Goal: Information Seeking & Learning: Learn about a topic

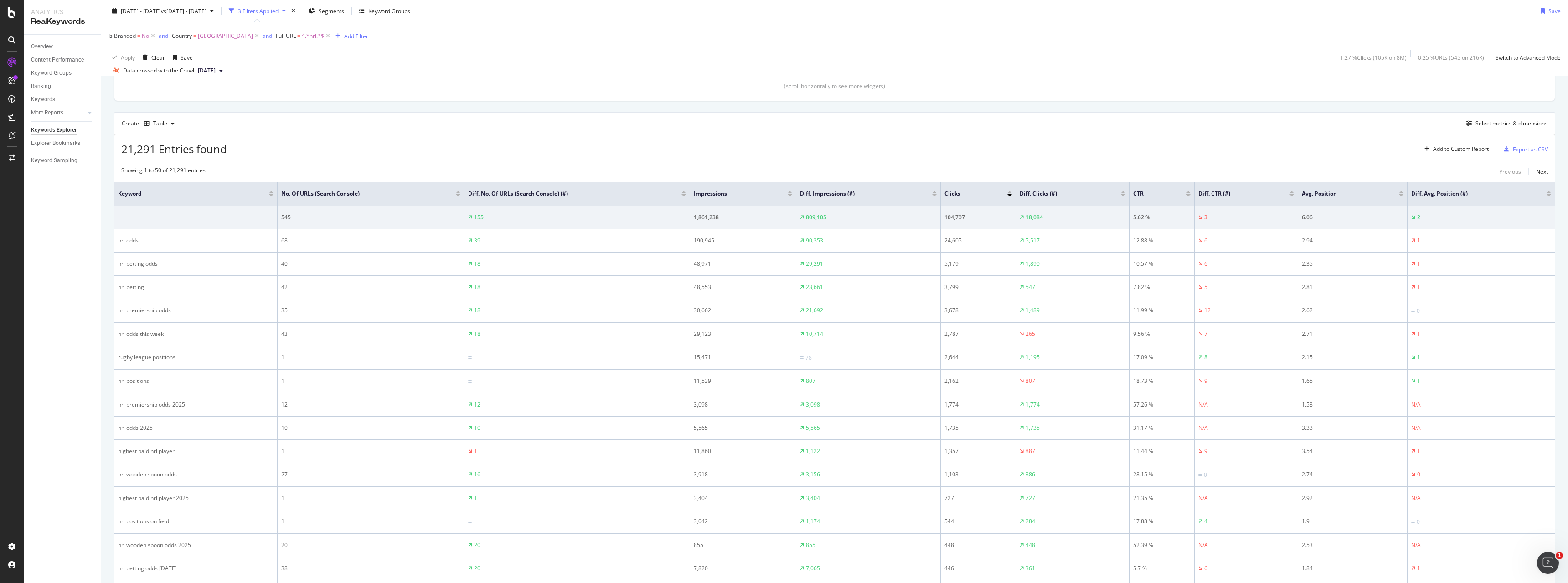
scroll to position [101, 0]
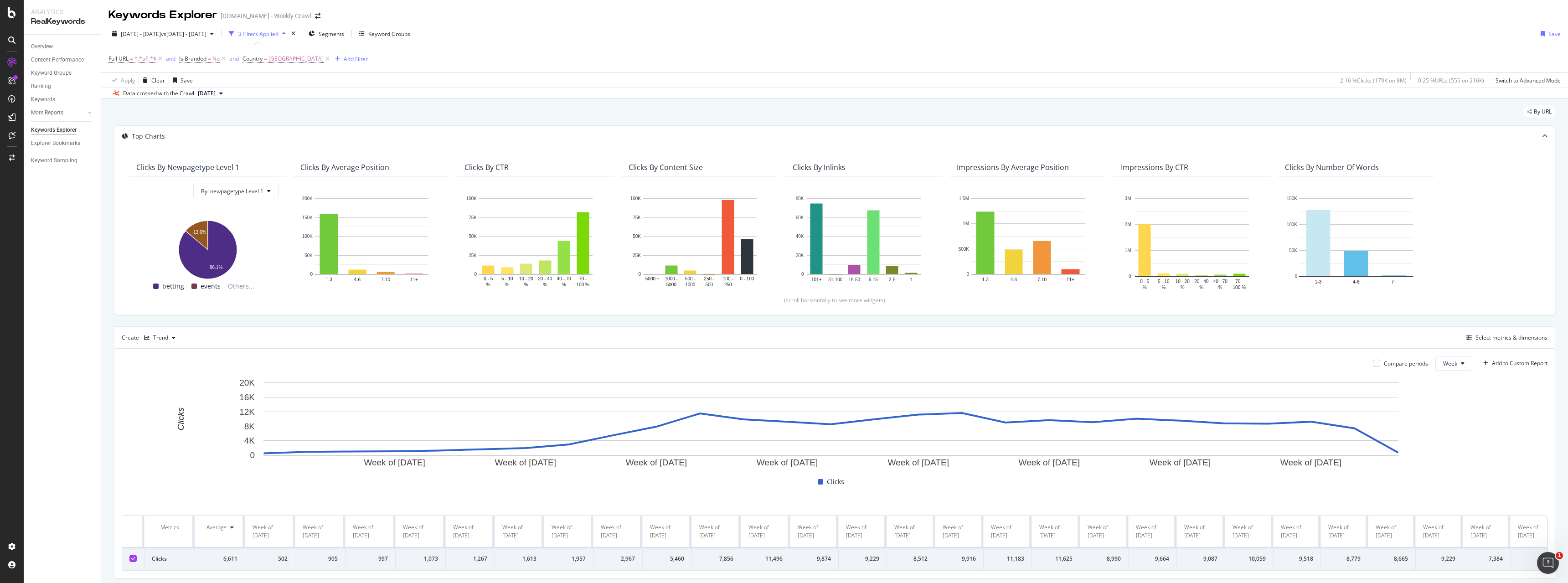
click at [803, 52] on div "Full URL = ^.*afl.*$ and Is Branded = No and Country = [GEOGRAPHIC_DATA] Add Fi…" at bounding box center [834, 59] width 1452 height 28
click at [801, 32] on div "2025 Jan. 1st - Jun. 30th vs 2024 Jan. 1st - Jun. 30th 3 Filters Applied Segmen…" at bounding box center [834, 35] width 1467 height 18
click at [804, 40] on div "2025 Jan. 1st - Jun. 30th vs 2024 Jan. 1st - Jun. 30th 3 Filters Applied Segmen…" at bounding box center [834, 35] width 1467 height 18
click at [797, 26] on div "2025 Jan. 1st - Jun. 30th vs 2024 Jan. 1st - Jun. 30th 3 Filters Applied Segmen…" at bounding box center [834, 35] width 1467 height 18
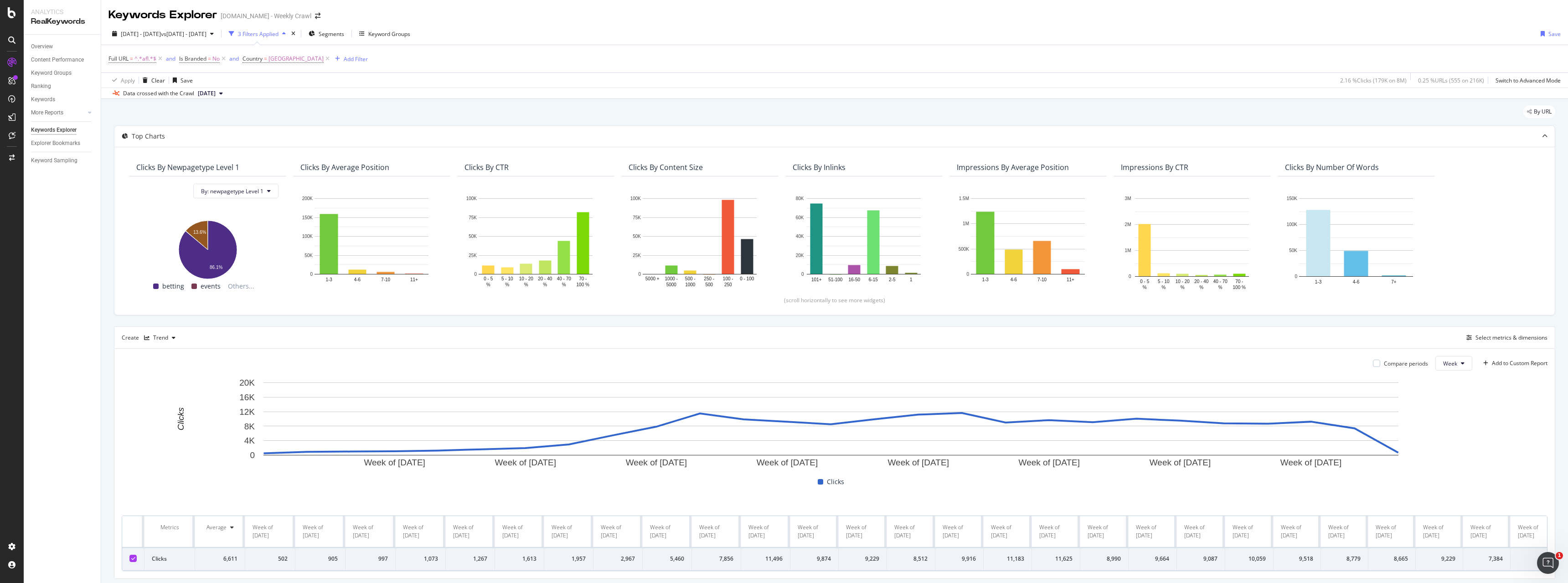
click at [801, 60] on div "Full URL = ^.*afl.*$ and Is Branded = No and Country = Australia Add Filter" at bounding box center [834, 59] width 1452 height 28
click at [796, 58] on div "Full URL = ^.*afl.*$ and Is Branded = No and Country = Australia Add Filter" at bounding box center [834, 59] width 1452 height 28
click at [797, 57] on div "Full URL = ^.*afl.*$ and Is Branded = No and Country = Australia Add Filter" at bounding box center [834, 59] width 1452 height 28
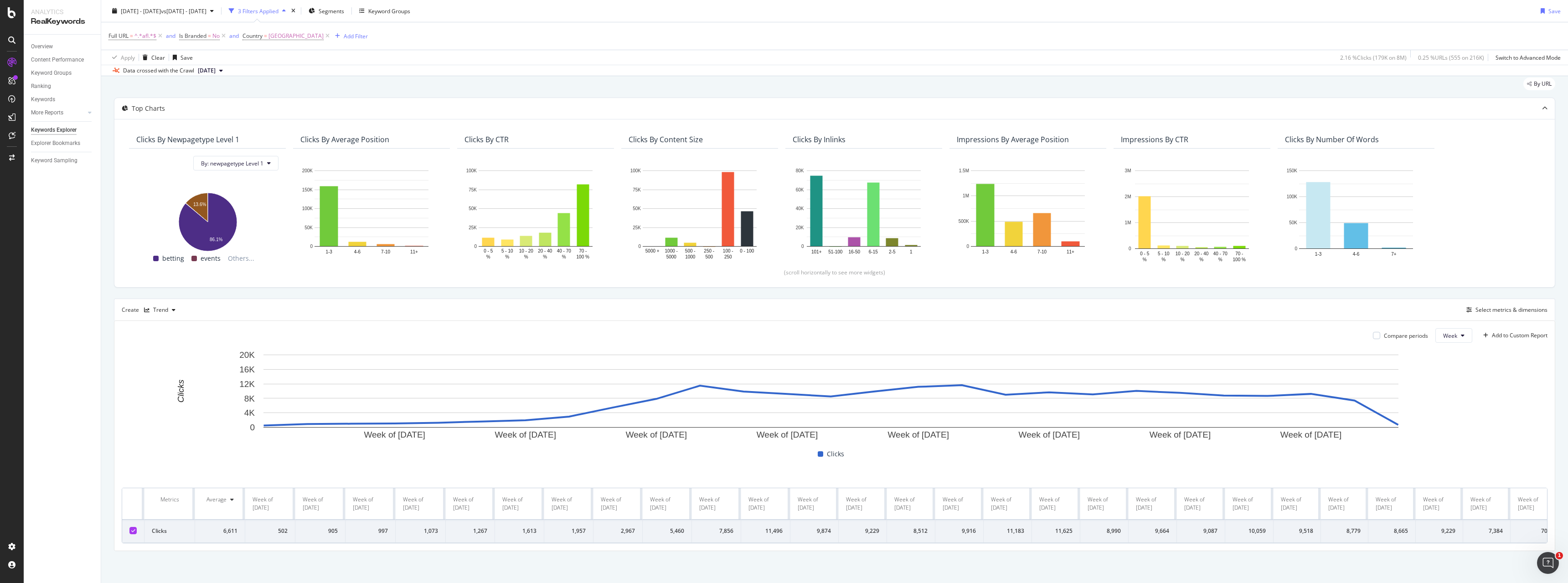
click at [1425, 333] on div "Compare periods Week Add to Custom Report" at bounding box center [1456, 336] width 182 height 15
click at [1443, 333] on span "Week" at bounding box center [1450, 336] width 14 height 8
click at [1455, 390] on div "Month" at bounding box center [1444, 387] width 31 height 13
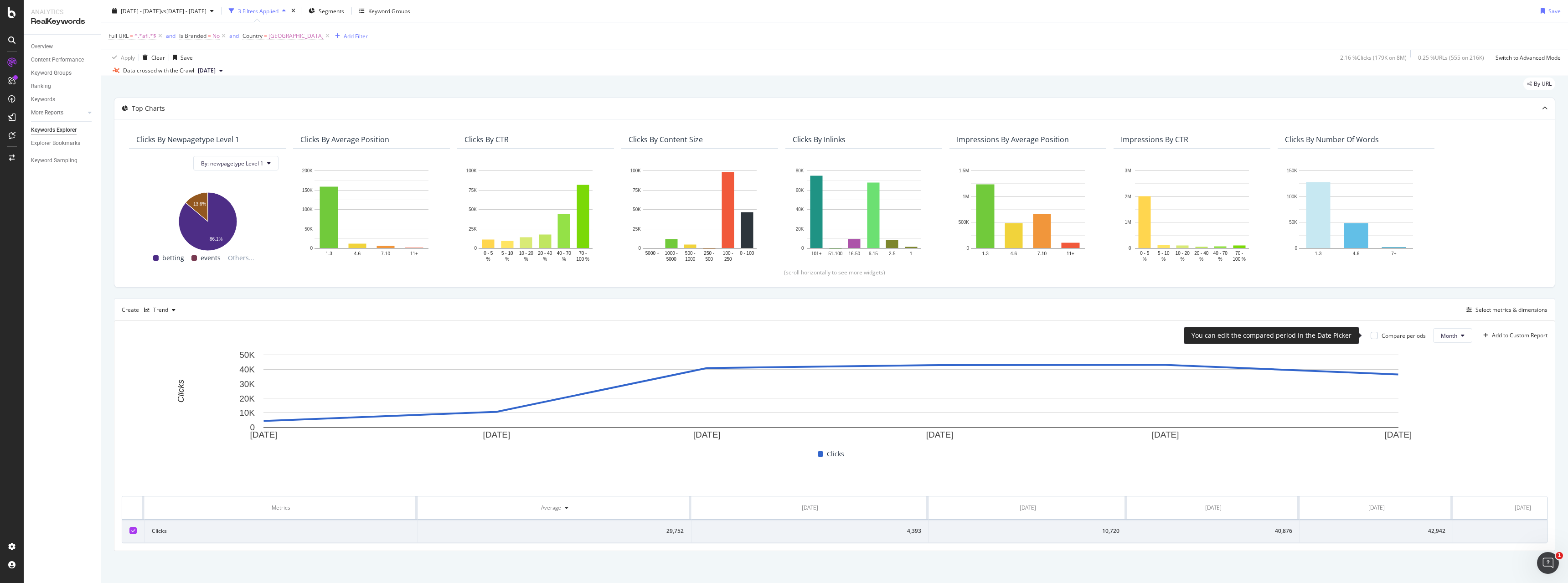
click at [1396, 336] on div "Compare periods" at bounding box center [1403, 336] width 44 height 8
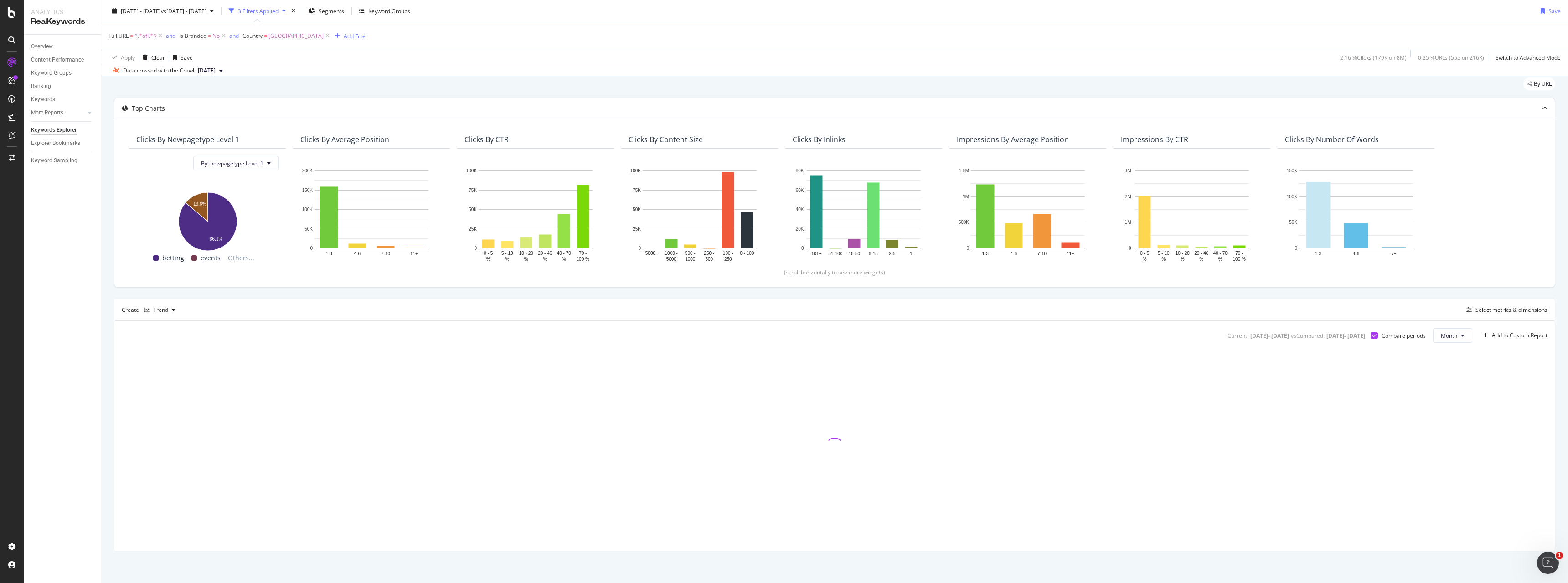
click at [1460, 379] on div at bounding box center [835, 447] width 1426 height 193
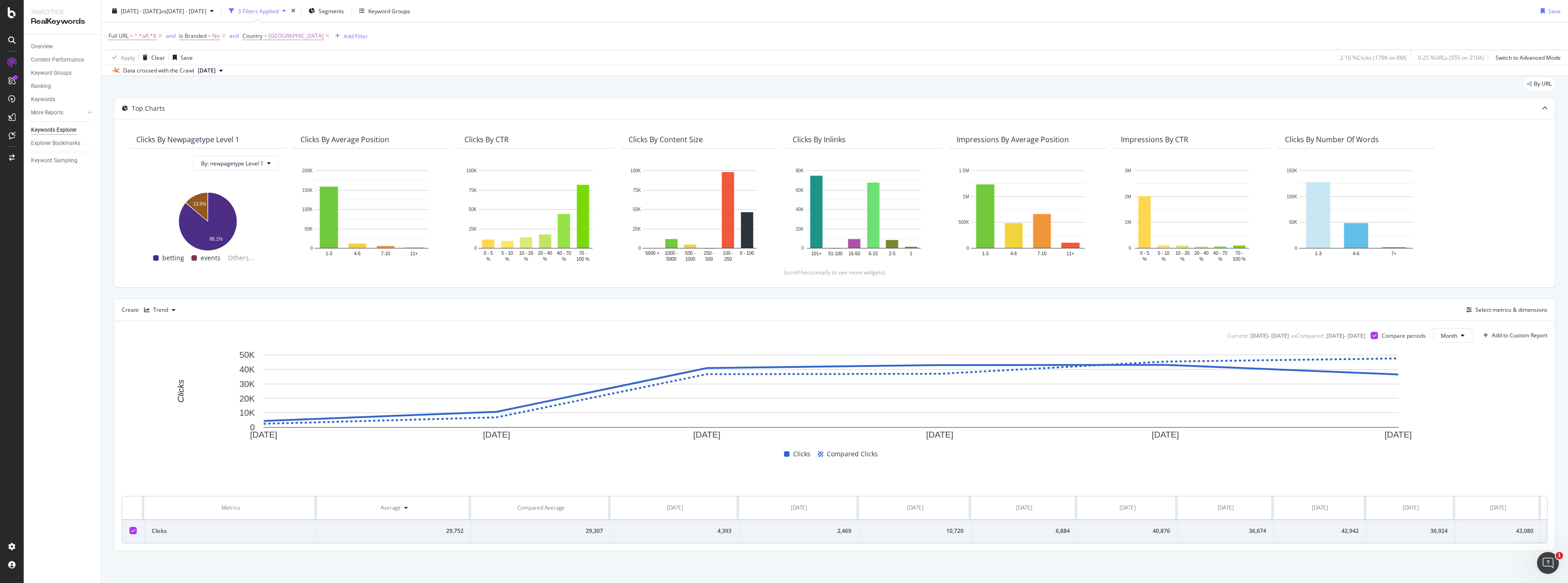
click at [1383, 309] on div "Create Trend Select metrics & dimensions" at bounding box center [834, 310] width 1441 height 22
click at [1426, 360] on rect "A chart." at bounding box center [831, 395] width 1419 height 91
click at [1396, 375] on circle "A chart." at bounding box center [1399, 375] width 6 height 6
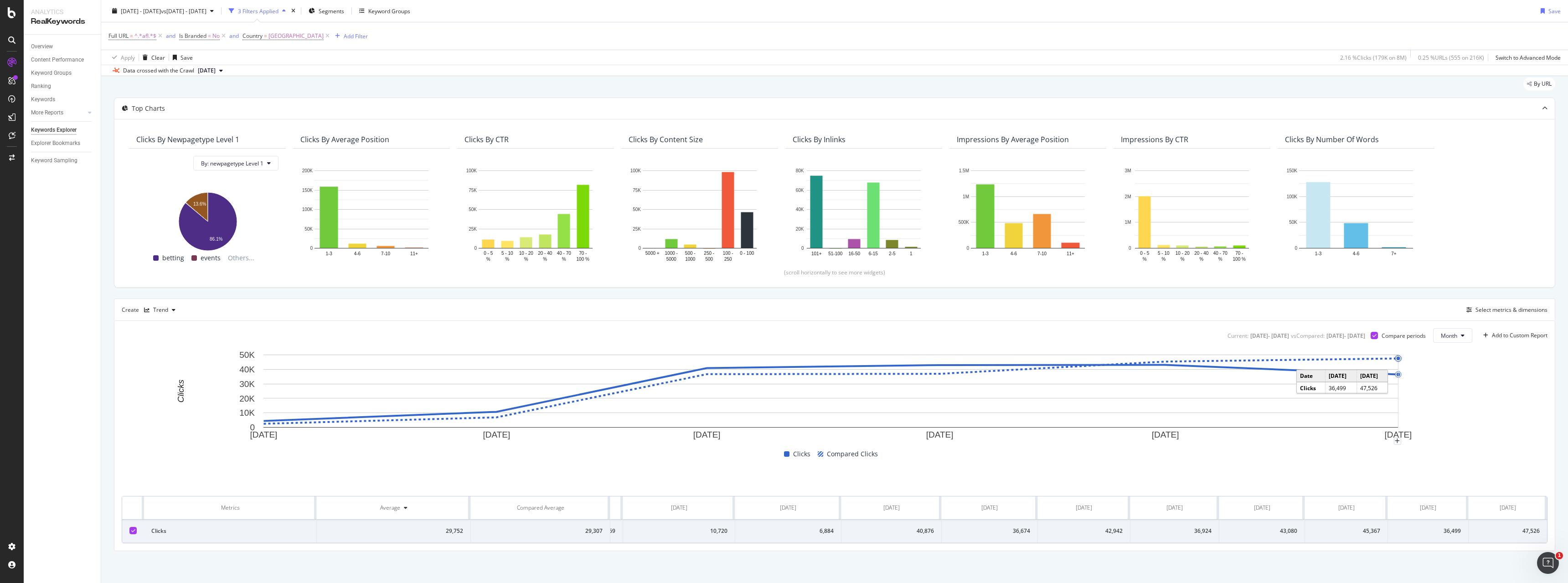
click at [1399, 359] on circle "A chart." at bounding box center [1399, 359] width 4 height 4
click at [1415, 359] on rect "A chart." at bounding box center [831, 395] width 1419 height 91
click at [1353, 359] on icon "A chart." at bounding box center [831, 392] width 1134 height 65
click at [1397, 357] on circle "A chart." at bounding box center [1399, 359] width 4 height 4
click at [1400, 373] on circle "A chart." at bounding box center [1399, 375] width 6 height 6
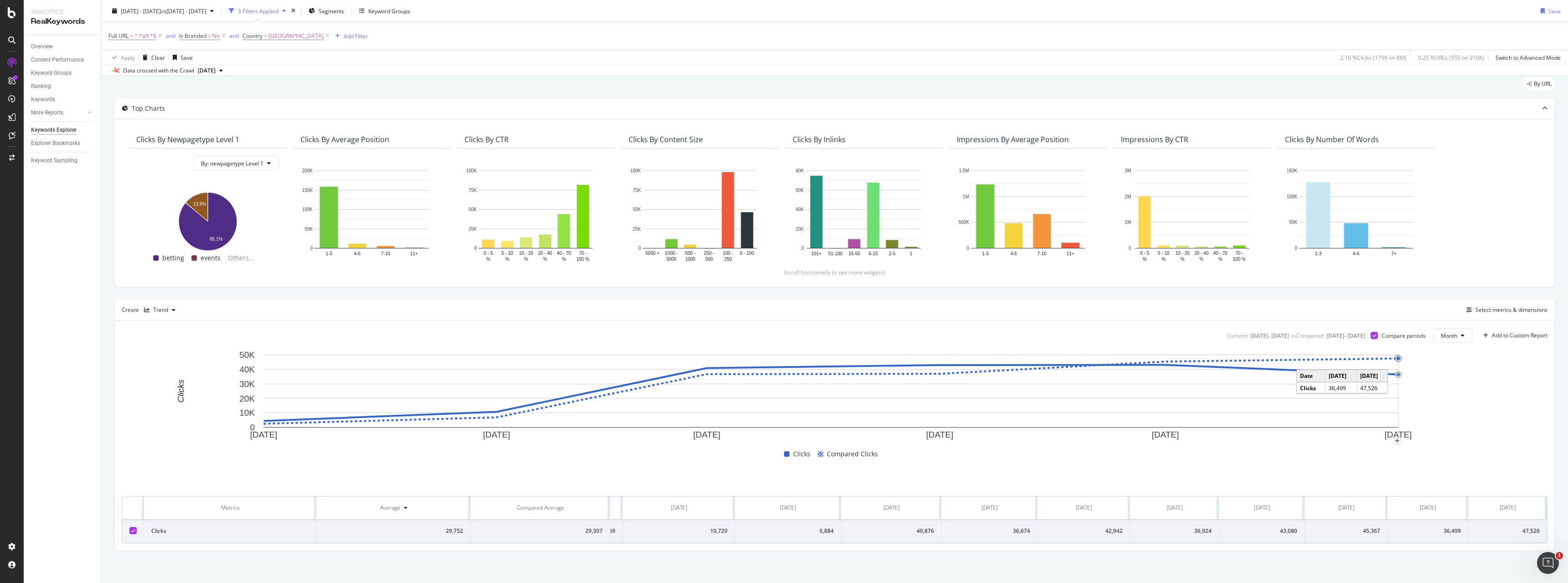
click at [1399, 361] on circle "A chart." at bounding box center [1399, 358] width 6 height 6
click at [1399, 360] on circle "A chart." at bounding box center [1399, 359] width 4 height 4
click at [1399, 377] on circle "A chart." at bounding box center [1399, 375] width 6 height 6
click at [1399, 362] on circle "A chart." at bounding box center [1399, 358] width 6 height 6
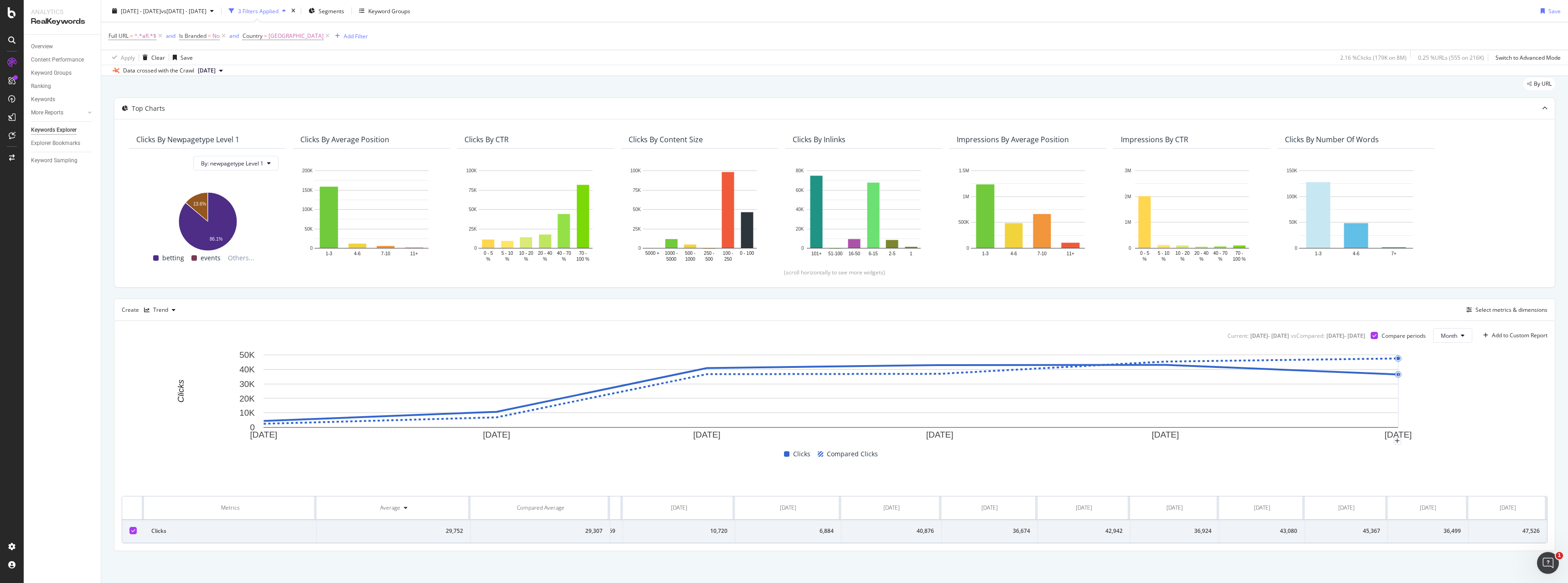
click at [1443, 363] on rect "A chart." at bounding box center [831, 395] width 1419 height 91
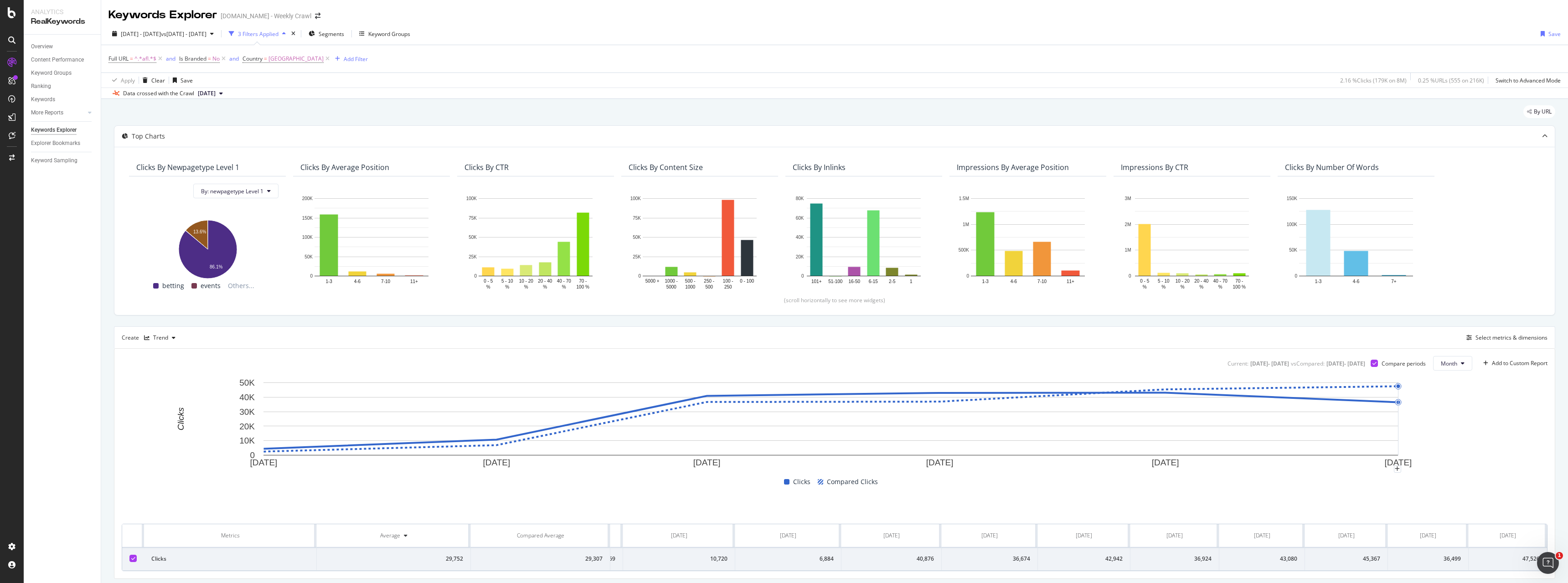
click at [1484, 395] on rect "A chart." at bounding box center [831, 423] width 1419 height 91
click at [1470, 420] on rect "A chart." at bounding box center [831, 423] width 1419 height 91
click at [1452, 437] on rect "A chart." at bounding box center [831, 423] width 1419 height 91
click at [1434, 403] on rect "A chart." at bounding box center [831, 423] width 1419 height 91
click at [1454, 272] on div "Clicks By newpagetype Level 1 By: newpagetype Level 1 Hold CTRL while clicking …" at bounding box center [835, 229] width 1419 height 141
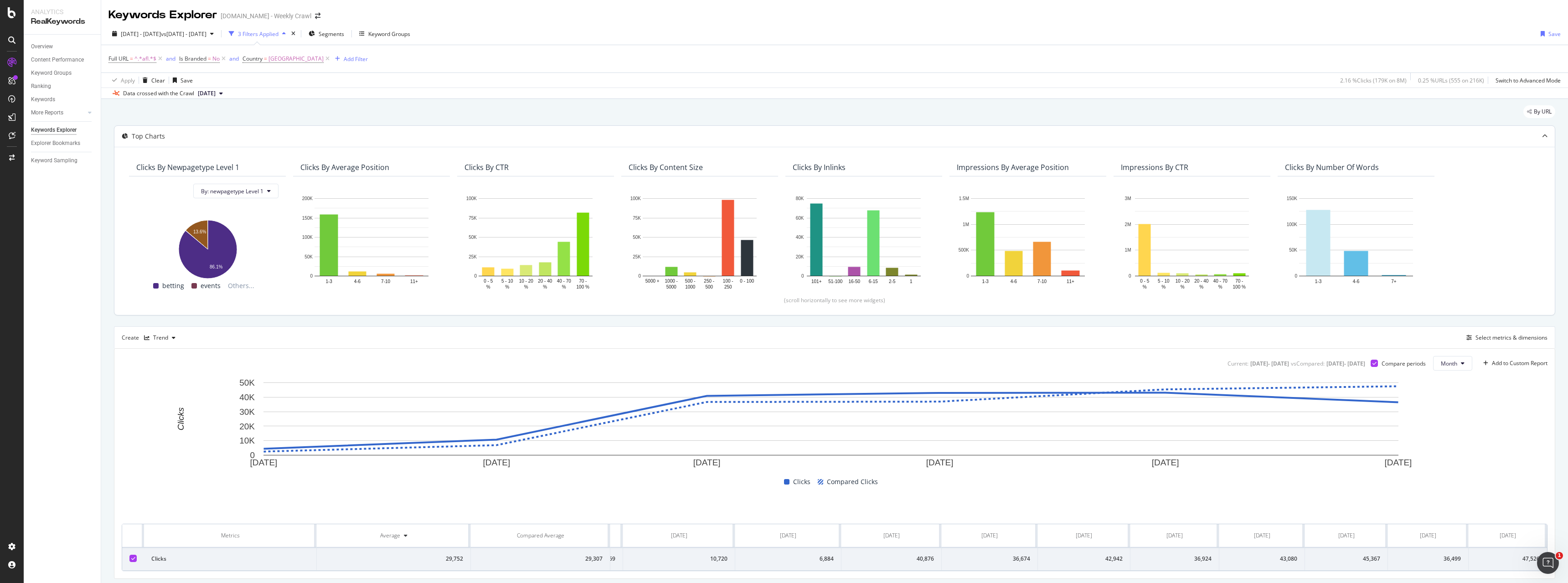
click at [1462, 270] on div "Clicks By newpagetype Level 1 By: newpagetype Level 1 Hold CTRL while clicking …" at bounding box center [835, 229] width 1419 height 141
click at [1481, 302] on div "(scroll horizontally to see more widgets)" at bounding box center [835, 300] width 1419 height 8
click at [1482, 304] on div "(scroll horizontally to see more widgets)" at bounding box center [835, 300] width 1419 height 8
click at [1482, 301] on div "(scroll horizontally to see more widgets)" at bounding box center [835, 300] width 1419 height 8
click at [1484, 288] on div "Clicks By newpagetype Level 1 By: newpagetype Level 1 Hold CTRL while clicking …" at bounding box center [835, 229] width 1419 height 141
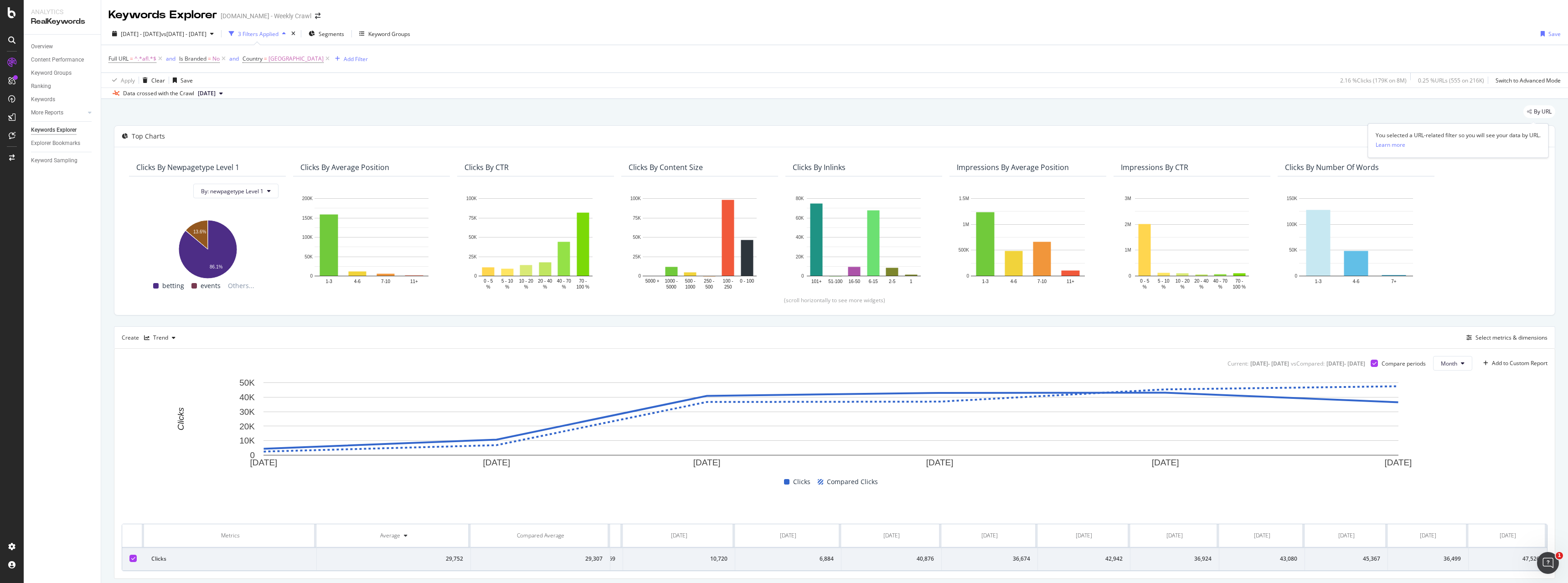
click at [1539, 112] on span "By URL" at bounding box center [1542, 111] width 18 height 6
click at [1520, 110] on div "By URL" at bounding box center [1537, 115] width 35 height 20
click at [1527, 111] on icon "legacy label" at bounding box center [1529, 111] width 5 height 6
click at [1542, 112] on span "By URL" at bounding box center [1542, 111] width 18 height 6
click at [1534, 109] on span "By URL" at bounding box center [1542, 111] width 18 height 6
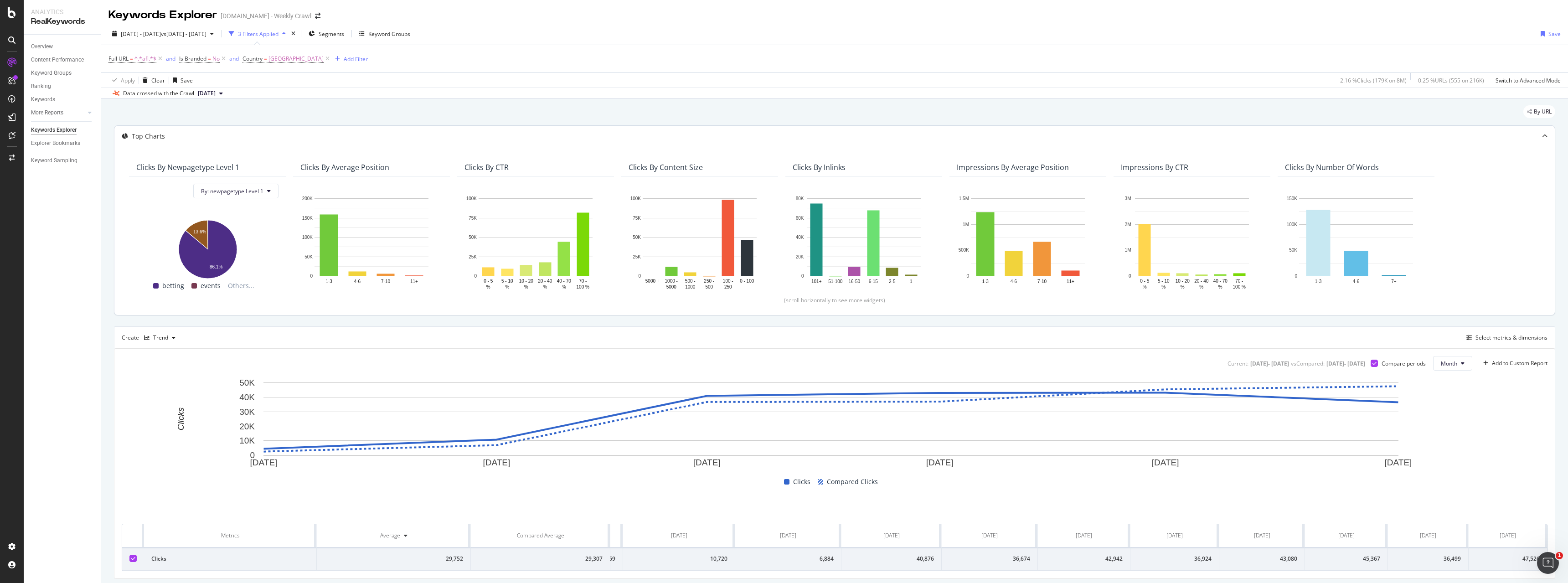
click at [1542, 137] on icon at bounding box center [1545, 136] width 6 height 6
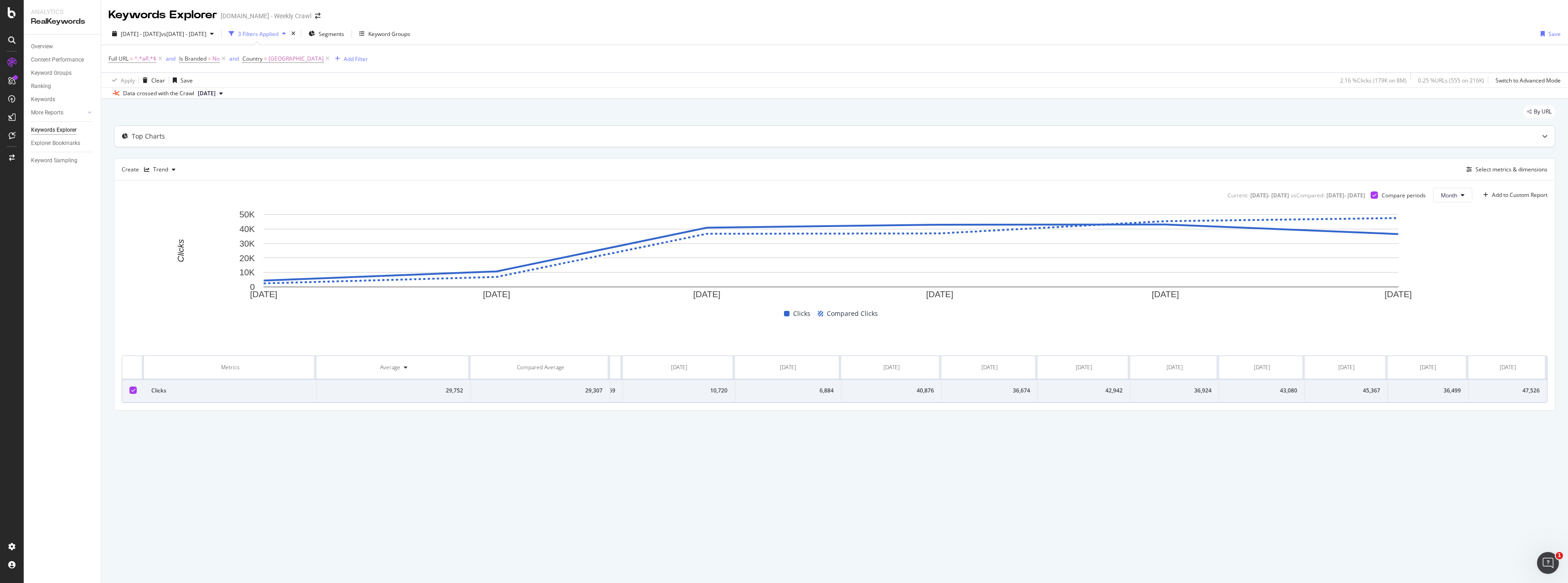
click at [1539, 137] on div at bounding box center [1545, 136] width 20 height 21
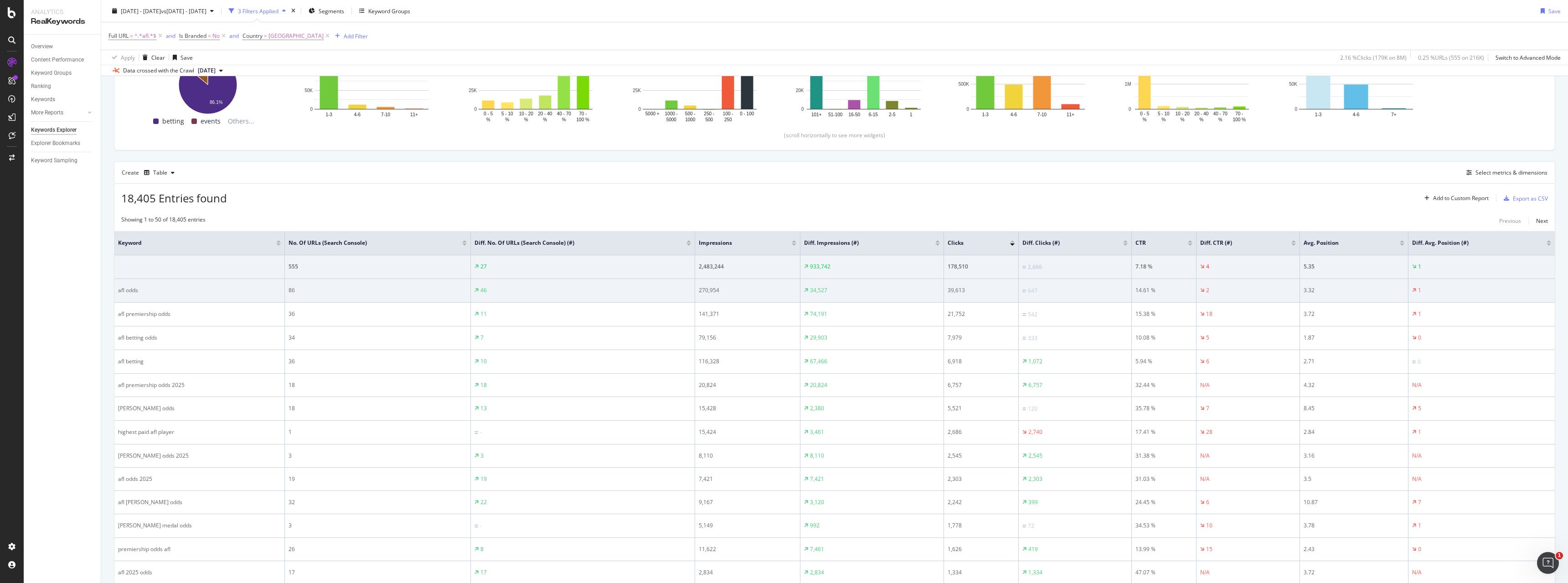
scroll to position [228, 0]
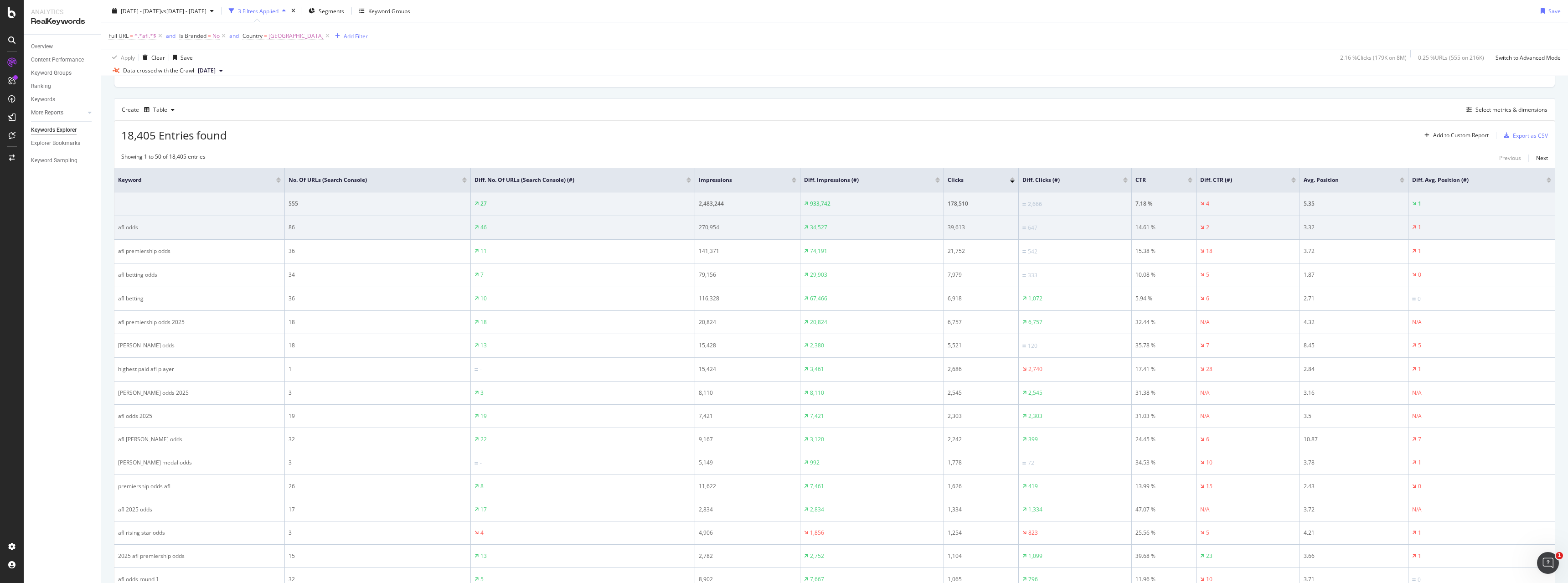
click at [566, 227] on div "46" at bounding box center [583, 227] width 216 height 8
click at [418, 228] on div "86" at bounding box center [377, 227] width 178 height 8
click at [410, 231] on div "86" at bounding box center [377, 227] width 178 height 8
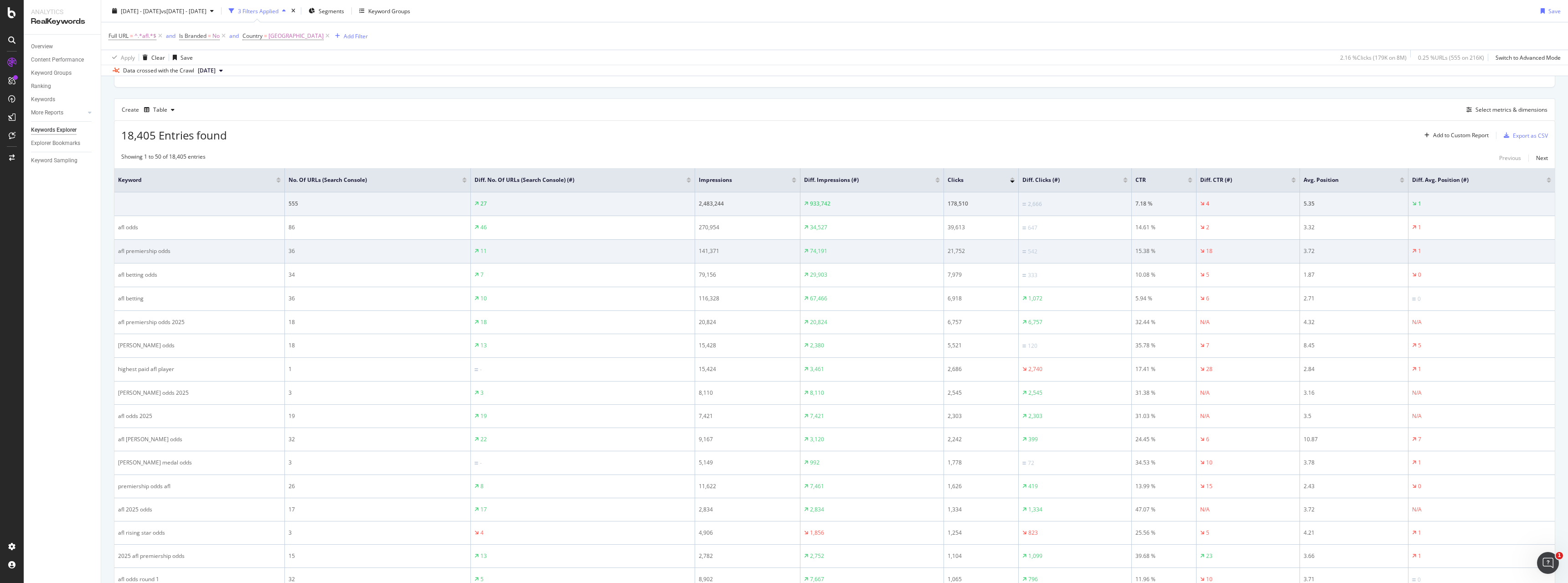
click at [413, 248] on div "36" at bounding box center [377, 251] width 178 height 8
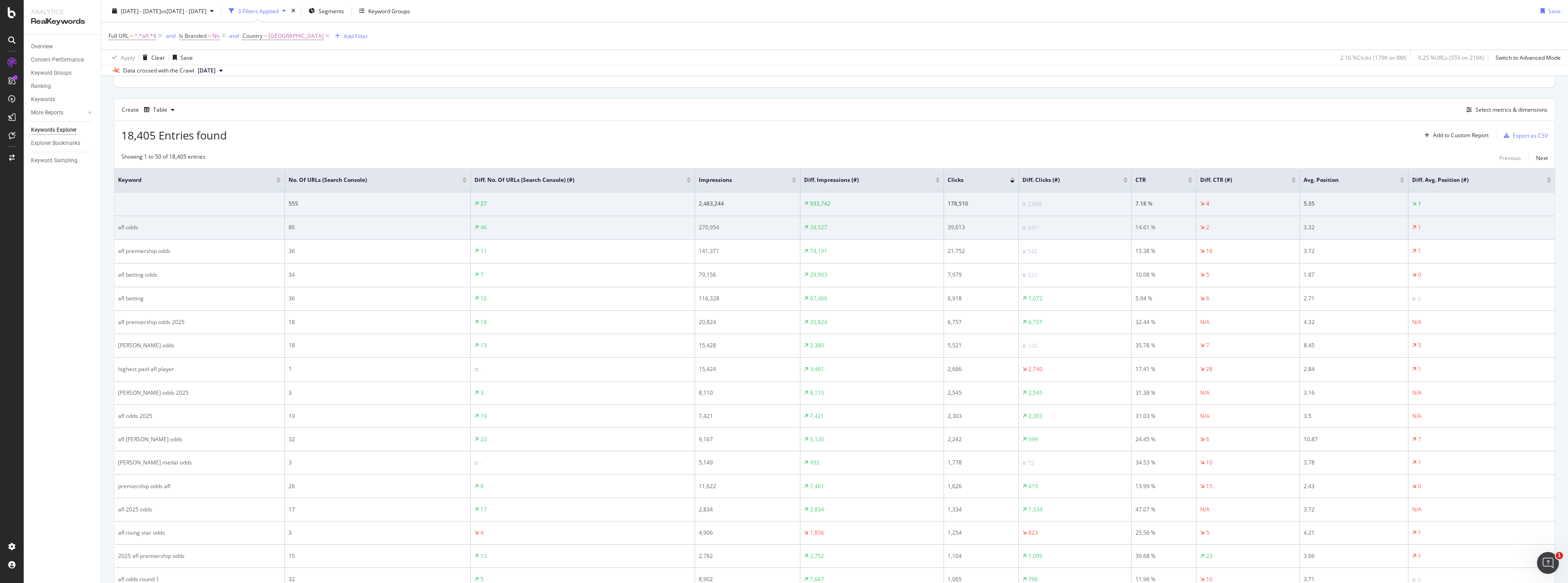
click at [418, 229] on div "86" at bounding box center [377, 227] width 178 height 8
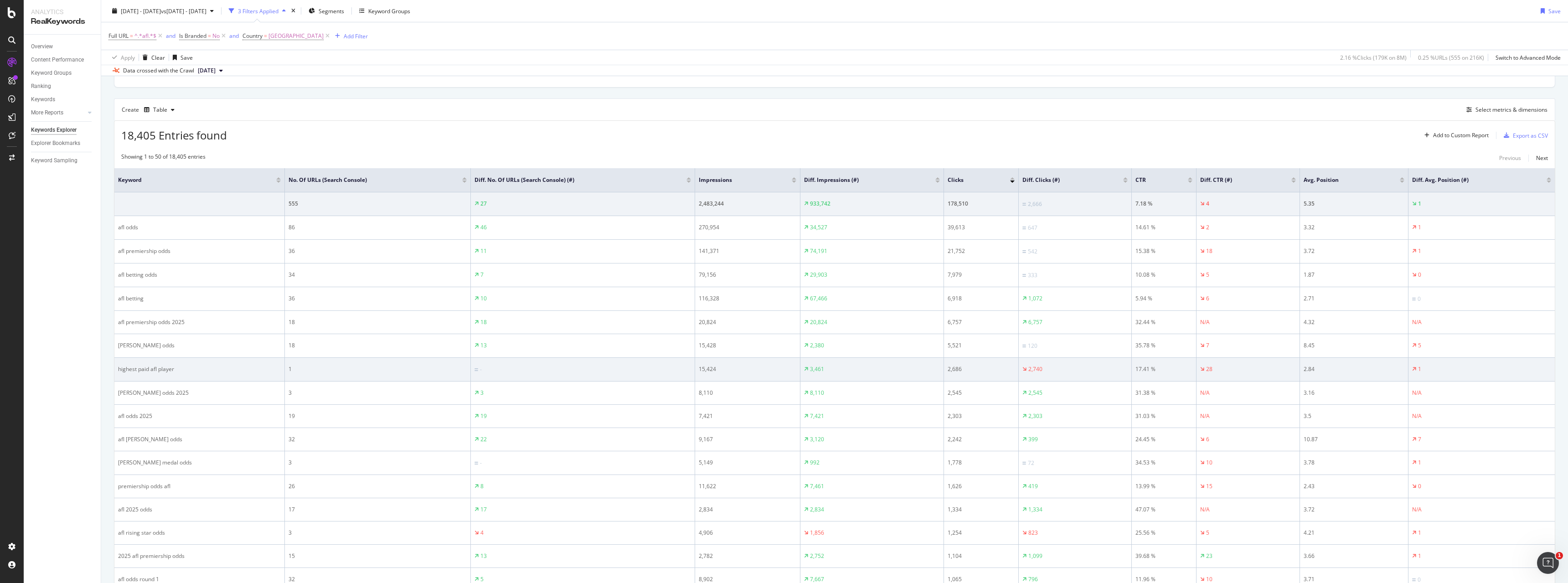
click at [127, 369] on div "highest paid afl player" at bounding box center [199, 369] width 163 height 8
click at [1040, 365] on div "2,740" at bounding box center [1075, 369] width 105 height 8
click at [1071, 371] on div "2,740" at bounding box center [1075, 369] width 105 height 8
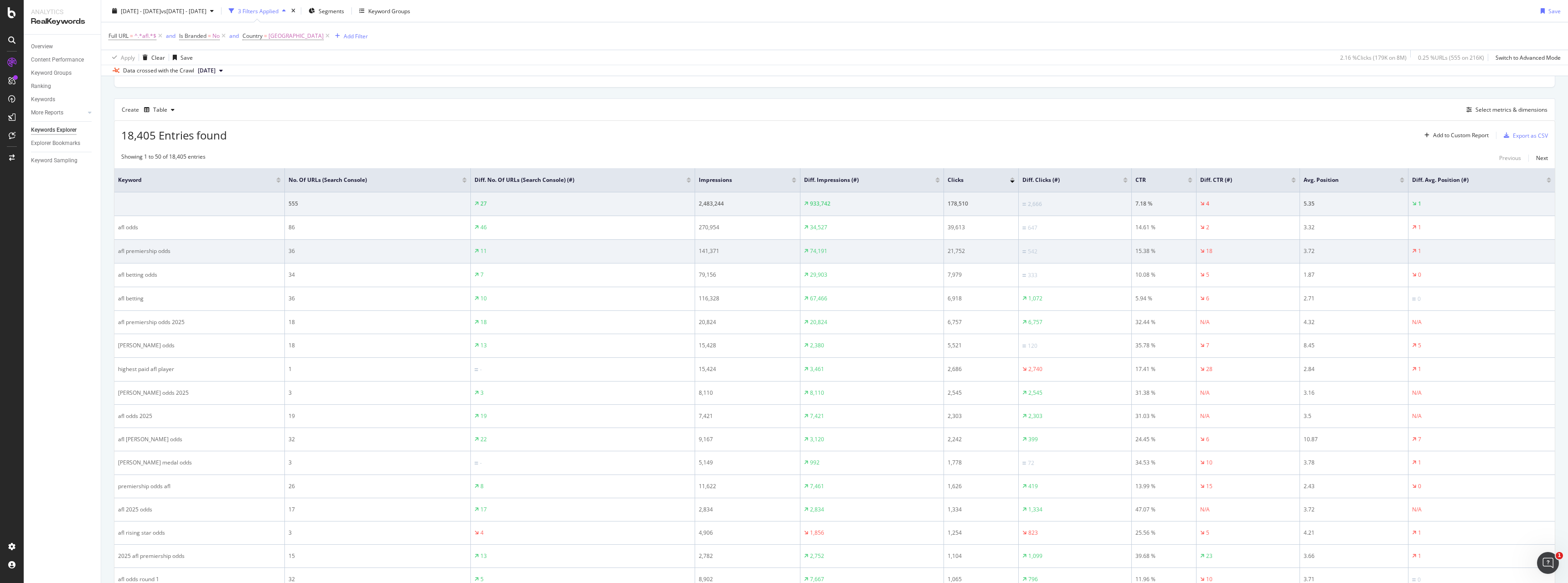
click at [1051, 253] on div "542" at bounding box center [1075, 251] width 105 height 9
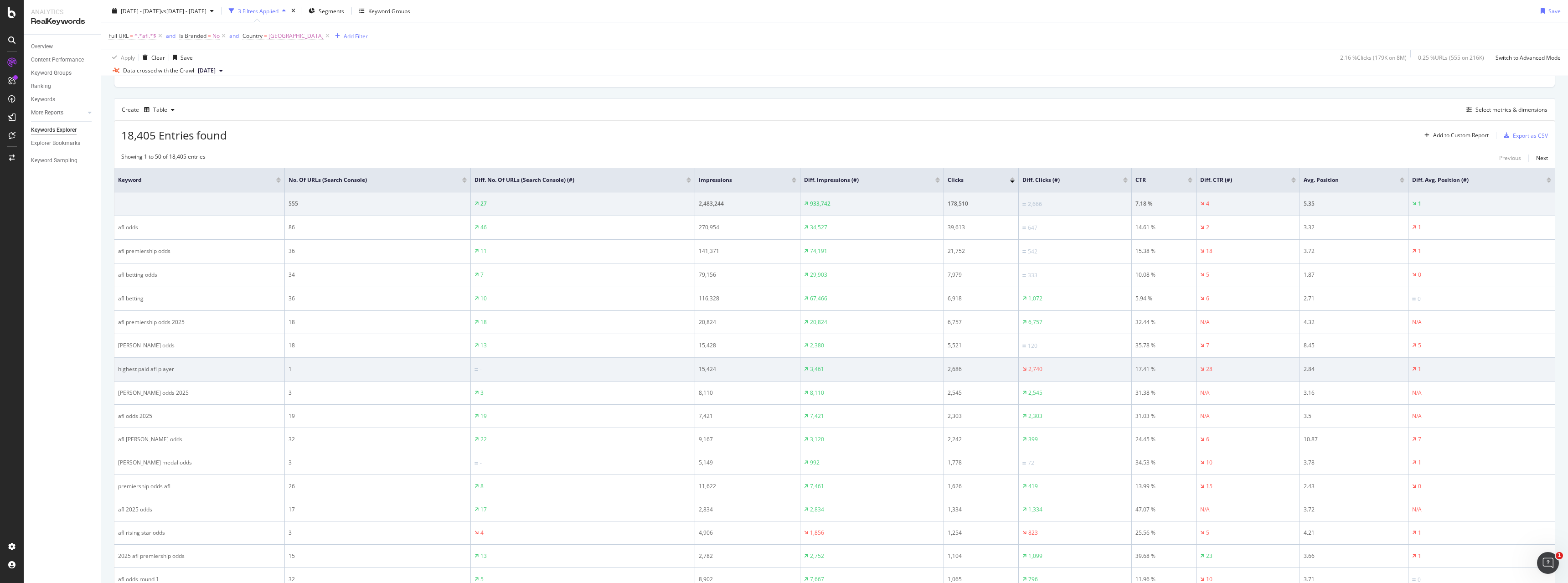
click at [1060, 367] on div "2,740" at bounding box center [1075, 369] width 105 height 8
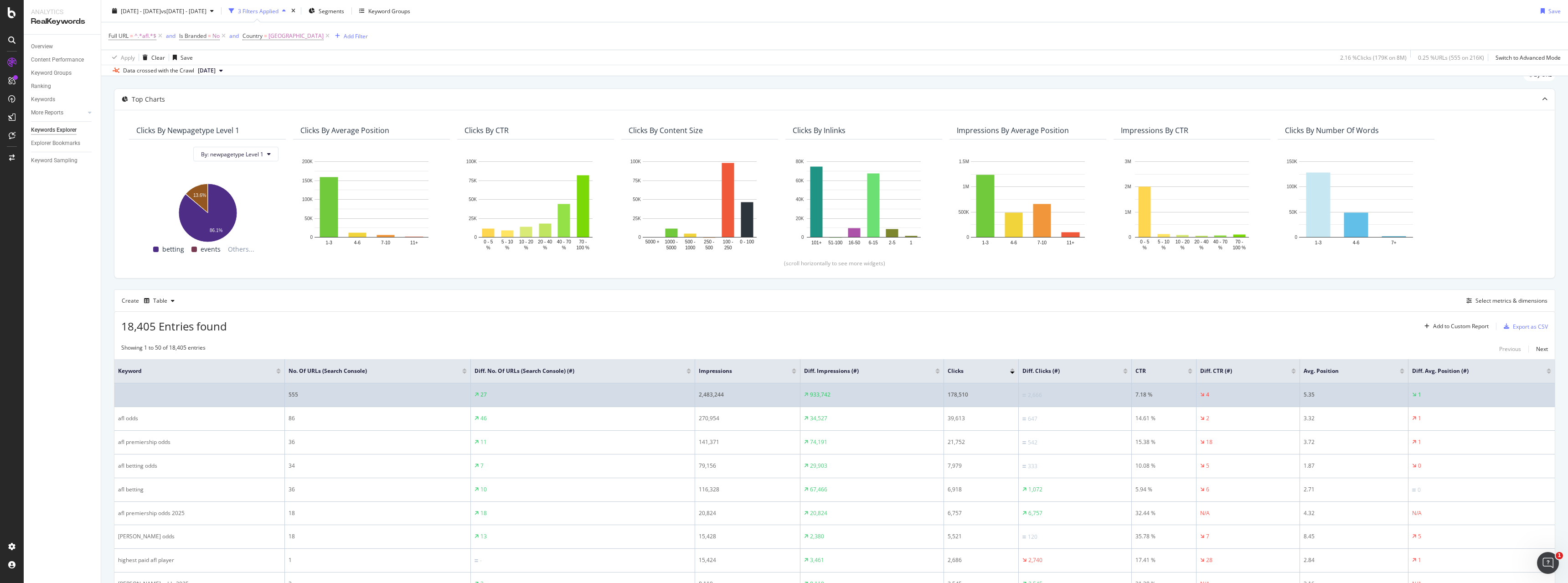
scroll to position [174, 0]
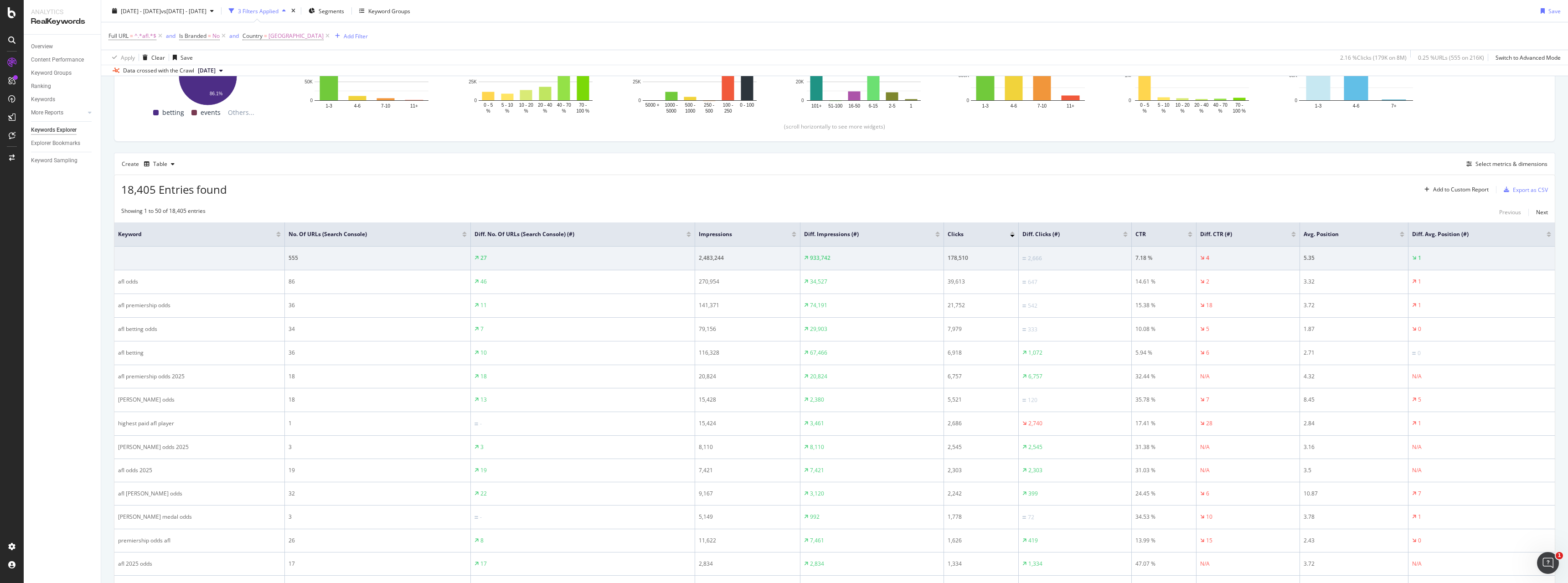
click at [1123, 234] on div at bounding box center [1125, 233] width 4 height 2
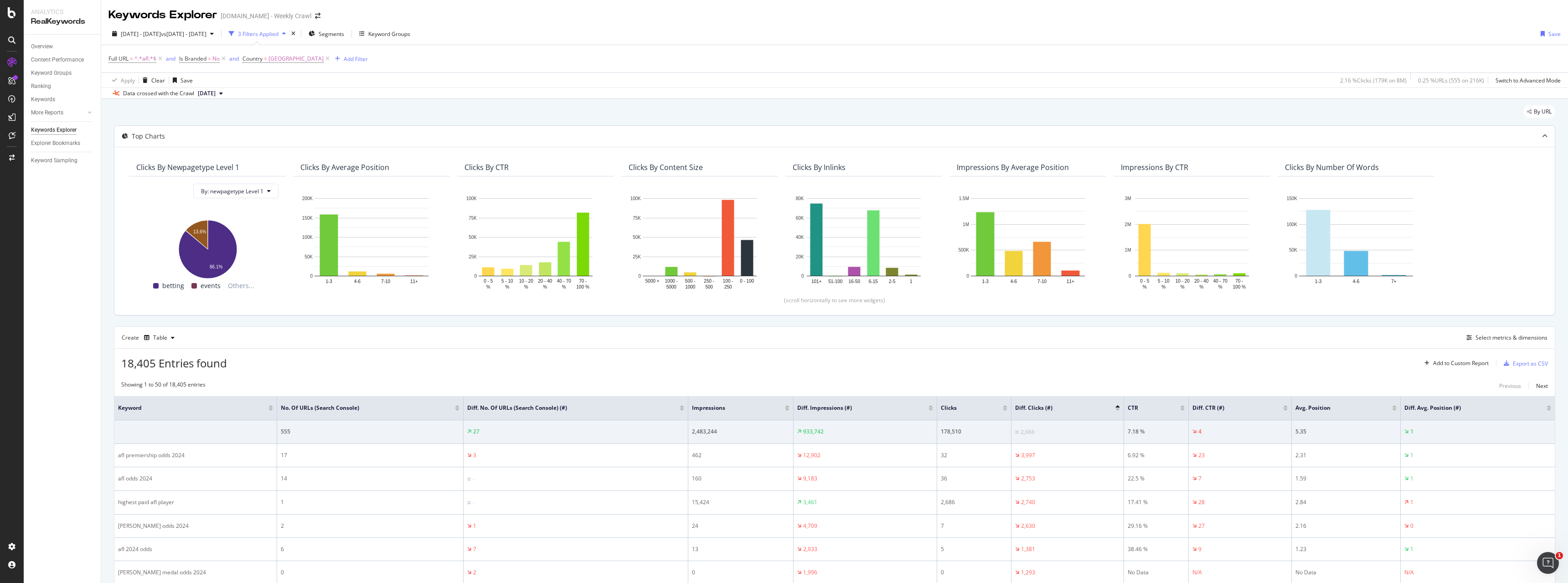
click at [1107, 296] on div "Impressions By Average Position Hold CTRL while clicking to filter the report. …" at bounding box center [1028, 229] width 164 height 141
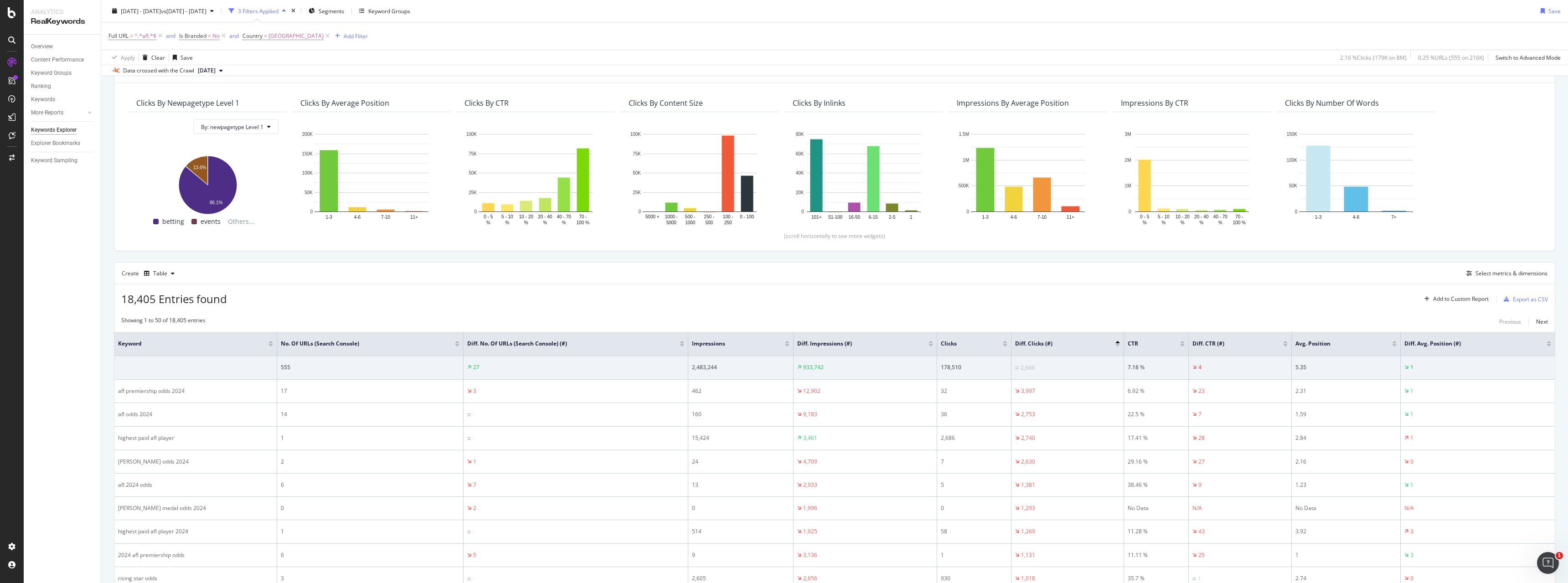
scroll to position [182, 0]
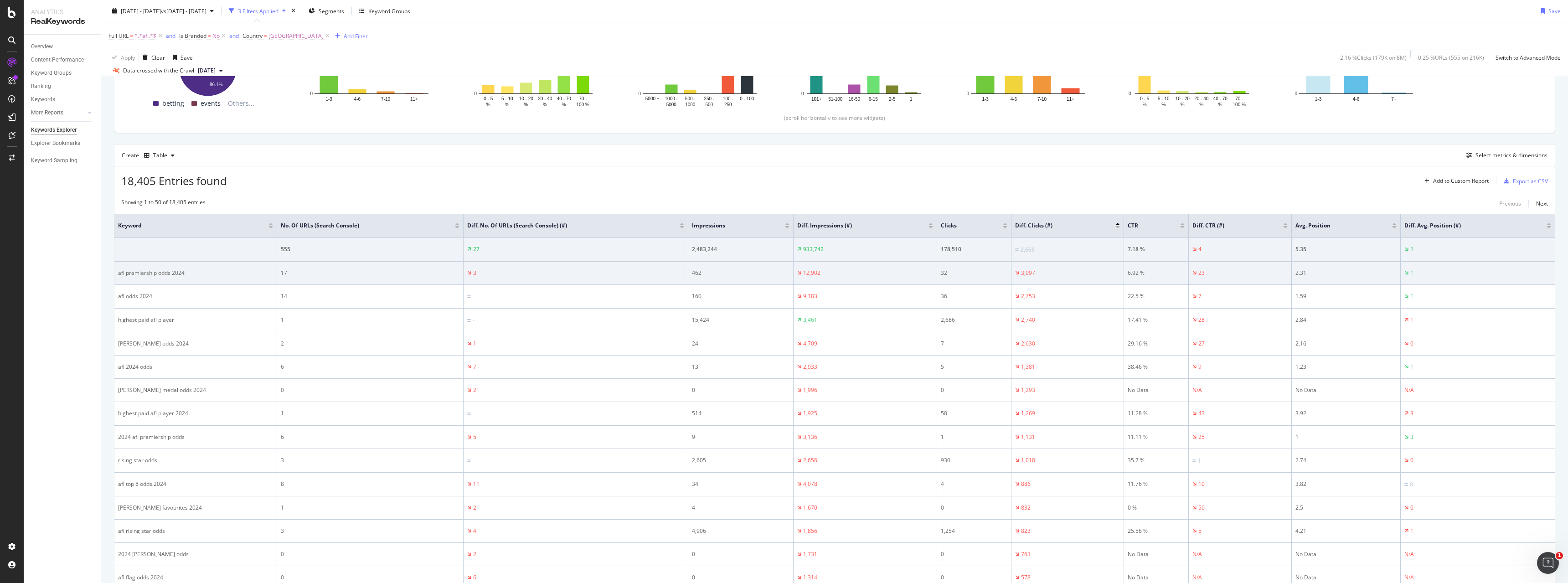
click at [1067, 266] on td "3,997" at bounding box center [1068, 273] width 113 height 23
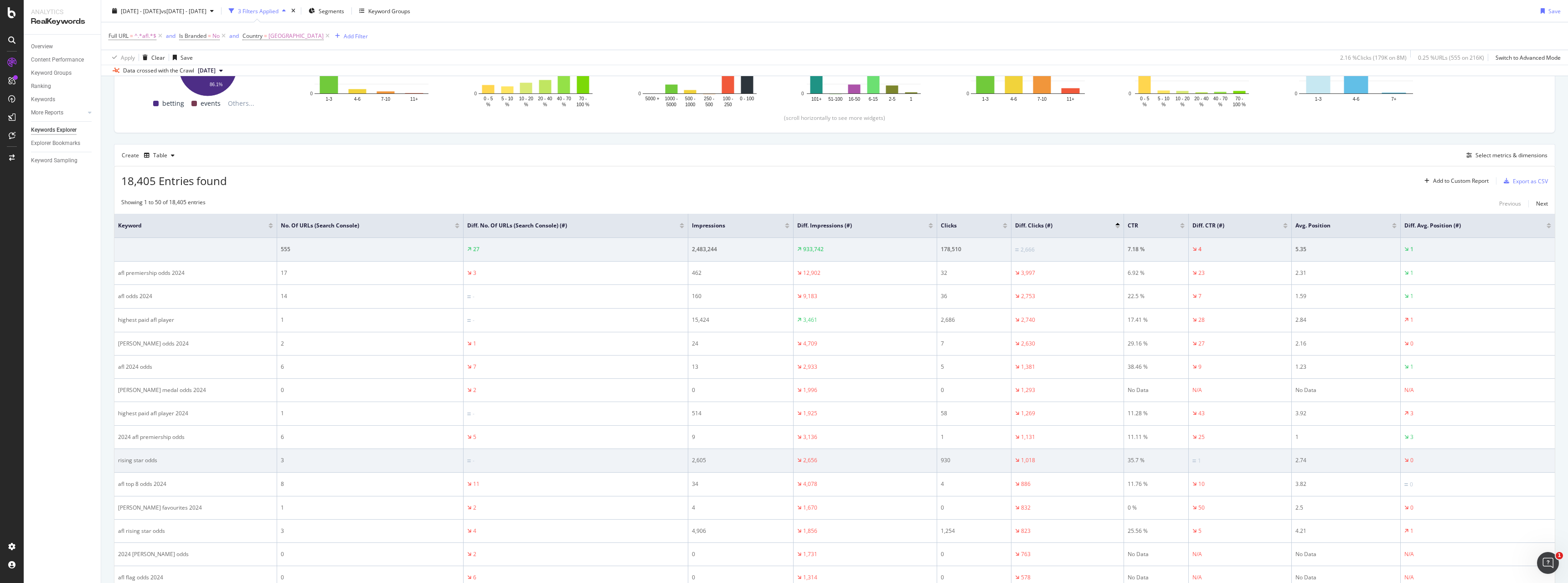
click at [991, 459] on div "930" at bounding box center [974, 460] width 67 height 8
click at [204, 469] on td "rising star odds" at bounding box center [196, 461] width 163 height 24
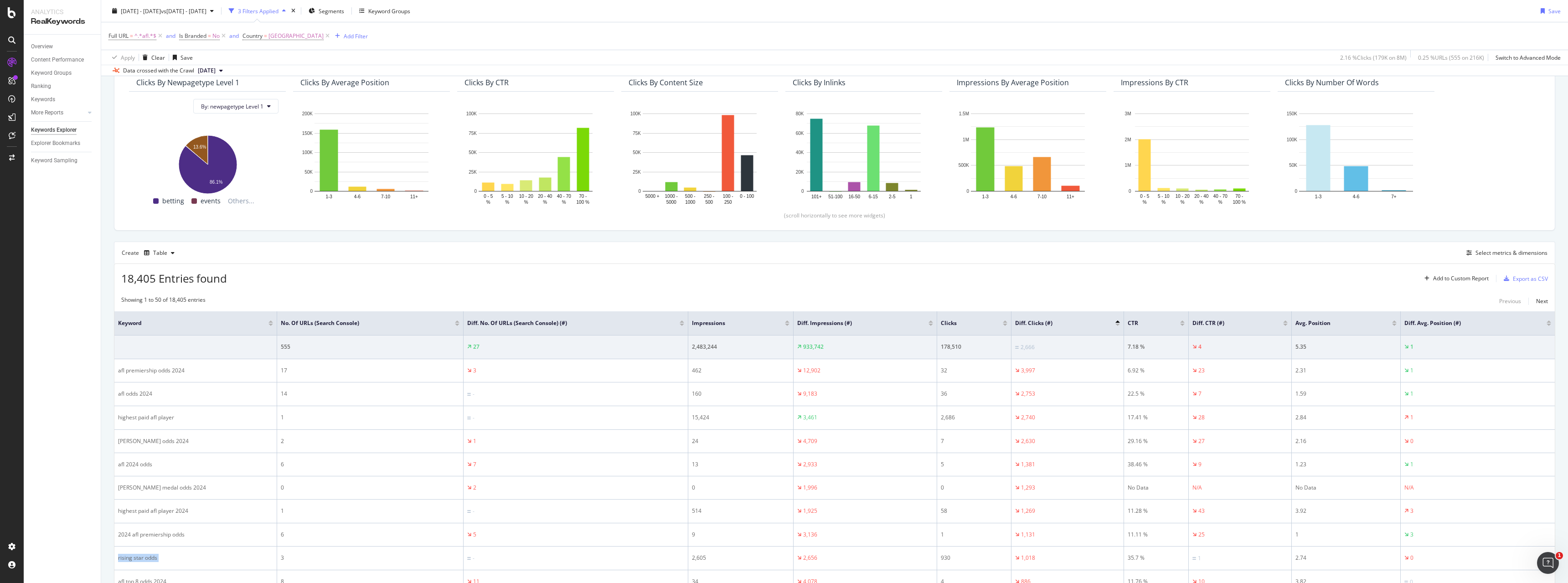
scroll to position [91, 0]
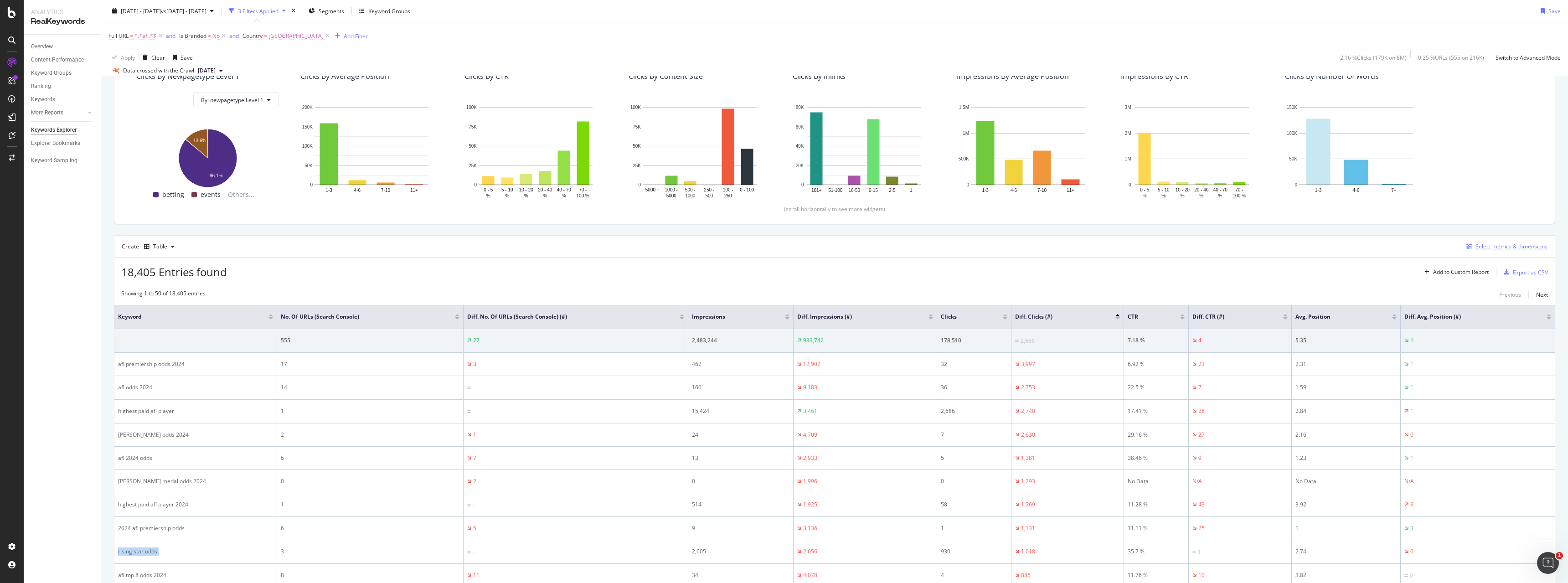
click at [1484, 249] on div "Select metrics & dimensions" at bounding box center [1512, 247] width 72 height 8
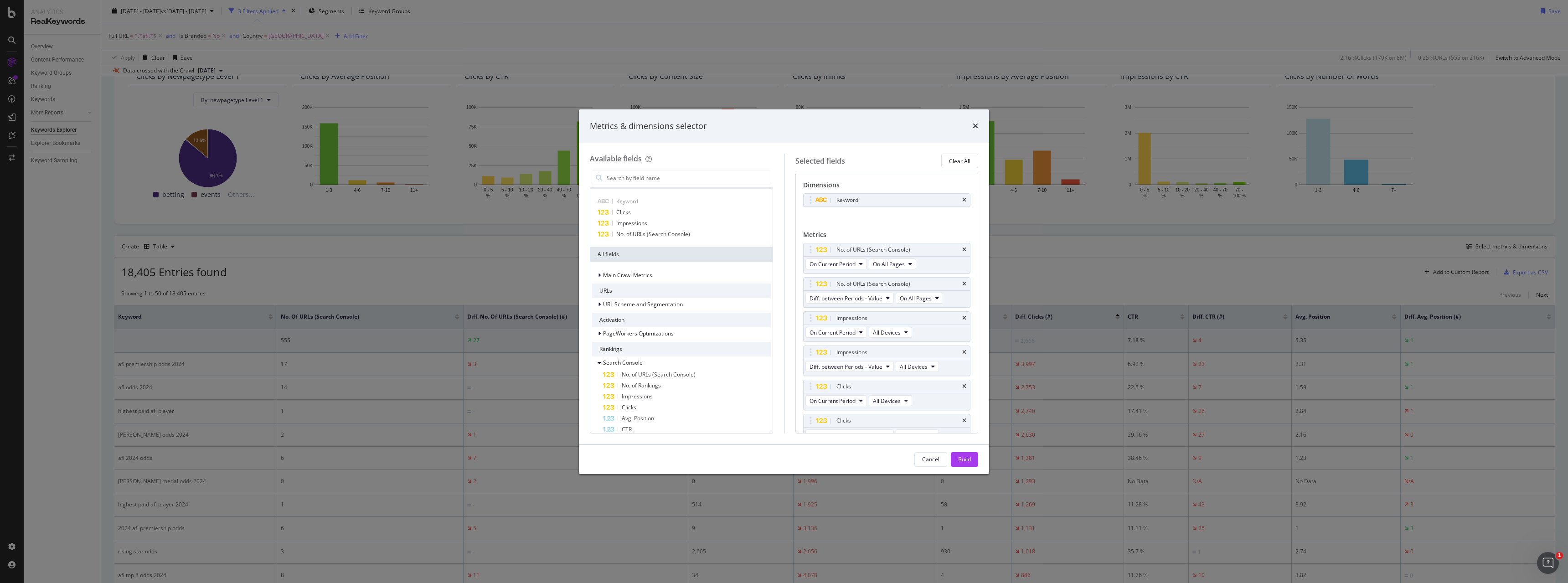
scroll to position [0, 0]
click at [737, 179] on input "modal" at bounding box center [689, 178] width 165 height 13
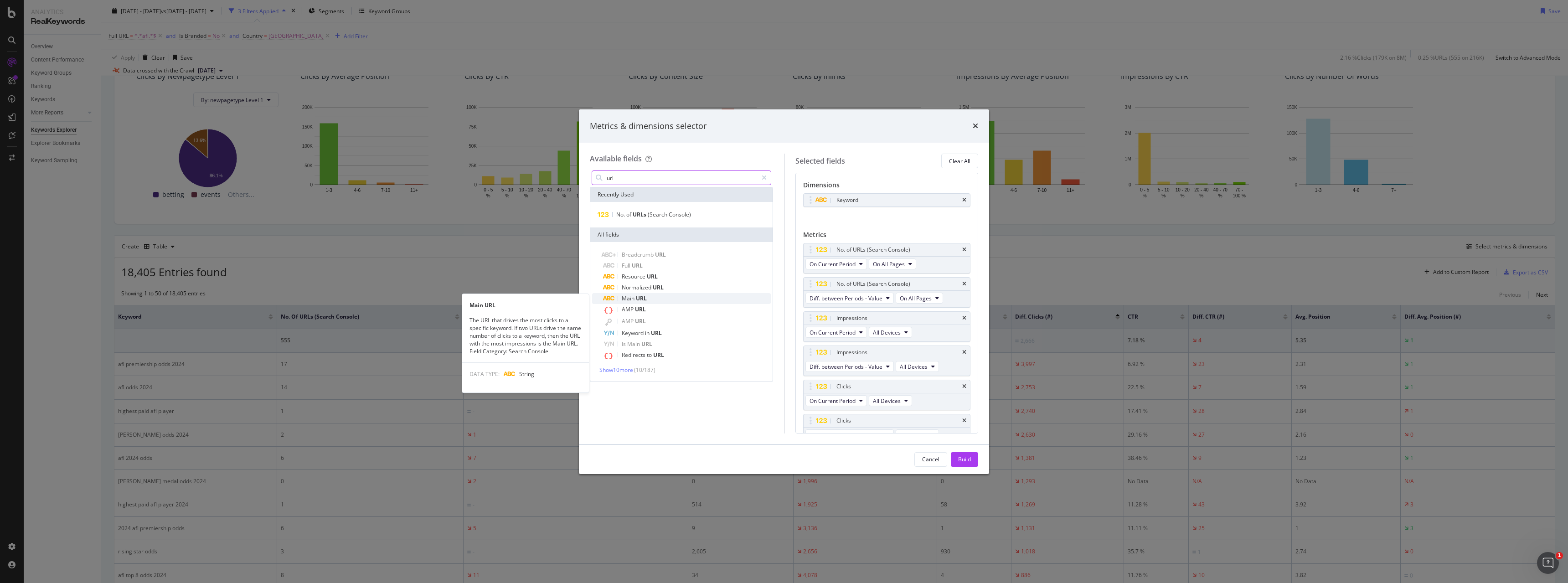
type input "url"
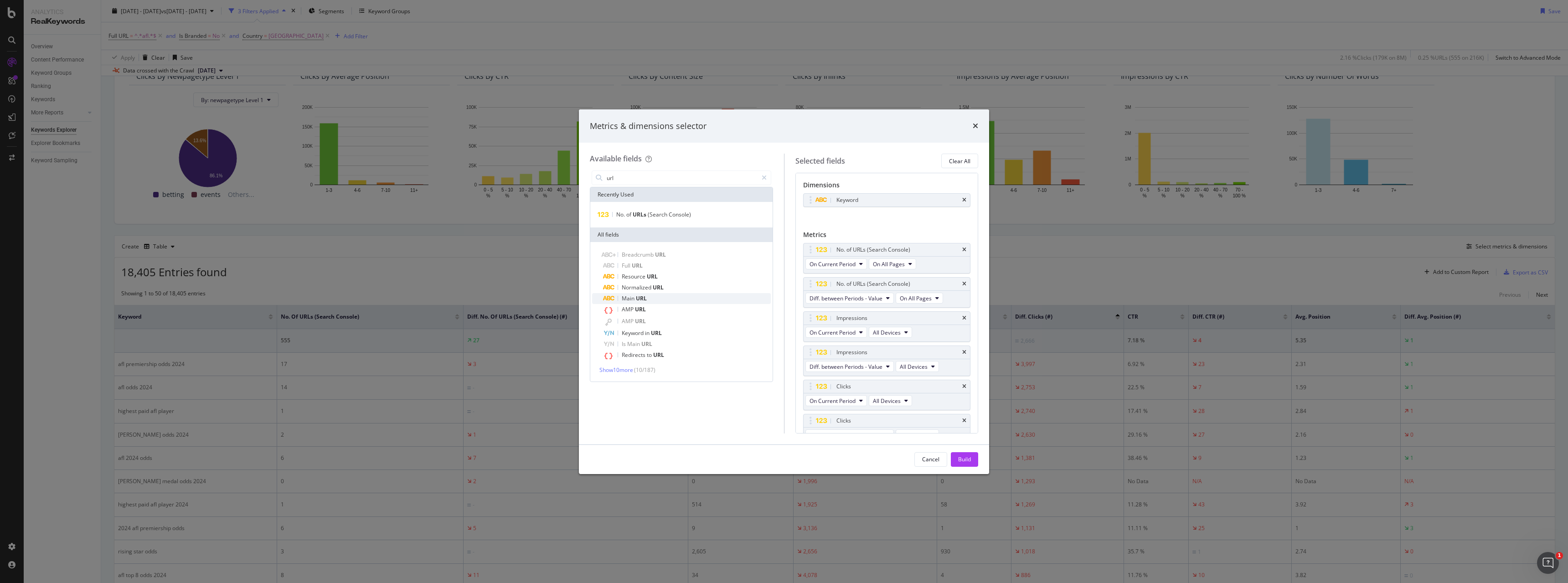
click at [687, 298] on div "Main URL" at bounding box center [687, 299] width 168 height 11
drag, startPoint x: 872, startPoint y: 408, endPoint x: 870, endPoint y: 250, distance: 158.0
click at [870, 250] on body "Analytics RealKeywords Overview Content Performance Keyword Groups Ranking Keyw…" at bounding box center [784, 291] width 1568 height 583
click at [967, 457] on div "Build" at bounding box center [964, 459] width 13 height 8
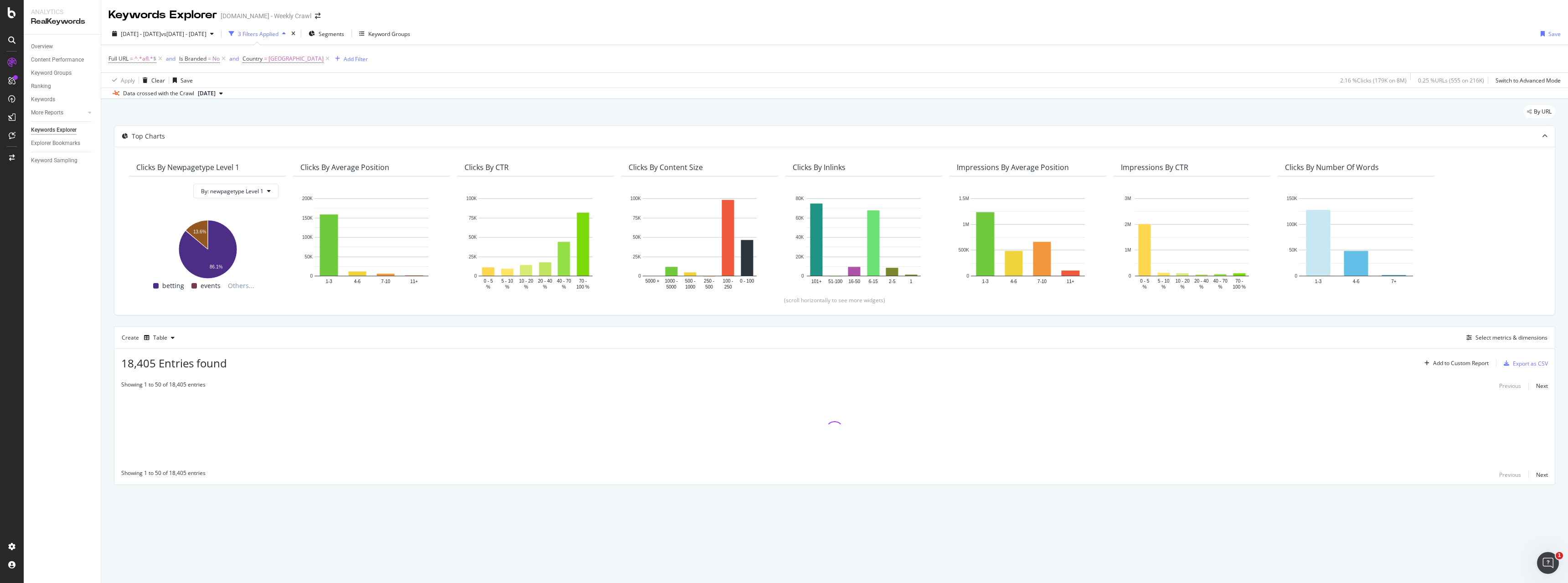
click at [421, 316] on div "Top Charts Clicks By newpagetype Level 1 By: newpagetype Level 1 Hold CTRL whil…" at bounding box center [834, 305] width 1441 height 360
drag, startPoint x: 841, startPoint y: 259, endPoint x: 633, endPoint y: 257, distance: 208.0
click at [633, 257] on div "Clicks By newpagetype Level 1 By: newpagetype Level 1 Hold CTRL while clicking …" at bounding box center [835, 229] width 1419 height 141
click at [634, 150] on div "Clicks By newpagetype Level 1 By: newpagetype Level 1 Hold CTRL while clicking …" at bounding box center [835, 231] width 1441 height 168
click at [819, 301] on div "(scroll horizontally to see more widgets)" at bounding box center [835, 300] width 1419 height 8
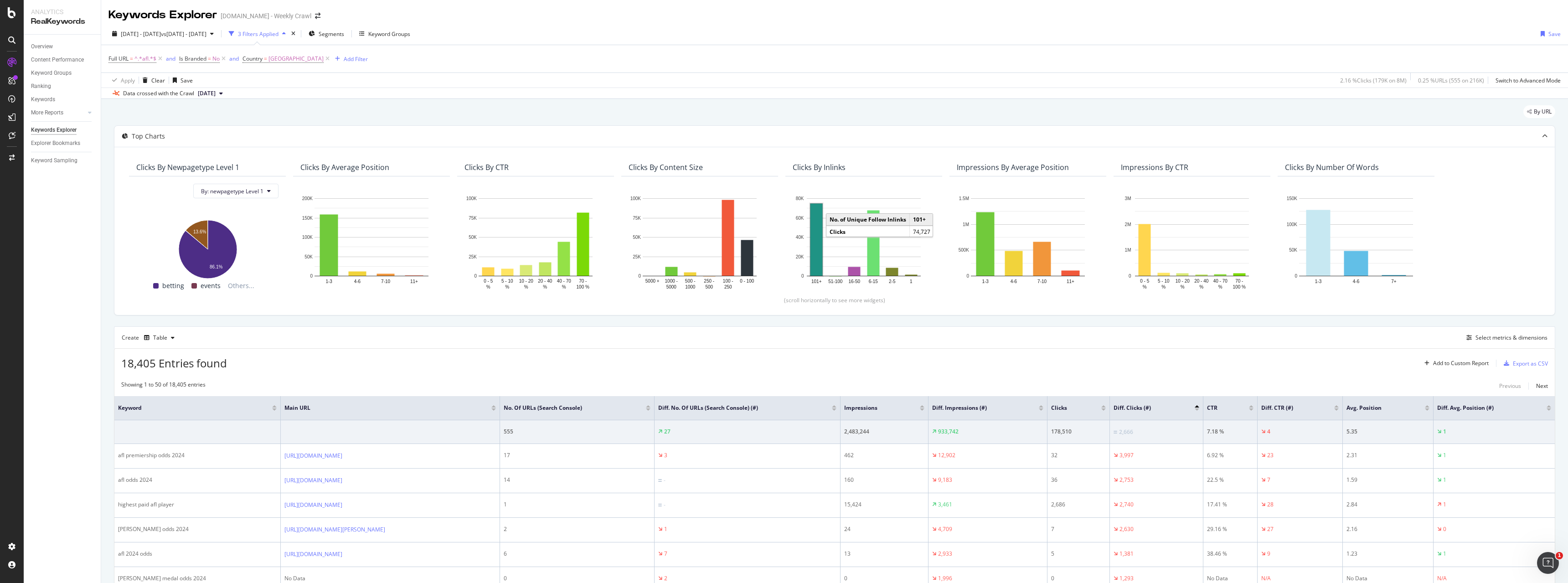
click at [816, 273] on rect "A chart." at bounding box center [816, 240] width 12 height 72
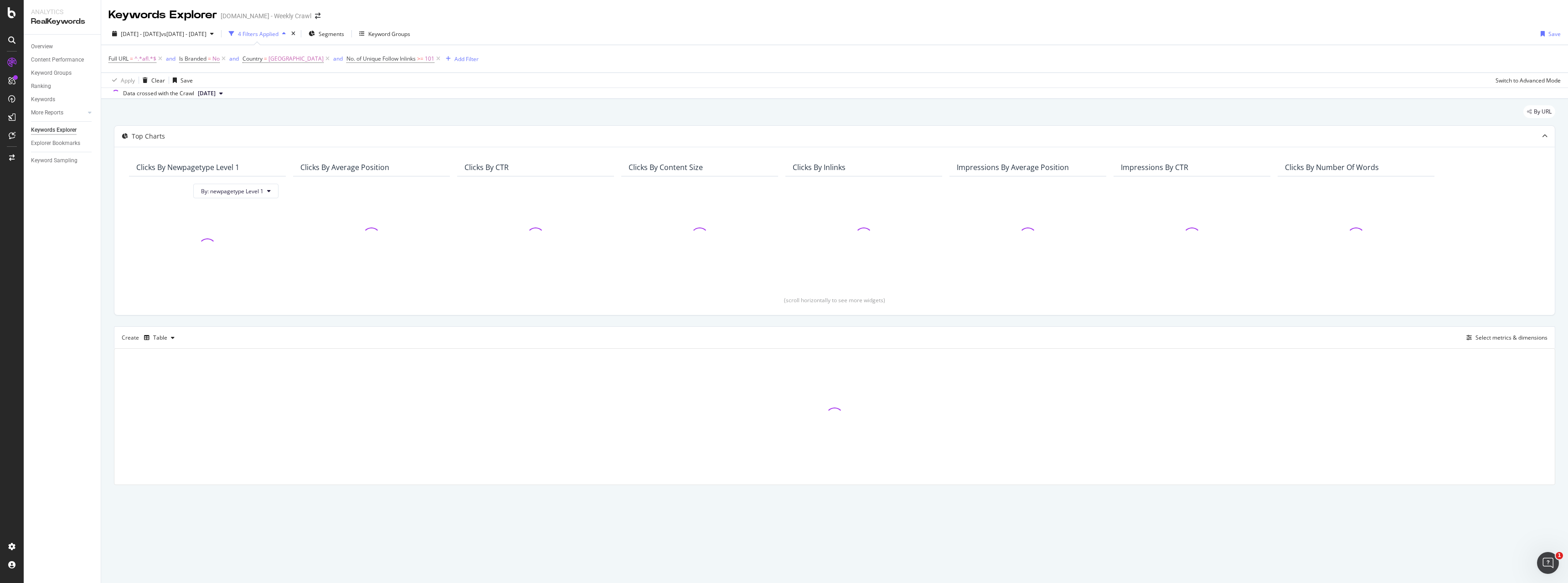
click at [689, 122] on div "By URL" at bounding box center [834, 115] width 1441 height 20
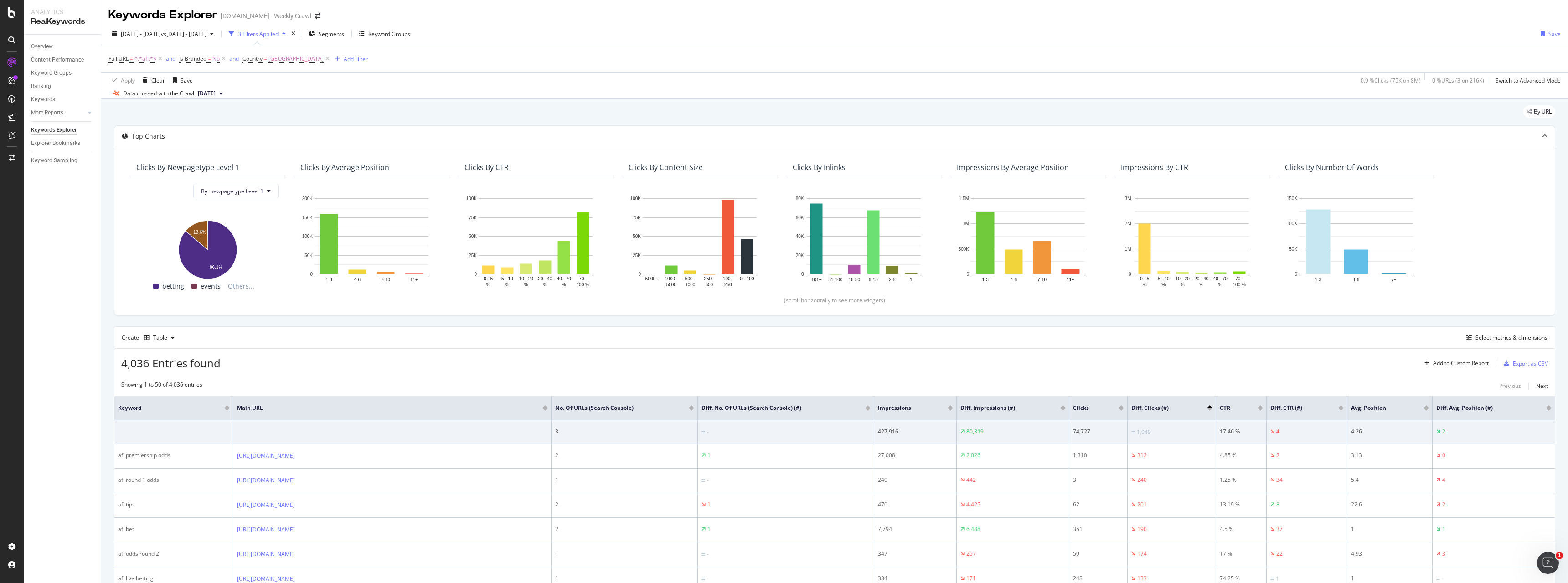
click at [704, 91] on div "Data crossed with the Crawl 2025 Jun. 26th" at bounding box center [834, 93] width 1467 height 11
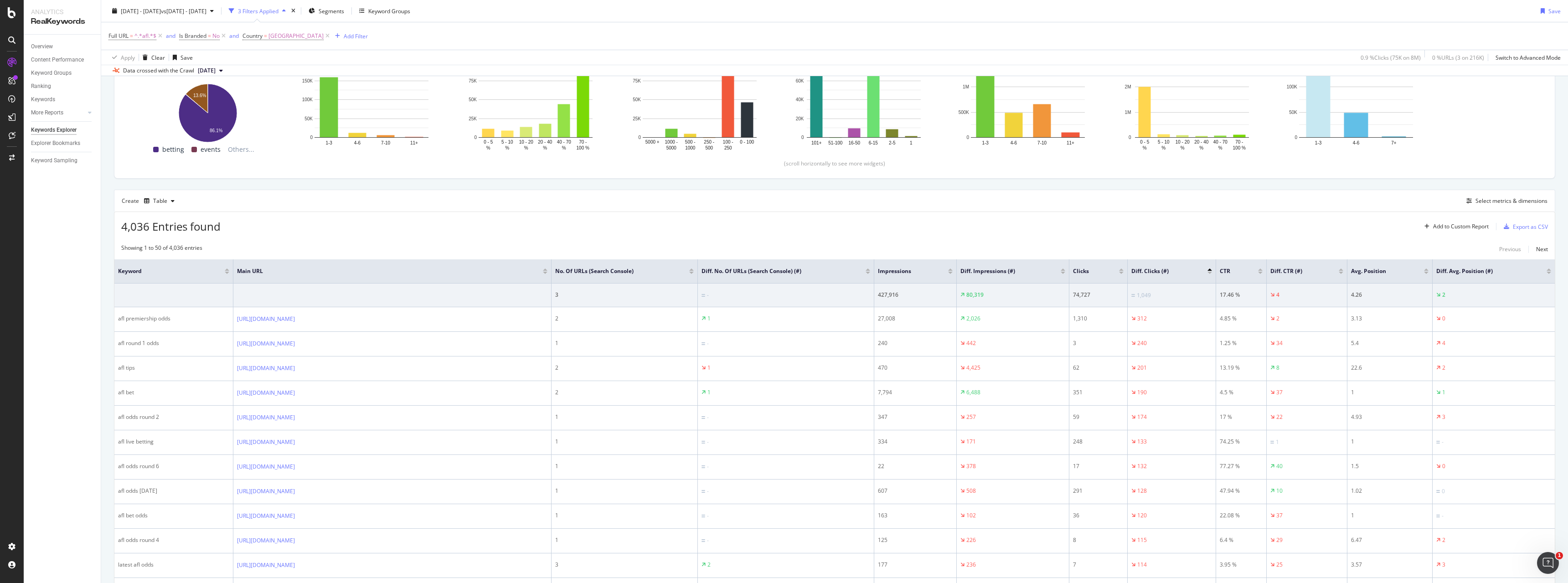
click at [1208, 271] on div at bounding box center [1210, 271] width 4 height 6
click at [1210, 270] on div at bounding box center [1210, 270] width 4 height 2
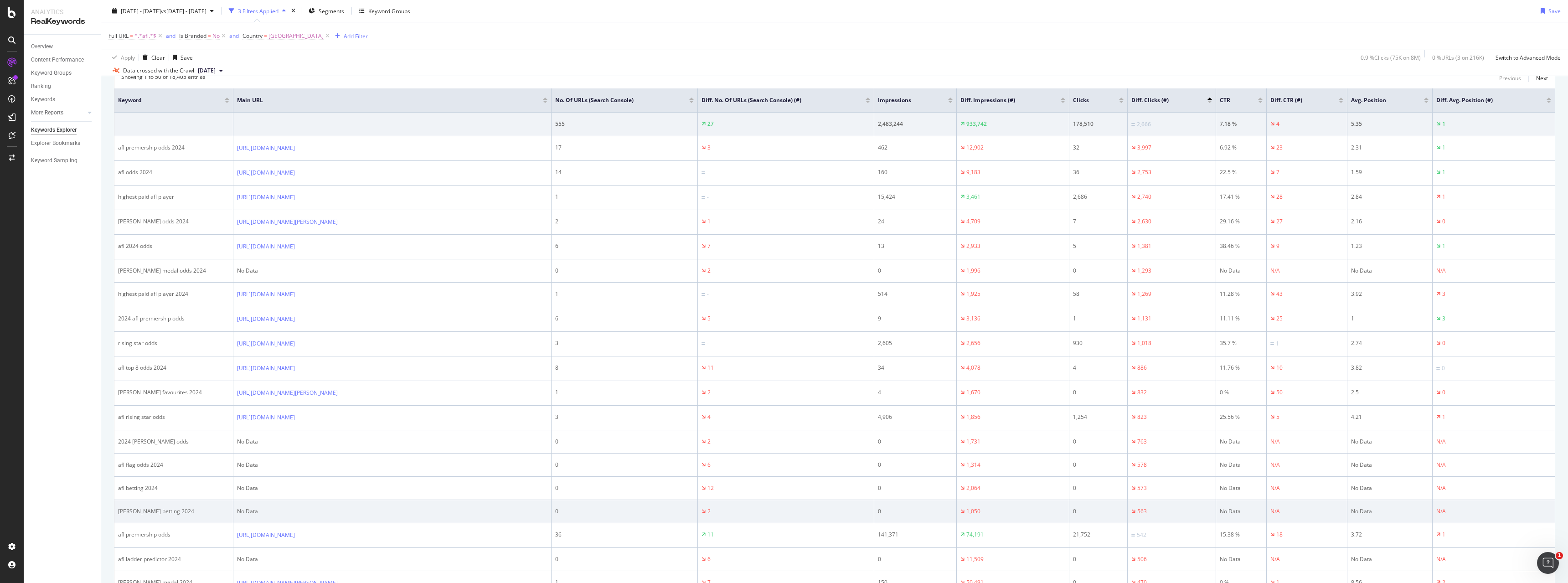
scroll to position [319, 0]
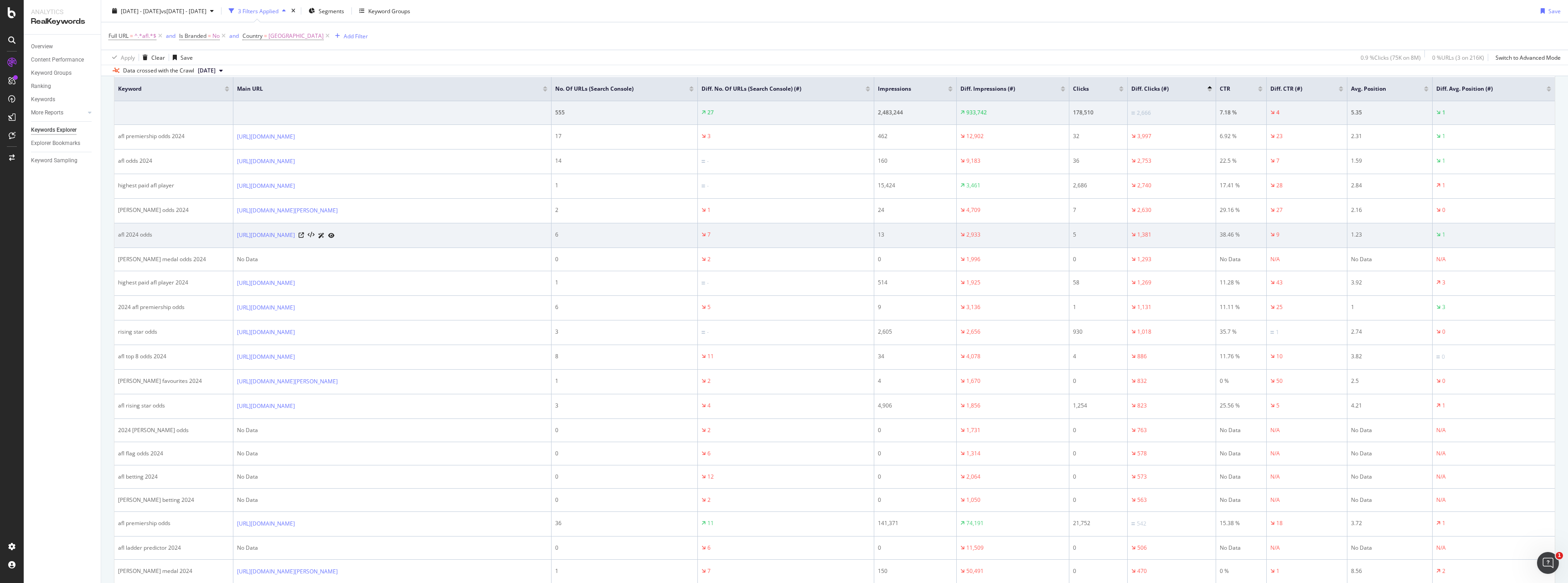
click at [916, 225] on td "13" at bounding box center [915, 236] width 83 height 24
click at [922, 235] on div "13" at bounding box center [915, 234] width 75 height 8
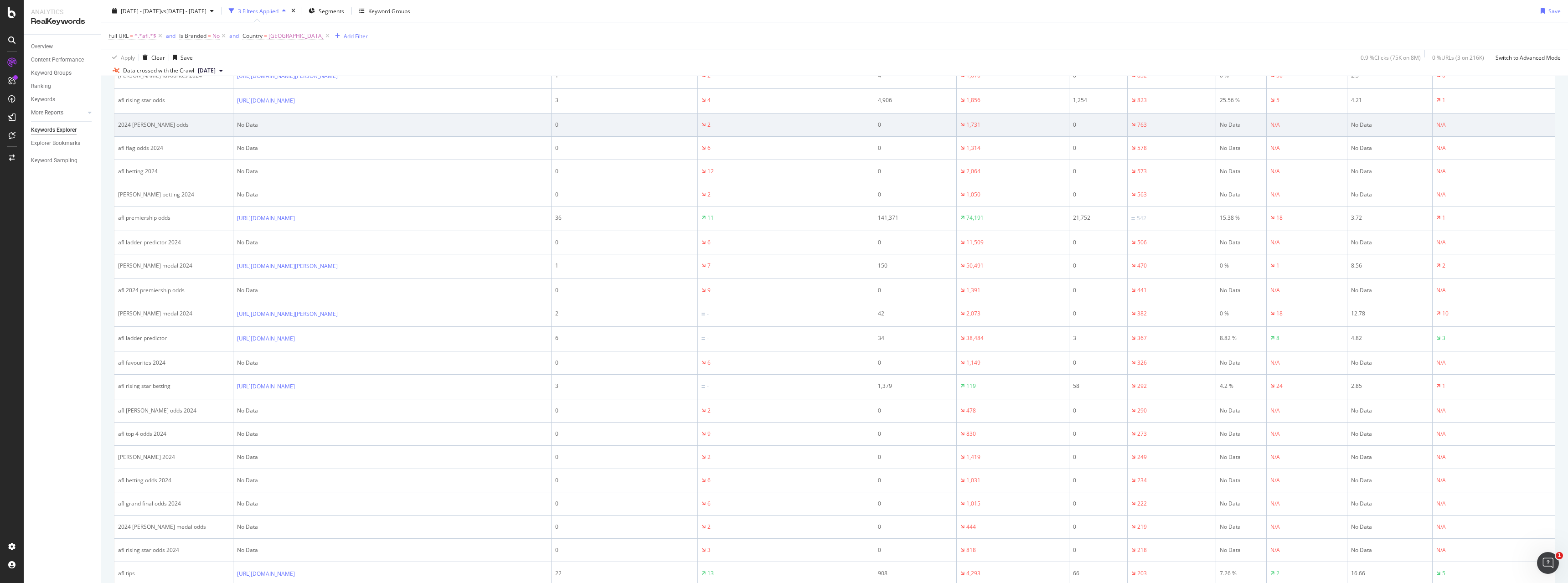
scroll to position [639, 0]
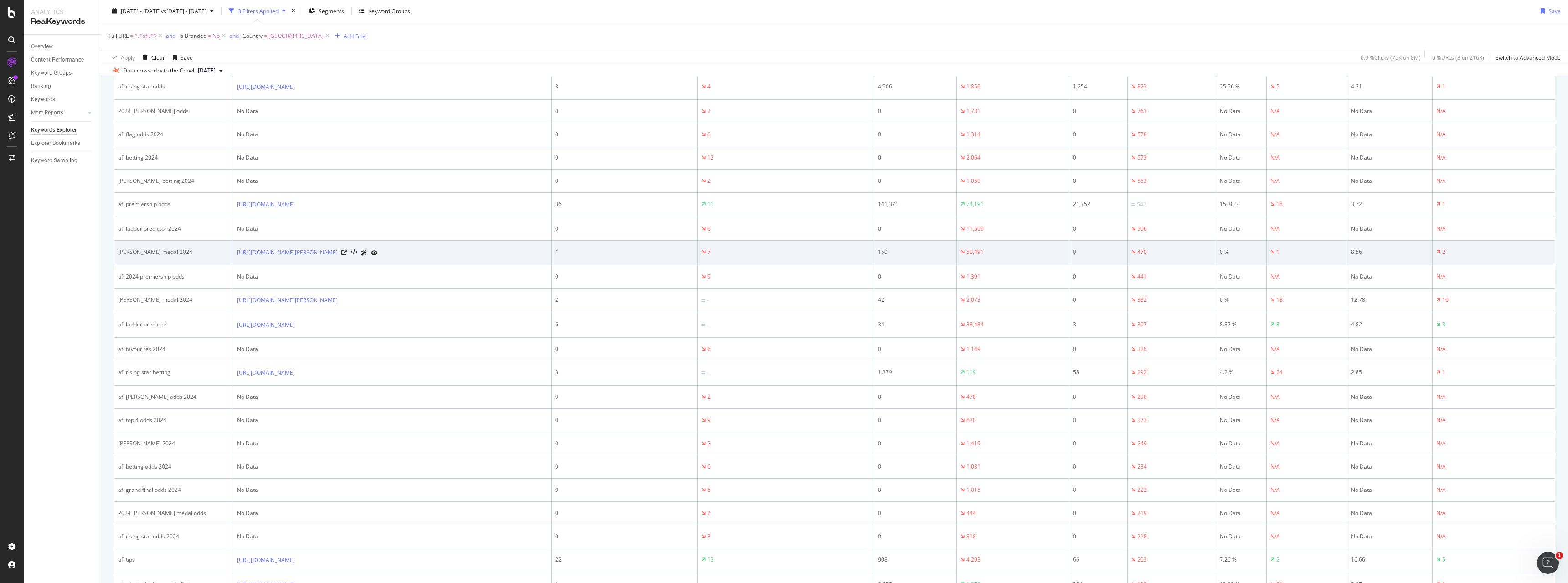
click at [923, 248] on div "150" at bounding box center [915, 252] width 75 height 8
click at [915, 249] on div "150" at bounding box center [915, 252] width 75 height 8
click at [904, 247] on td "150" at bounding box center [915, 253] width 83 height 24
click at [917, 251] on div "150" at bounding box center [915, 252] width 75 height 8
click at [930, 245] on td "150" at bounding box center [915, 253] width 83 height 24
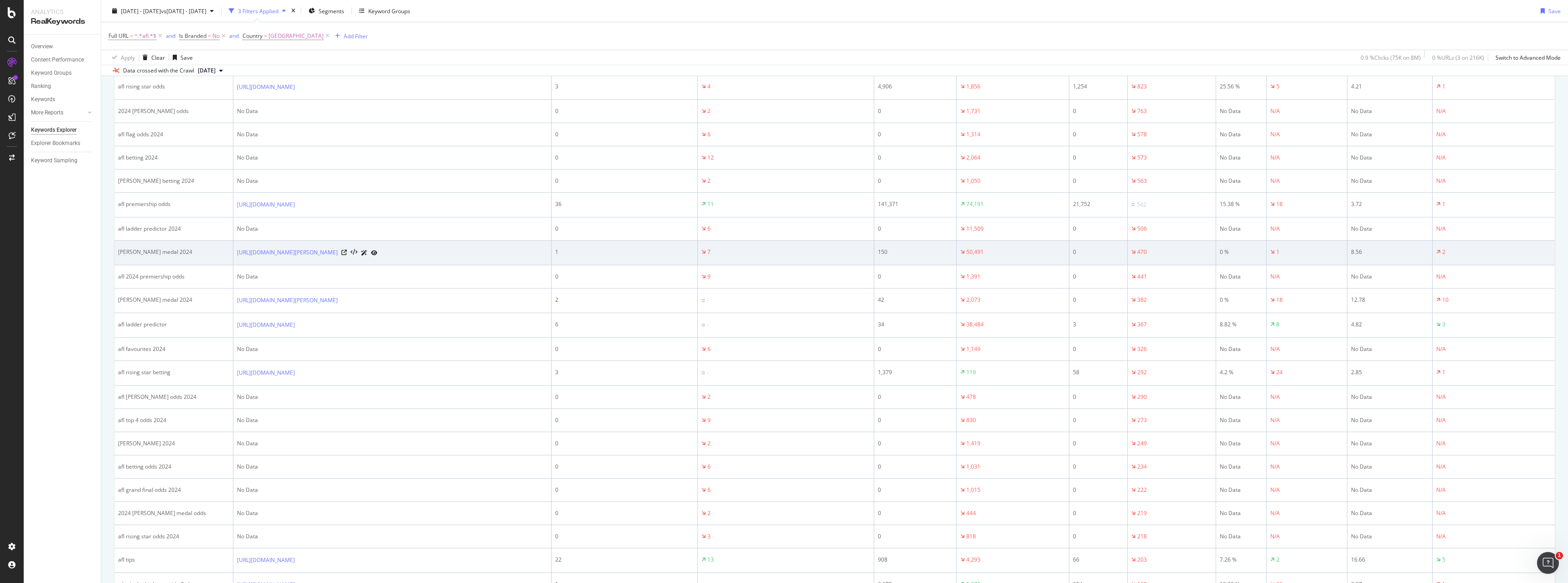
click at [919, 253] on div "150" at bounding box center [915, 252] width 75 height 8
click at [909, 245] on td "150" at bounding box center [915, 253] width 83 height 24
click at [920, 253] on div "150" at bounding box center [915, 252] width 75 height 8
click at [928, 247] on td "150" at bounding box center [915, 253] width 83 height 24
click at [928, 243] on td "150" at bounding box center [915, 253] width 83 height 24
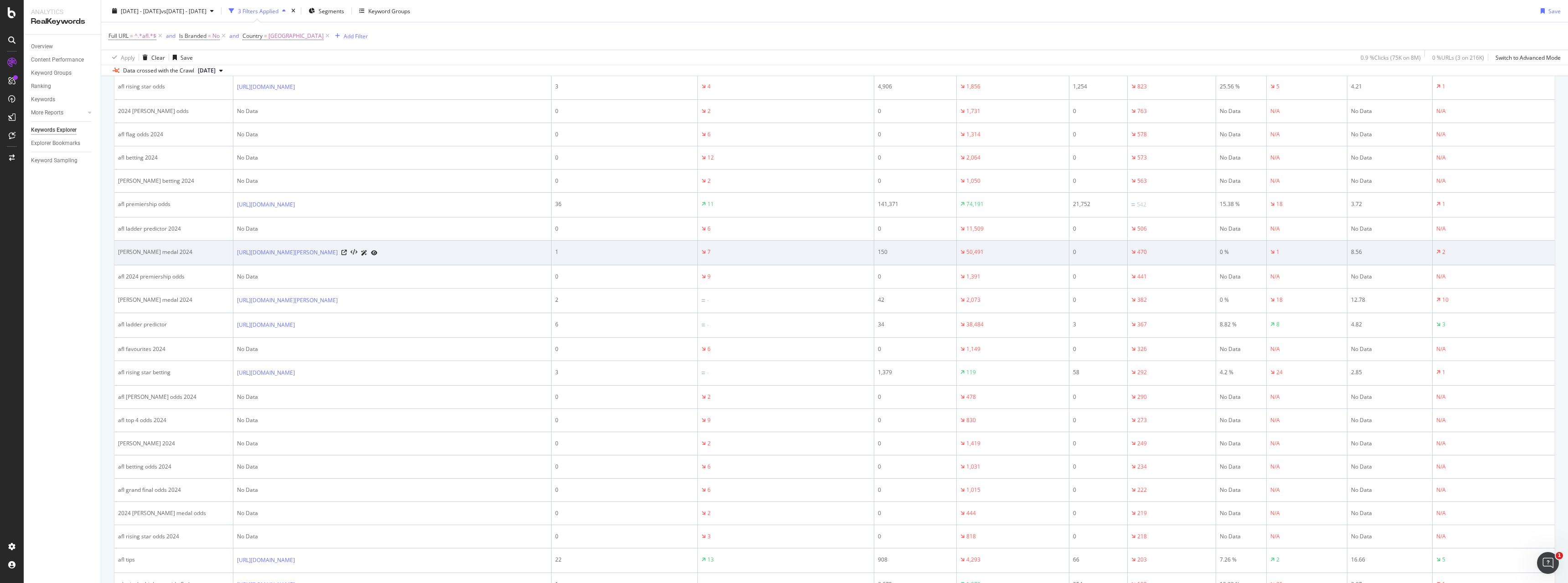
click at [923, 254] on div "150" at bounding box center [915, 252] width 75 height 8
click at [909, 244] on td "150" at bounding box center [915, 253] width 83 height 24
click at [919, 256] on div "150" at bounding box center [915, 252] width 75 height 8
click at [930, 245] on td "150" at bounding box center [915, 253] width 83 height 24
click at [919, 243] on td "150" at bounding box center [915, 253] width 83 height 24
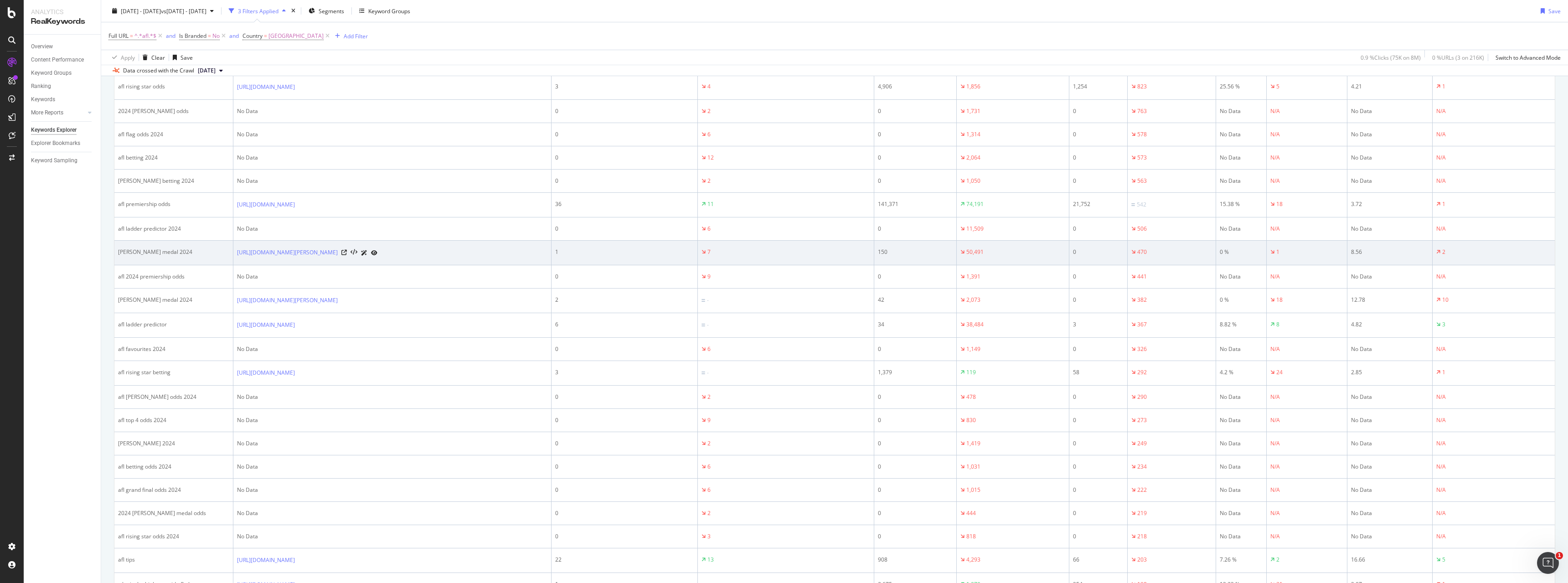
click at [919, 248] on div "150" at bounding box center [915, 252] width 75 height 8
click at [919, 254] on div "150" at bounding box center [915, 252] width 75 height 8
click at [919, 250] on div "150" at bounding box center [915, 252] width 75 height 8
click at [919, 248] on div "150" at bounding box center [915, 252] width 75 height 8
click at [920, 248] on div "150" at bounding box center [915, 252] width 75 height 8
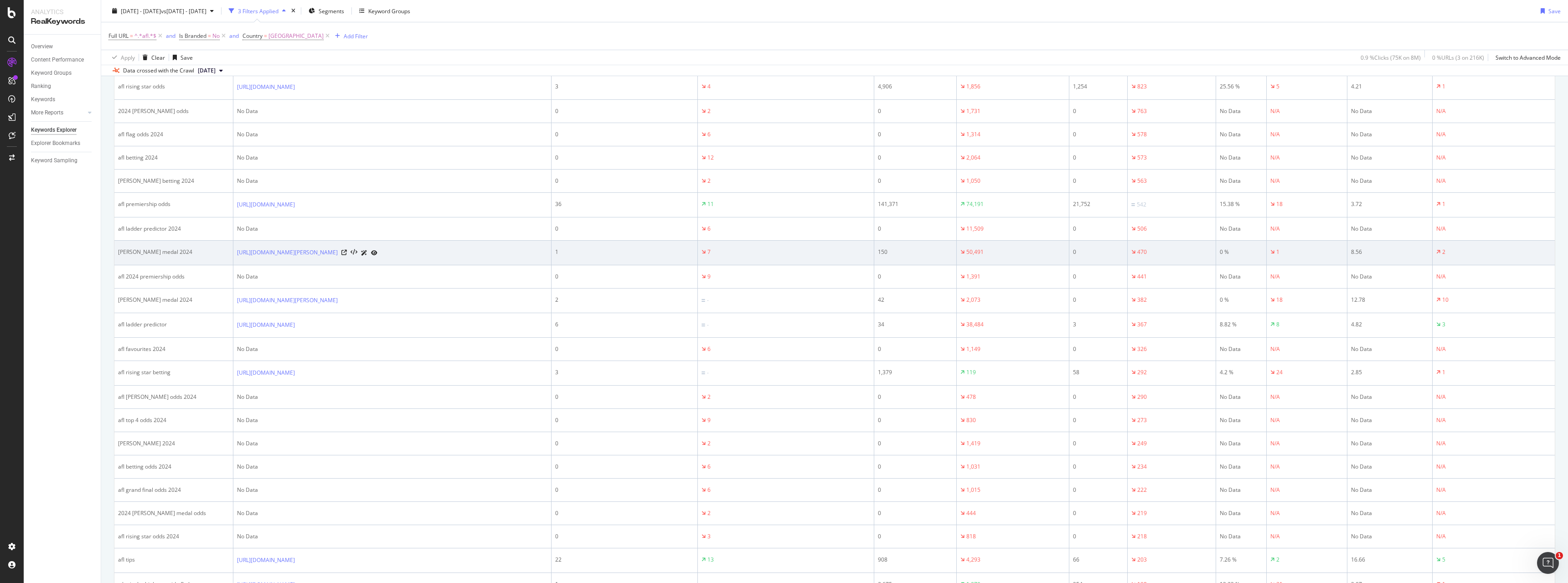
click at [920, 248] on div "150" at bounding box center [915, 252] width 75 height 8
click at [974, 253] on div "50,491" at bounding box center [975, 252] width 17 height 8
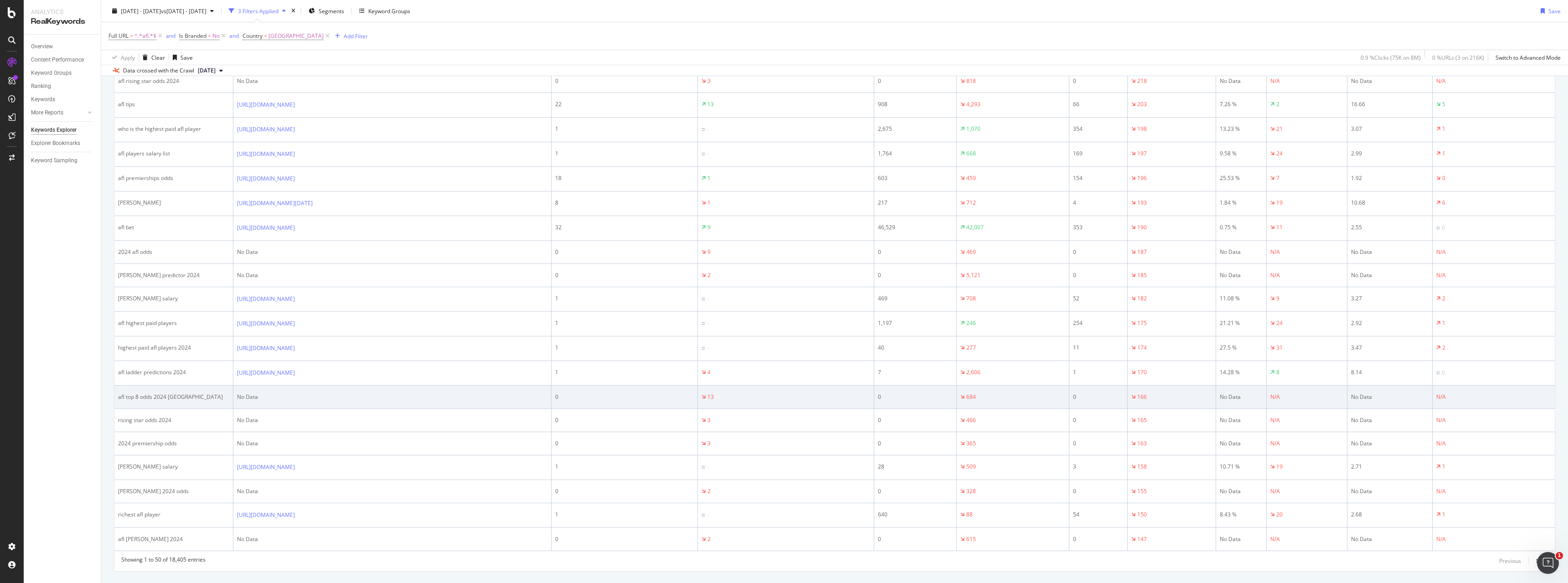
scroll to position [1094, 0]
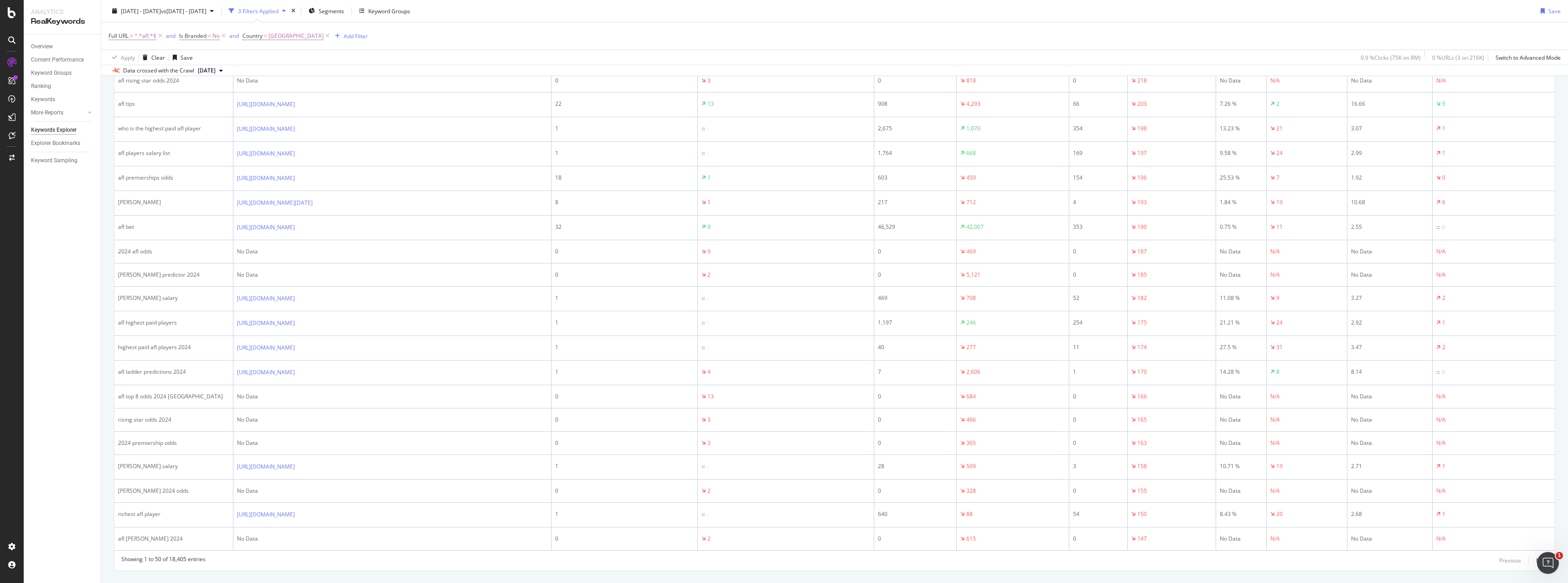
click at [745, 40] on div "Full URL = ^.*afl.*$ and Is Branded = No and Country = Australia Add Filter" at bounding box center [834, 36] width 1452 height 28
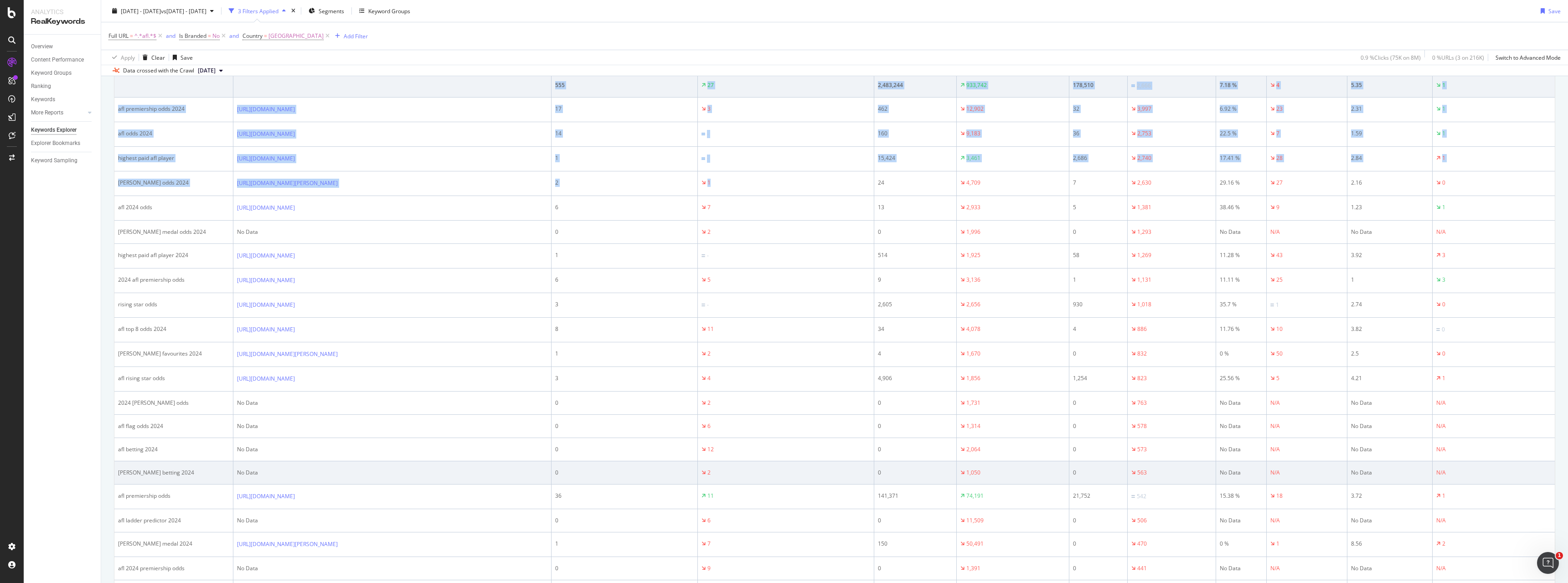
scroll to position [228, 0]
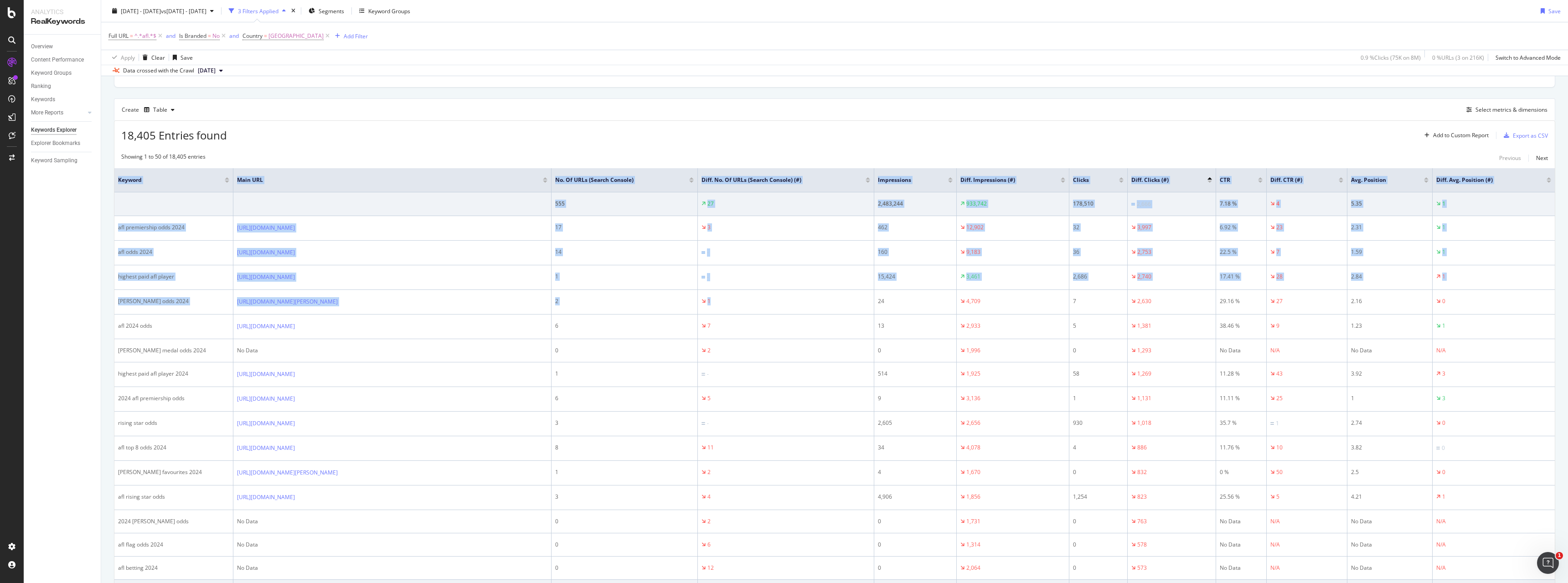
drag, startPoint x: 116, startPoint y: 180, endPoint x: 809, endPoint y: 307, distance: 704.5
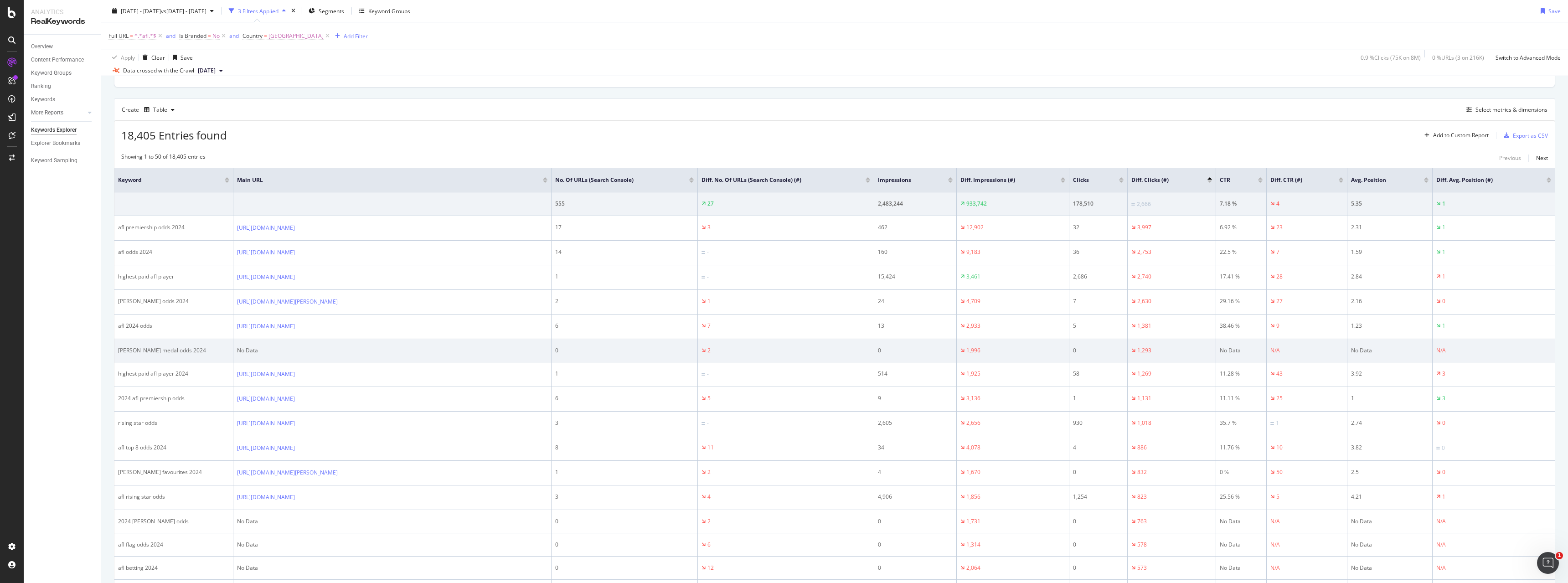
click at [898, 353] on div "0" at bounding box center [915, 351] width 75 height 8
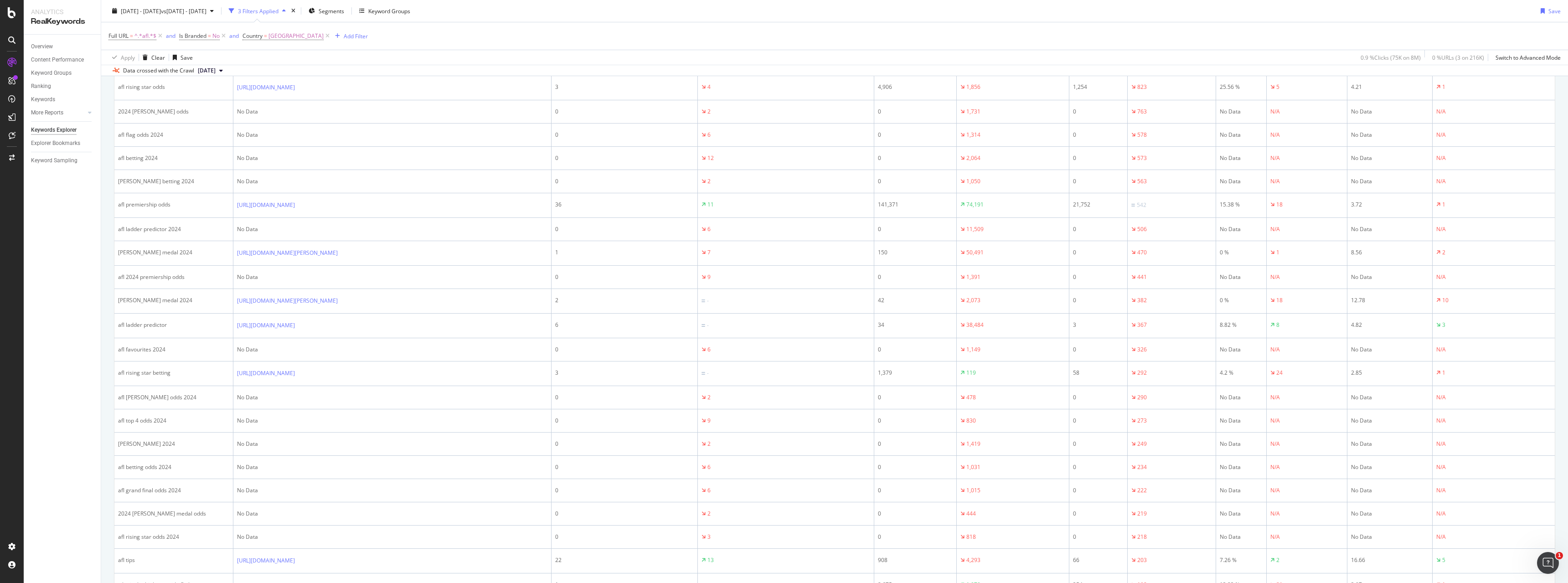
scroll to position [0, 0]
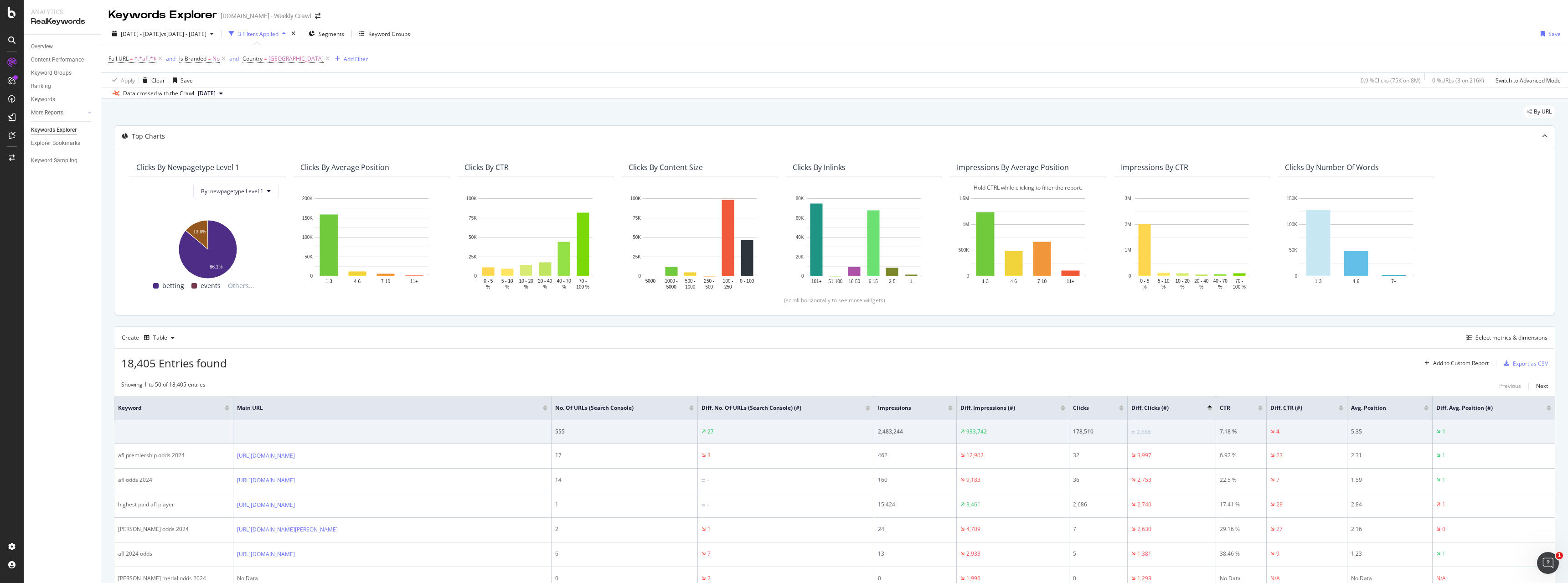
drag, startPoint x: 1145, startPoint y: 376, endPoint x: 1011, endPoint y: 193, distance: 226.8
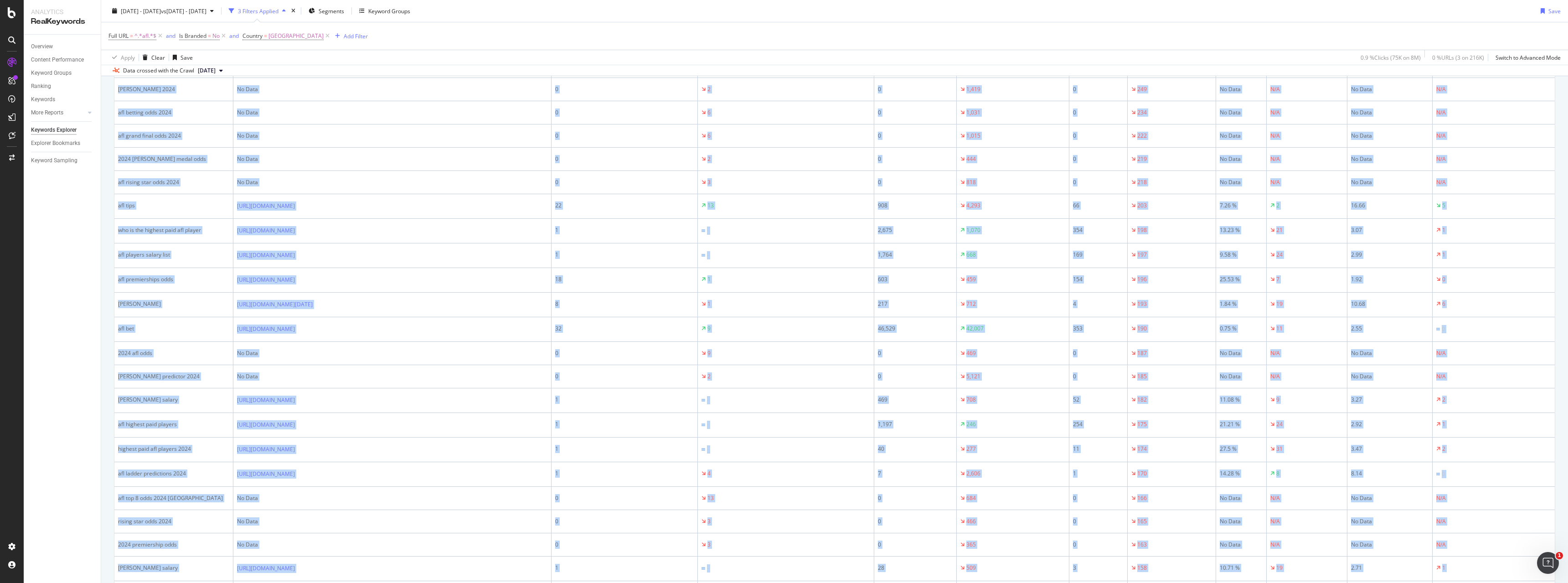
scroll to position [1123, 0]
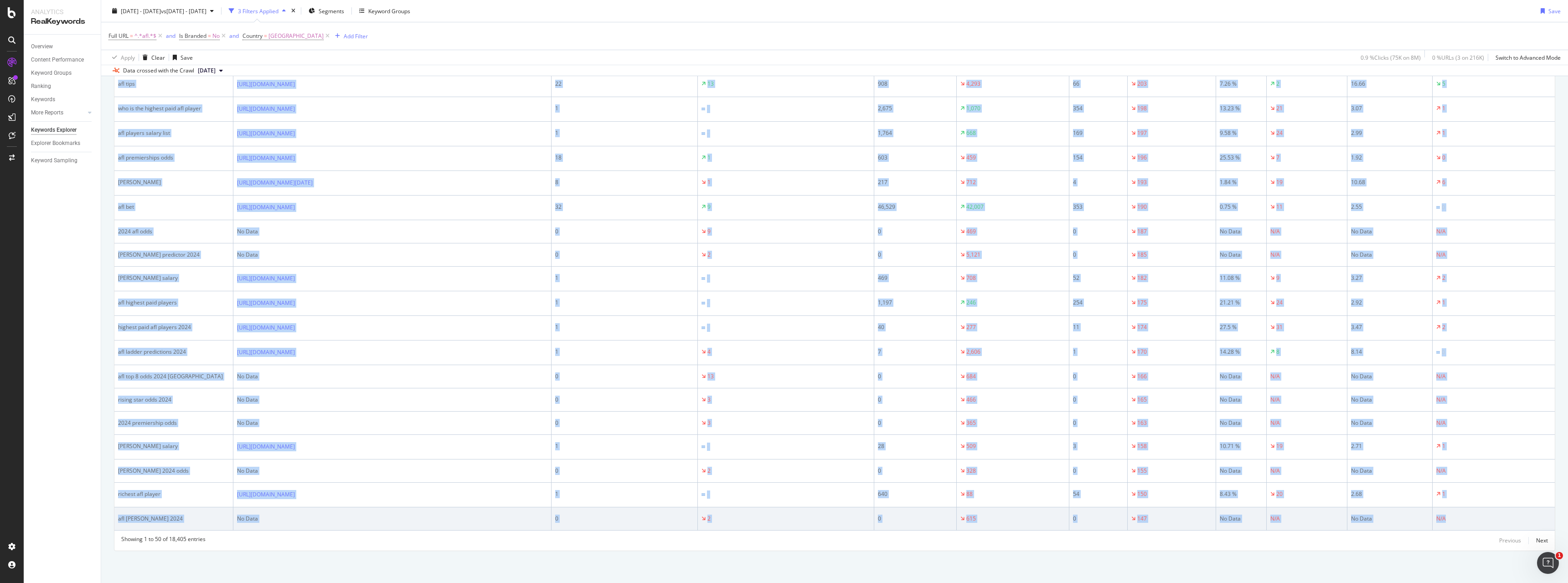
drag, startPoint x: 115, startPoint y: 272, endPoint x: 1511, endPoint y: 512, distance: 1416.5
copy table "Keyword Main URL No. of URLs (Search Console) Diff. No. of URLs (Search Console…"
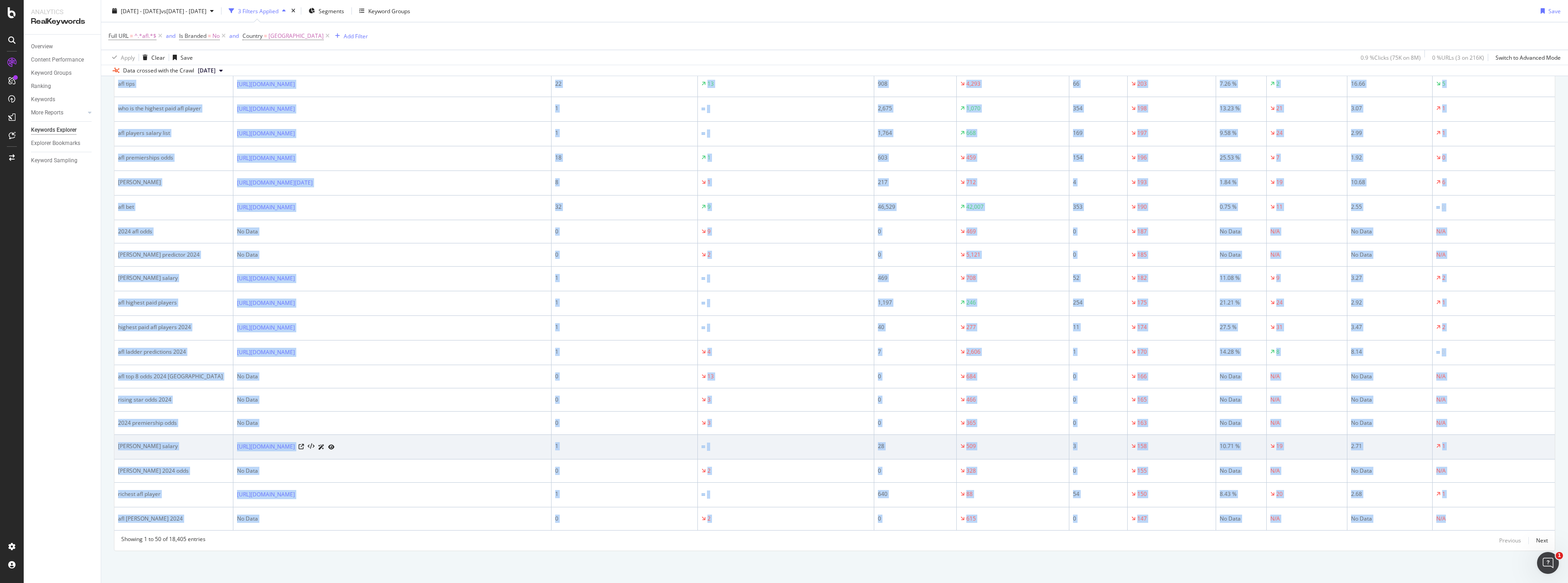
click at [662, 436] on td "1" at bounding box center [624, 447] width 146 height 24
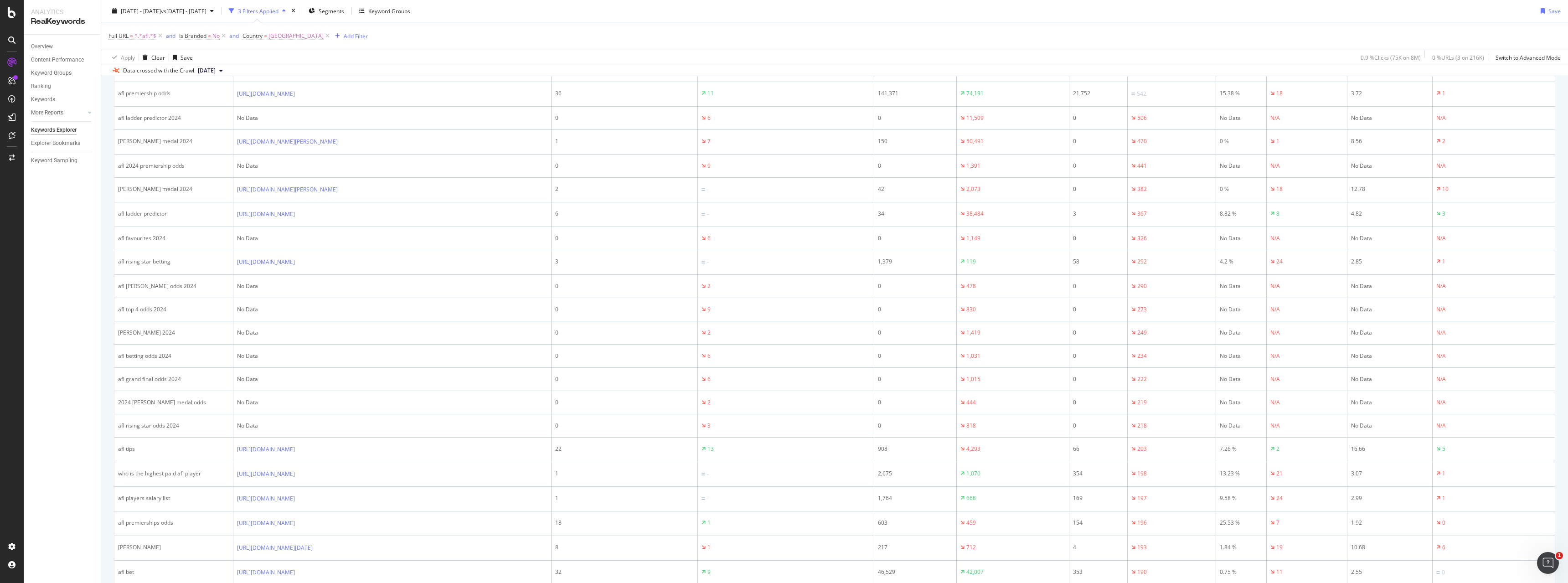
scroll to position [0, 0]
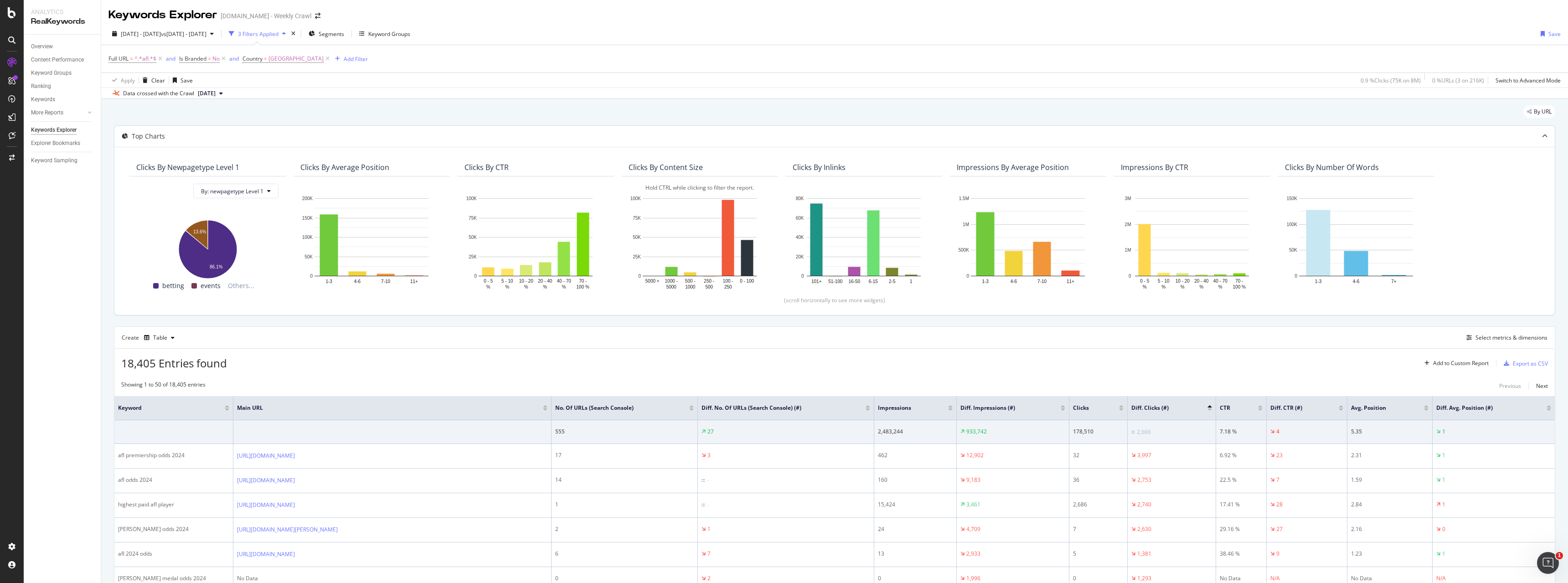
drag, startPoint x: 659, startPoint y: 436, endPoint x: 638, endPoint y: 214, distance: 223.0
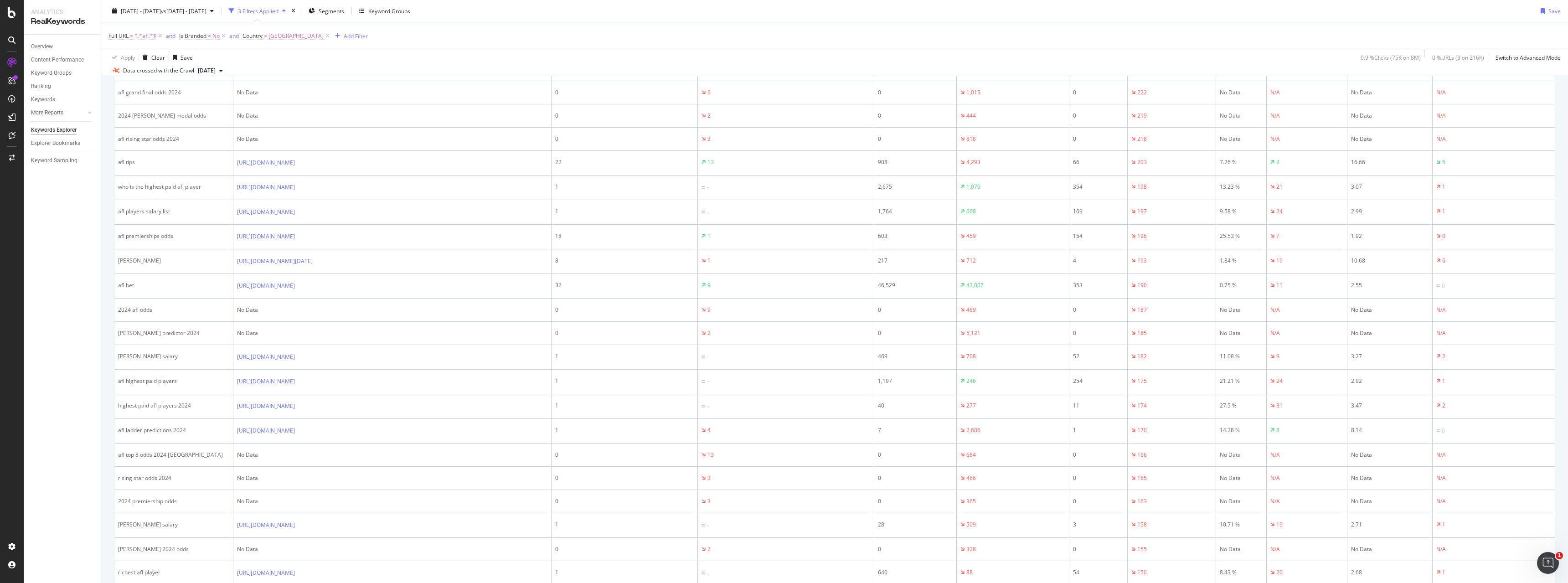
scroll to position [1036, 0]
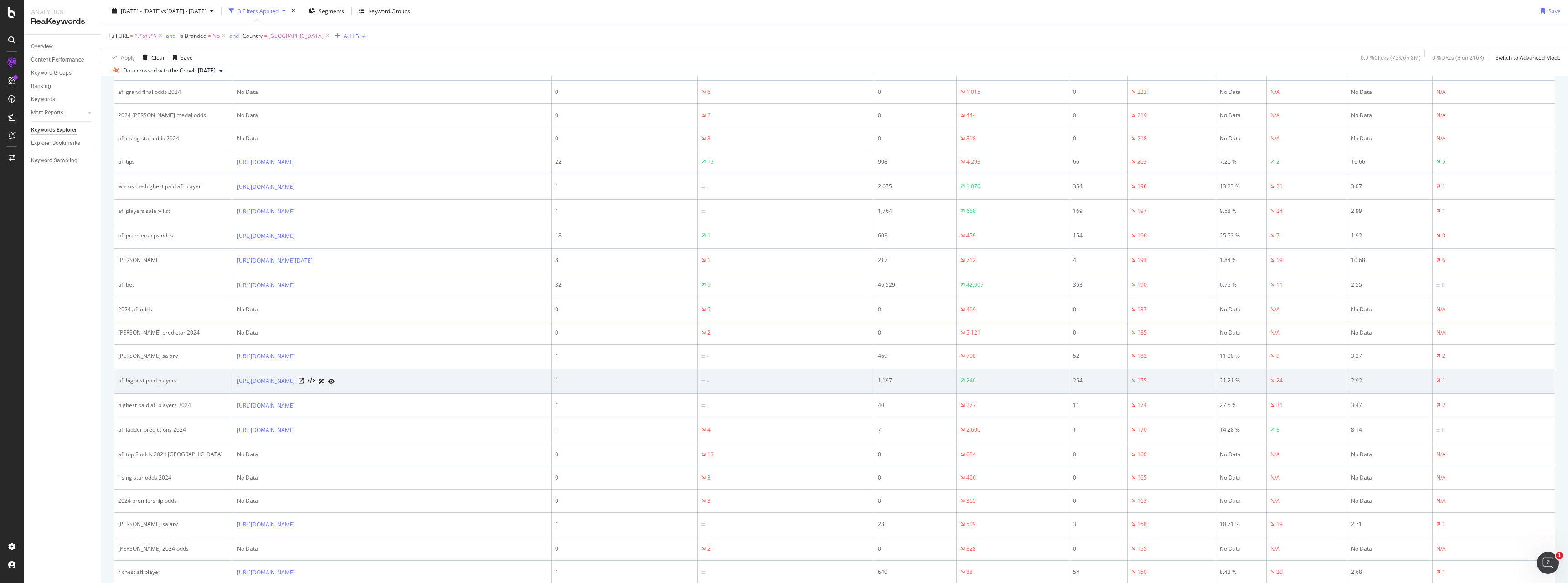
click at [503, 386] on div "https://www.sportsbet.com.au/huddle/afl/news/highest-paid-players" at bounding box center [393, 382] width 311 height 10
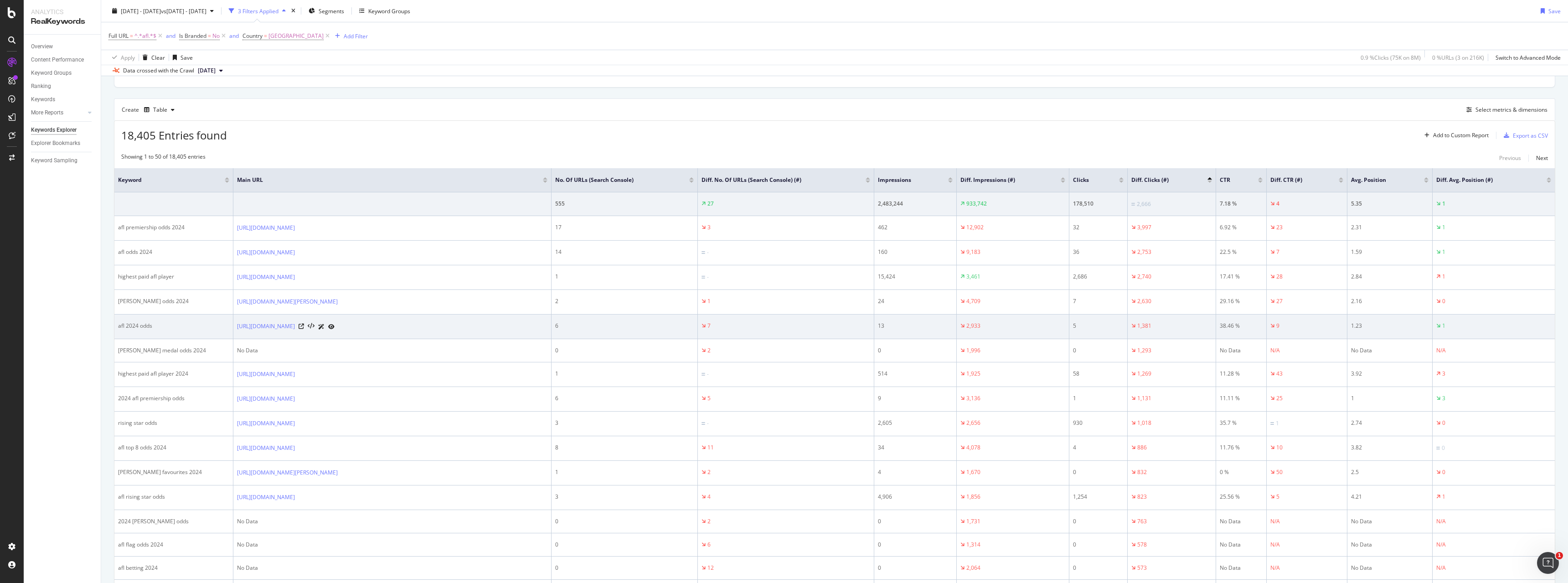
scroll to position [273, 0]
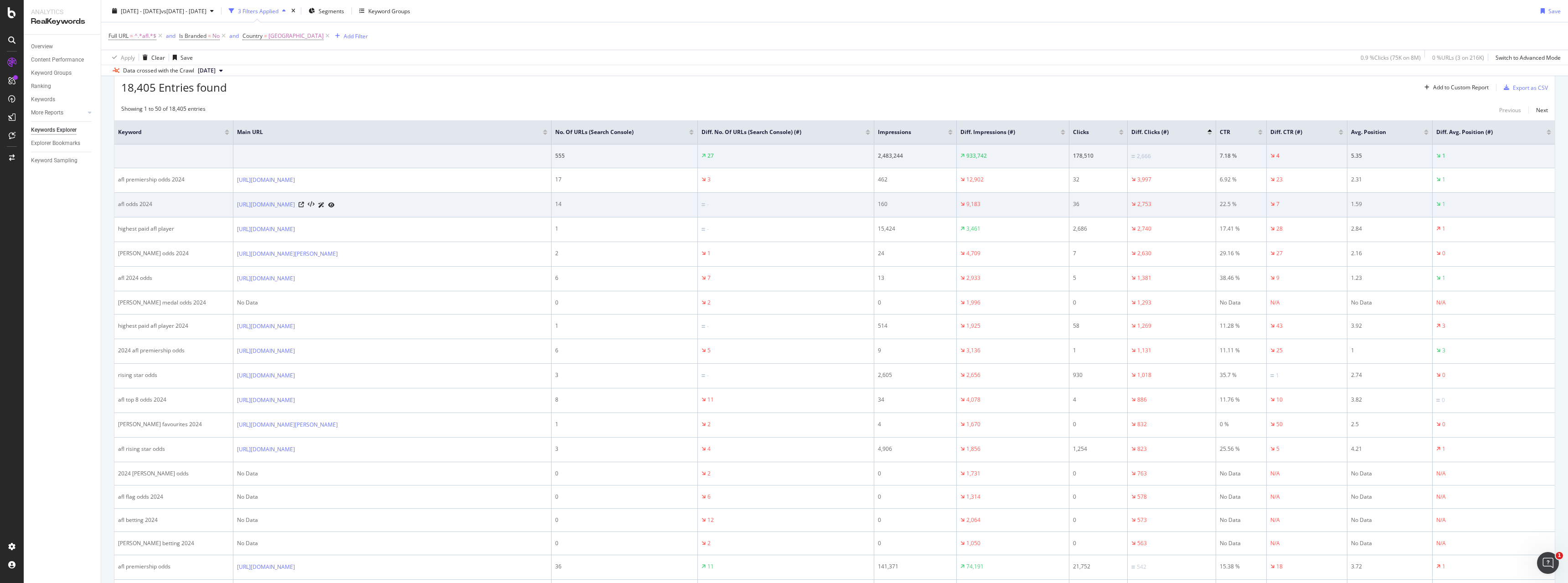
drag, startPoint x: 1178, startPoint y: 191, endPoint x: 1341, endPoint y: 198, distance: 163.2
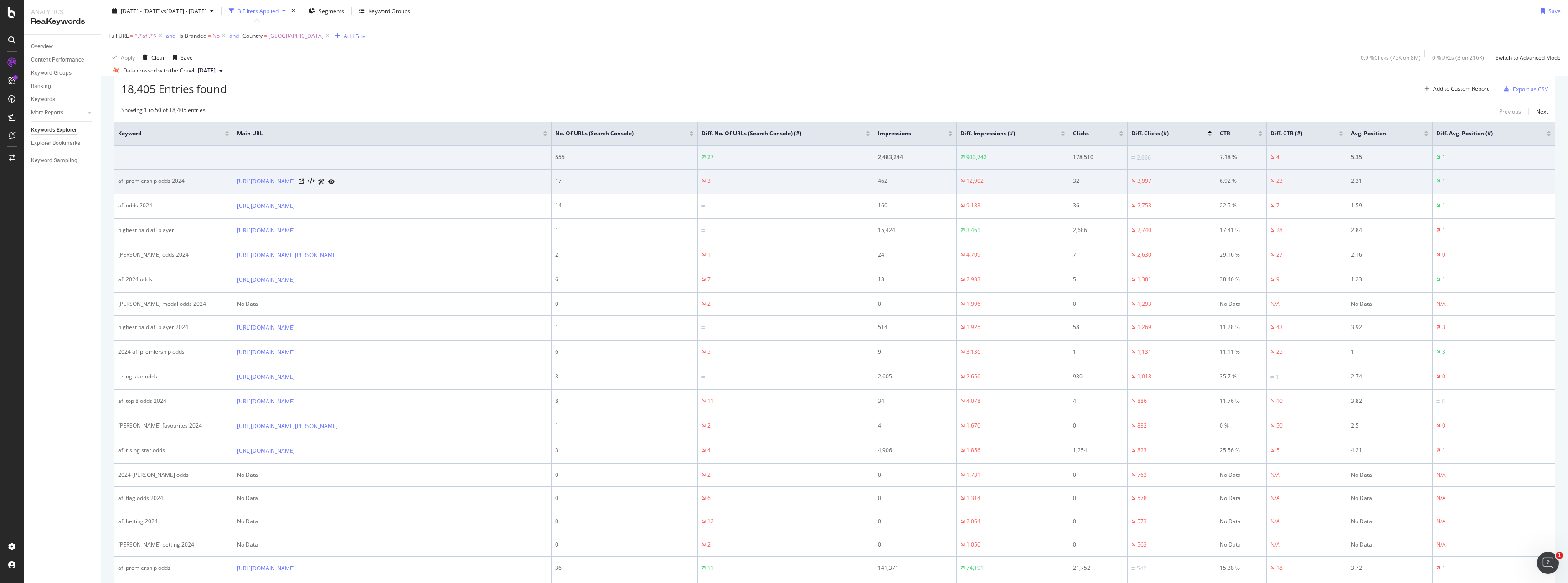
drag, startPoint x: 1271, startPoint y: 189, endPoint x: 1161, endPoint y: 182, distance: 110.2
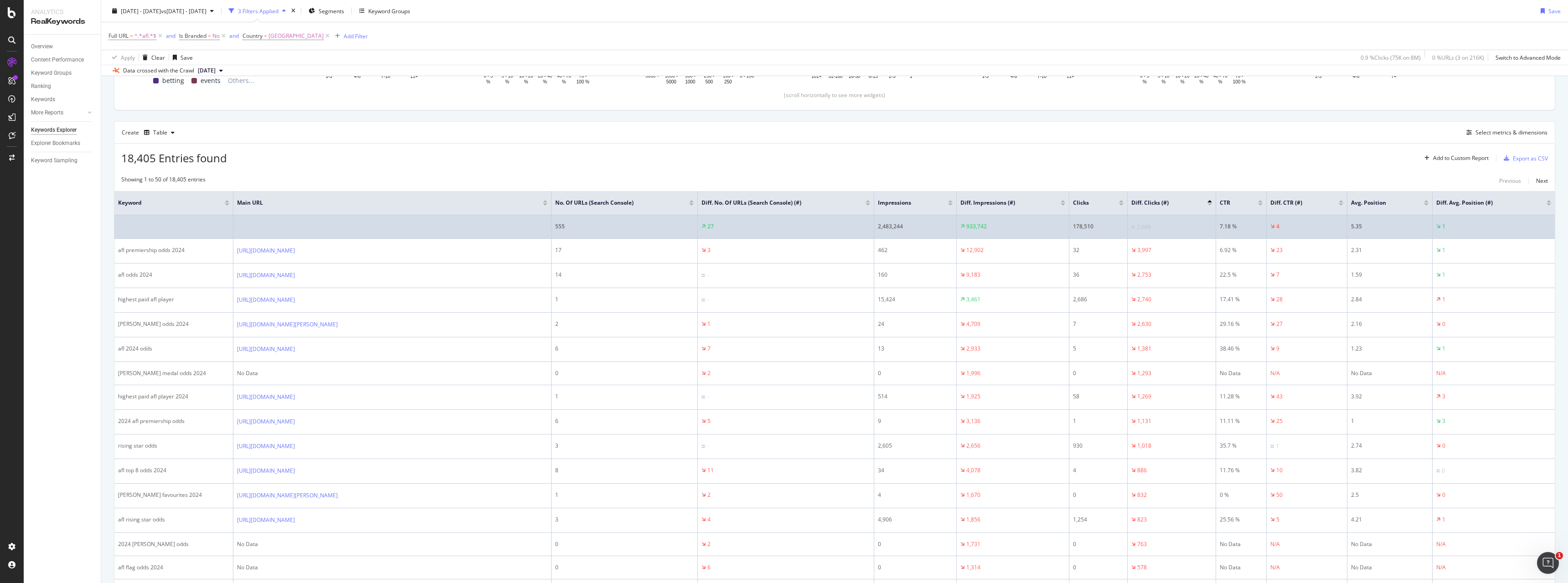
scroll to position [182, 0]
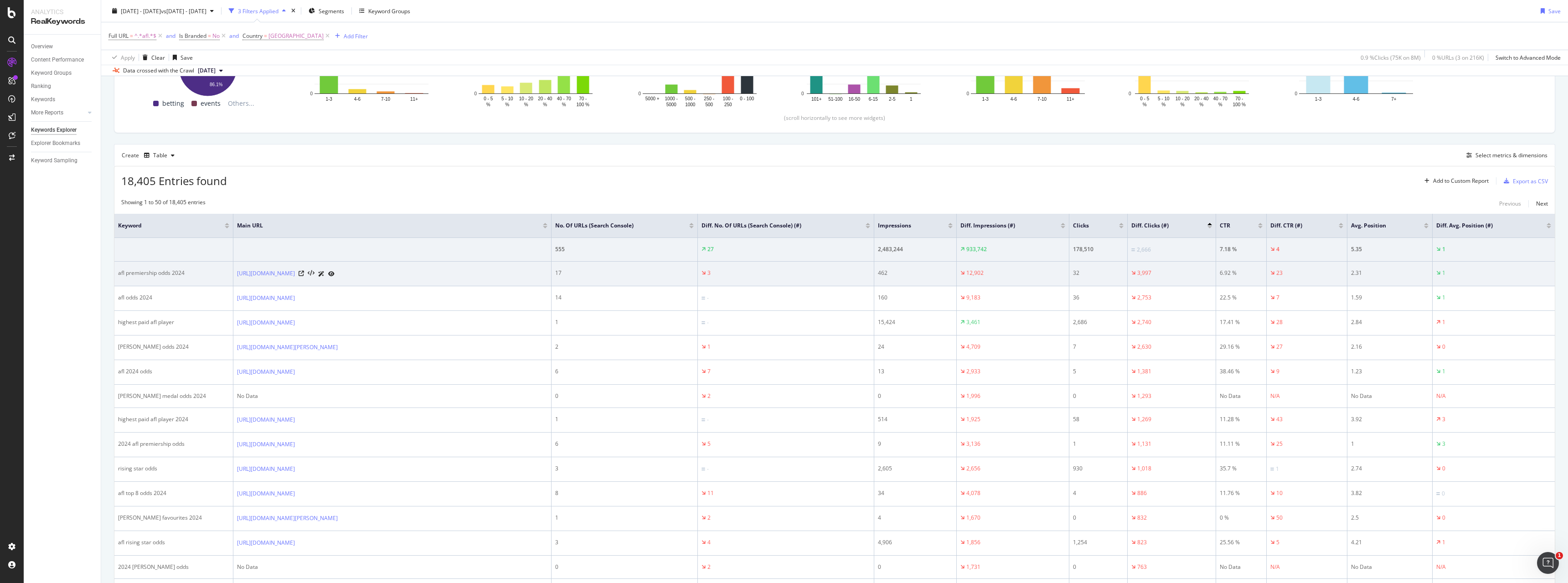
click at [1158, 273] on div "3,997" at bounding box center [1172, 273] width 81 height 8
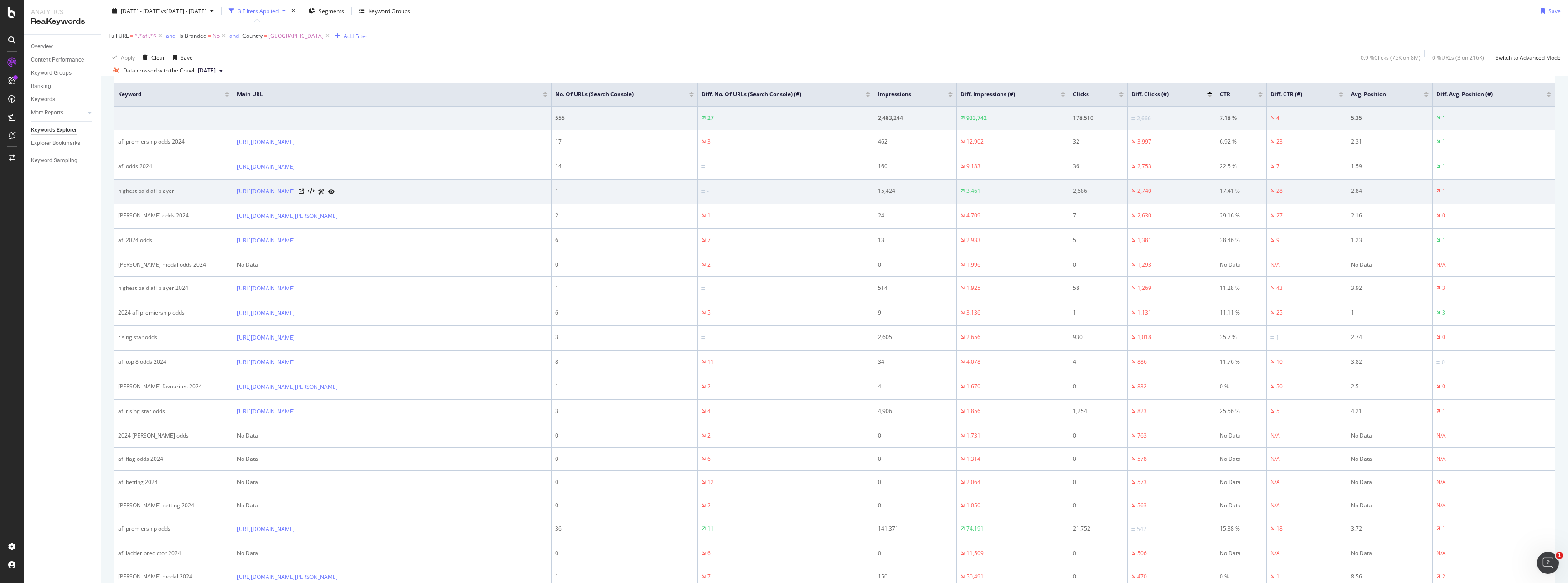
scroll to position [319, 0]
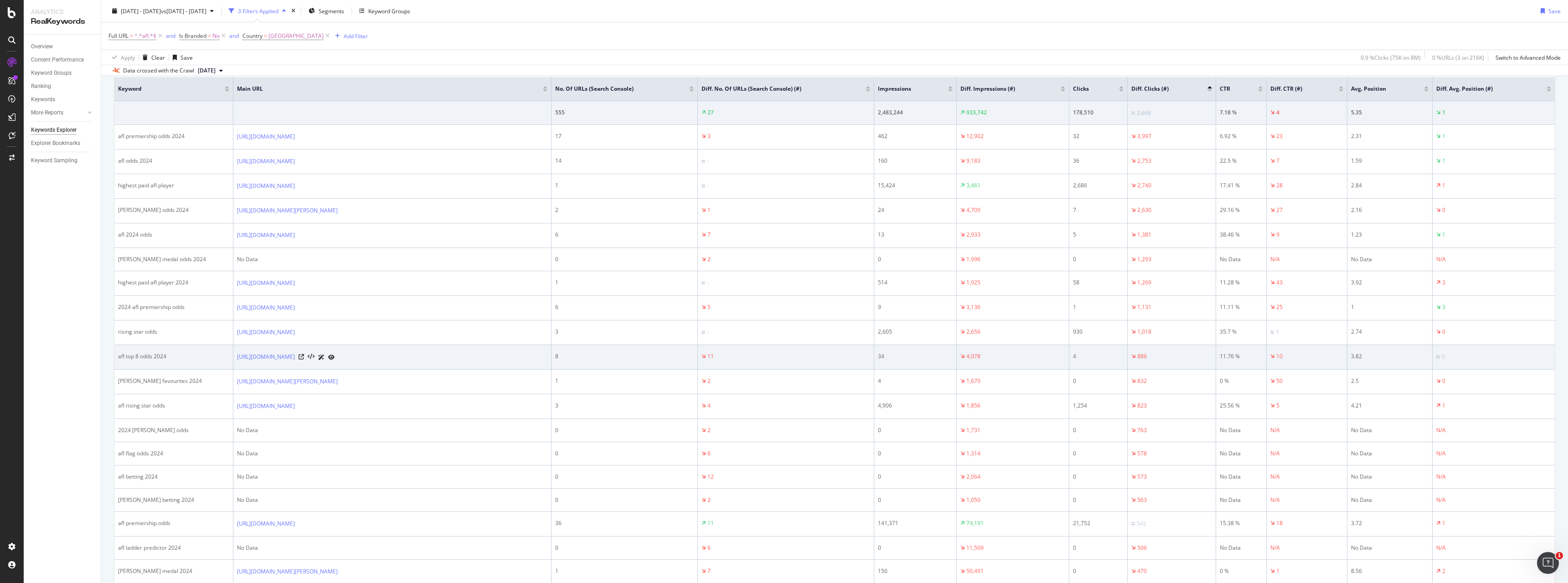
click at [1164, 359] on div "886" at bounding box center [1172, 356] width 81 height 8
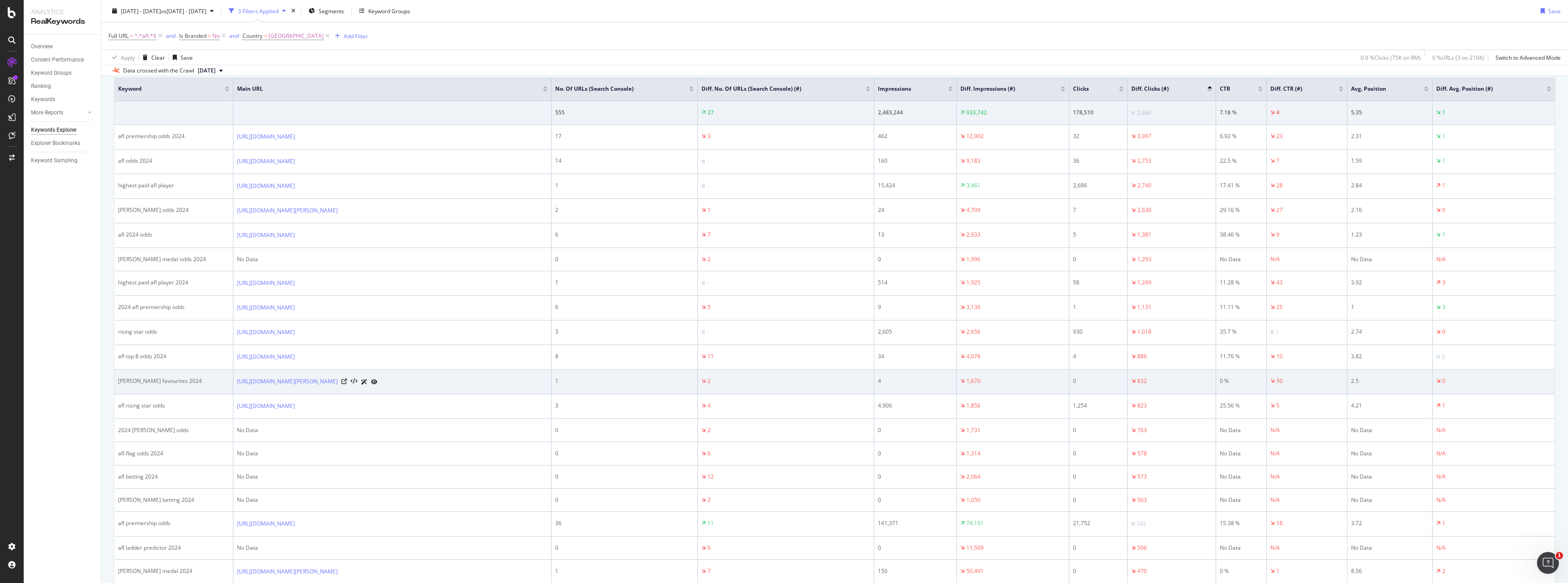
click at [1163, 373] on td "832" at bounding box center [1172, 382] width 89 height 24
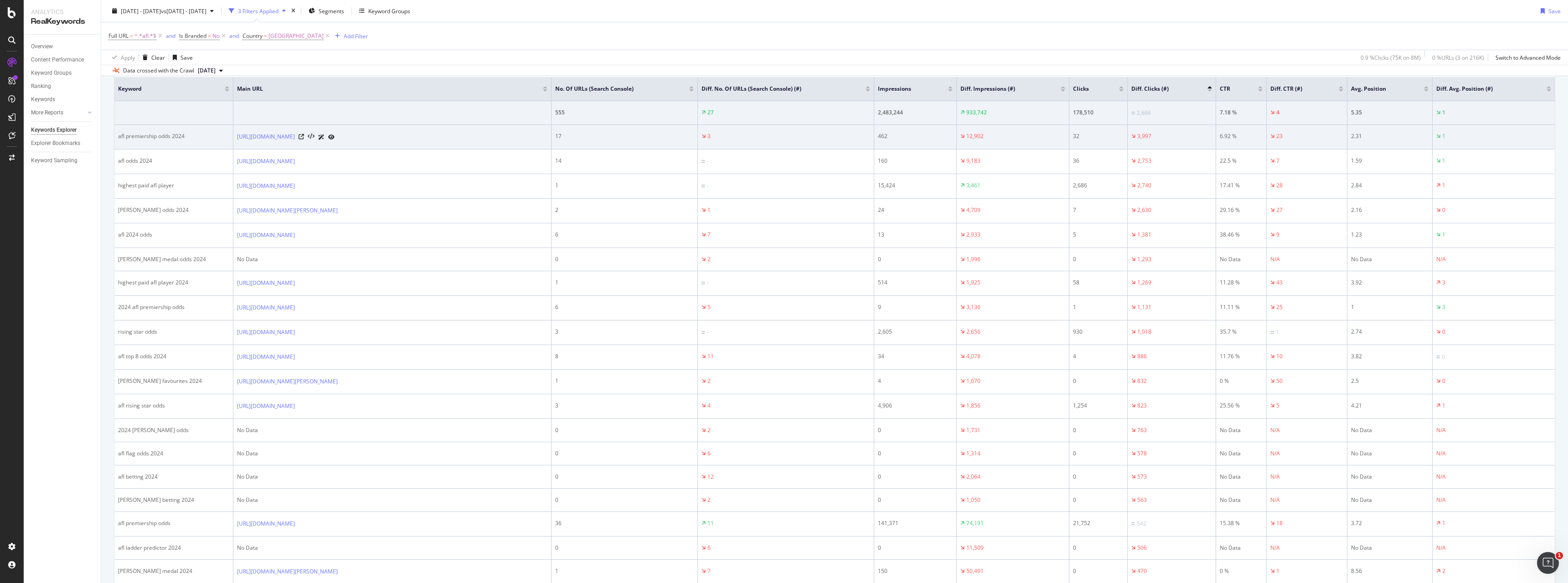
click at [1170, 133] on div "3,997" at bounding box center [1172, 136] width 81 height 8
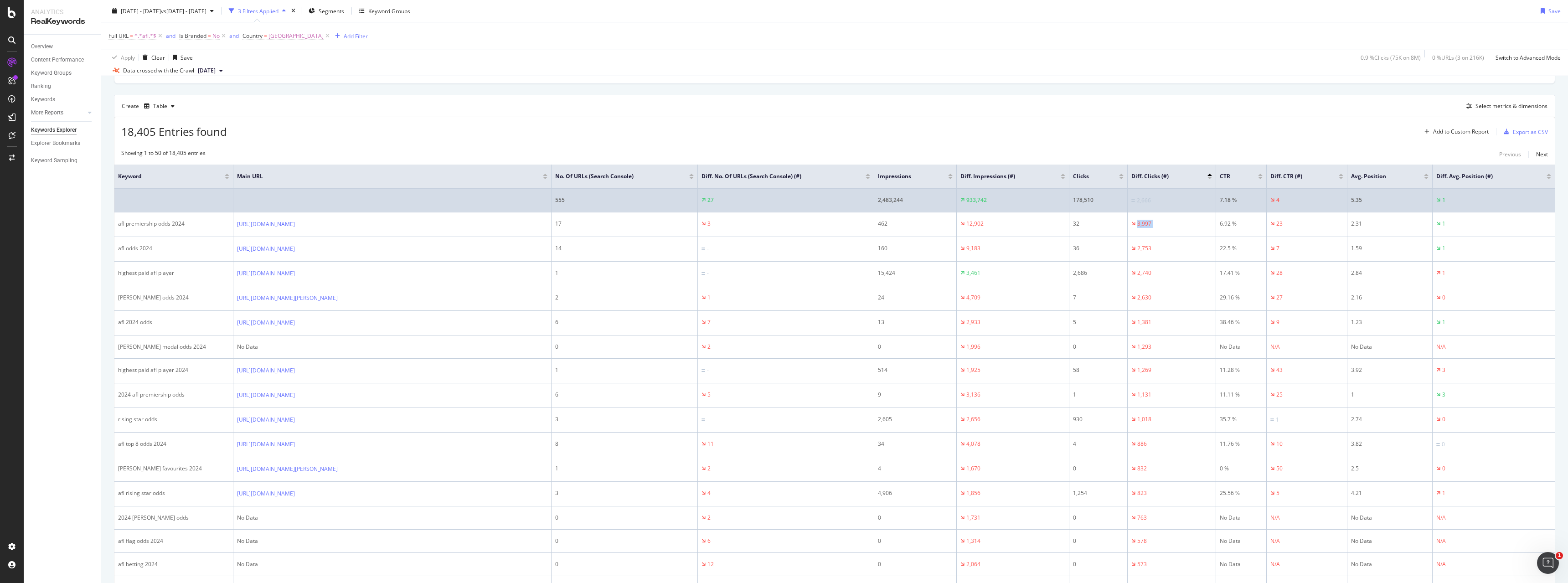
scroll to position [228, 0]
click at [886, 201] on div "2,483,244" at bounding box center [915, 203] width 75 height 8
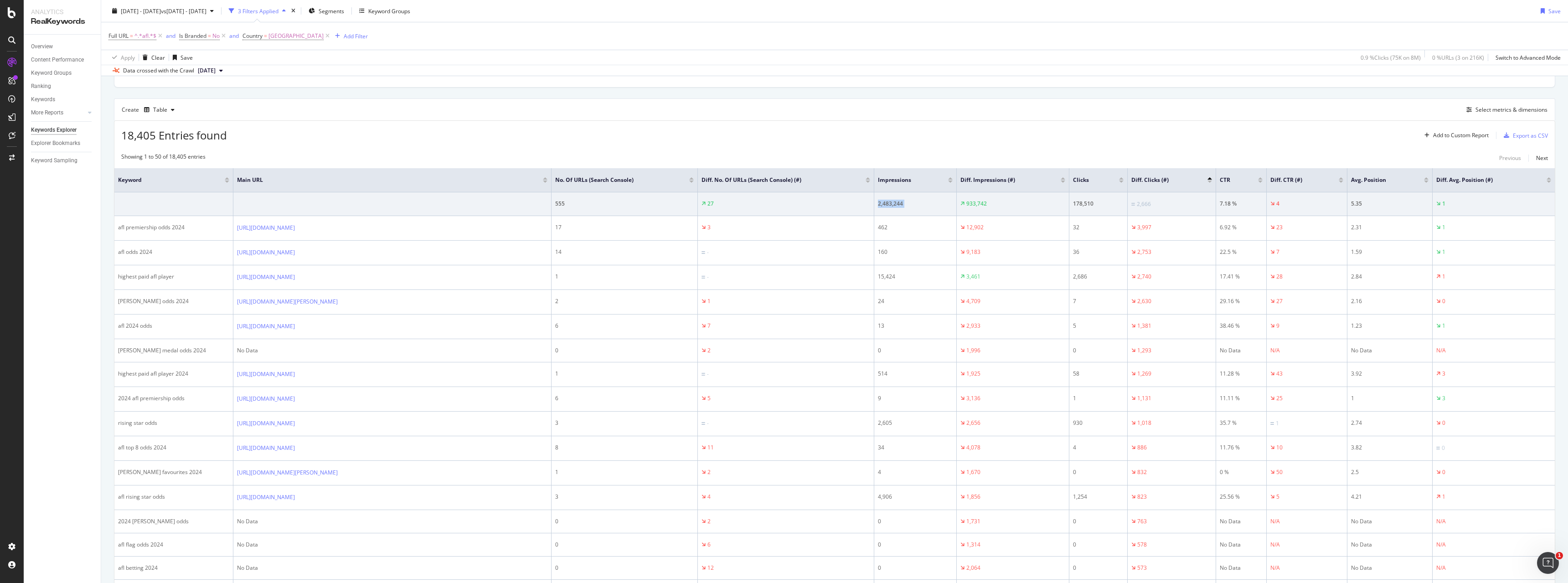
copy tr "2,483,244"
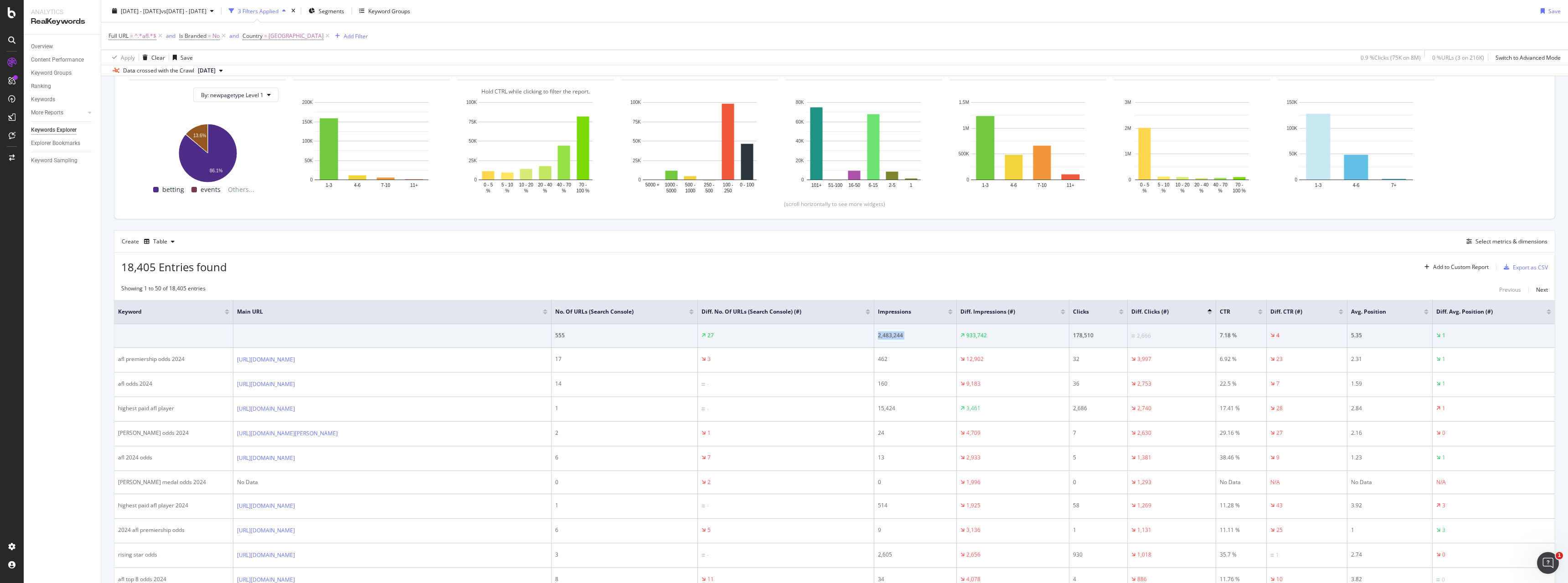
scroll to position [0, 0]
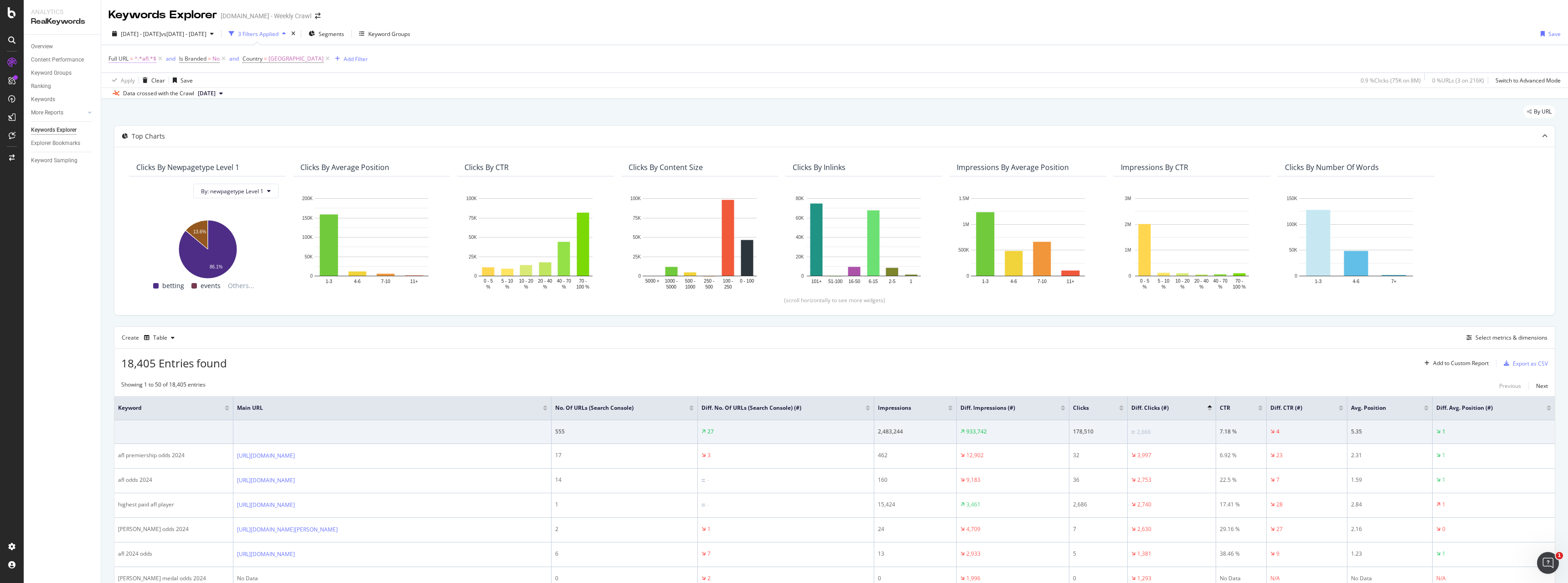
click at [149, 61] on span "^.*afl.*$" at bounding box center [146, 59] width 22 height 13
click at [391, 76] on div "Apply Clear Save 0.9 % Clicks ( 75K on 8M ) 0 % URLs ( 3 on 216K ) Switch to Ad…" at bounding box center [834, 80] width 1467 height 15
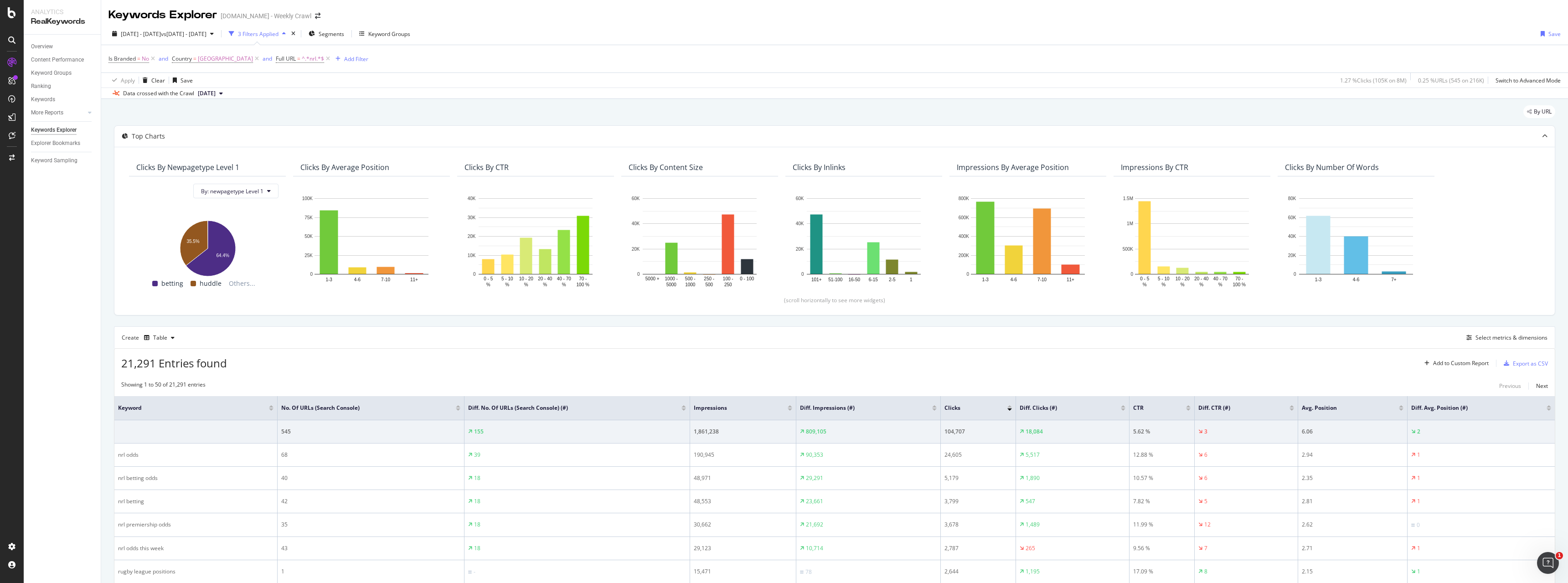
click at [552, 368] on div "21,291 Entries found Add to Custom Report Export as CSV" at bounding box center [835, 360] width 1441 height 23
click at [603, 334] on div "Create Table Select metrics & dimensions" at bounding box center [834, 338] width 1441 height 22
click at [613, 298] on div "(scroll horizontally to see more widgets)" at bounding box center [835, 300] width 1419 height 8
click at [800, 84] on div "Apply Clear Save 1.27 % Clicks ( 105K on 8M ) 0.25 % URLs ( 545 on 216K ) Switc…" at bounding box center [834, 80] width 1467 height 15
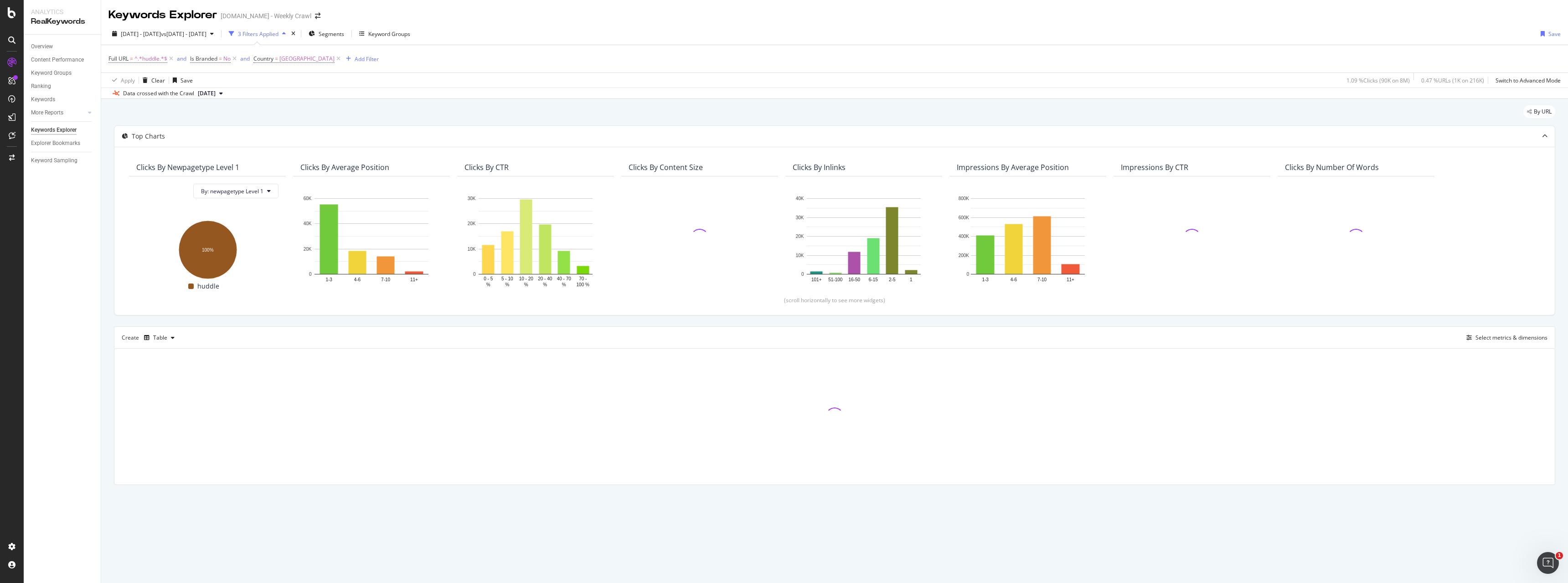
click at [834, 122] on div "By URL" at bounding box center [834, 115] width 1441 height 20
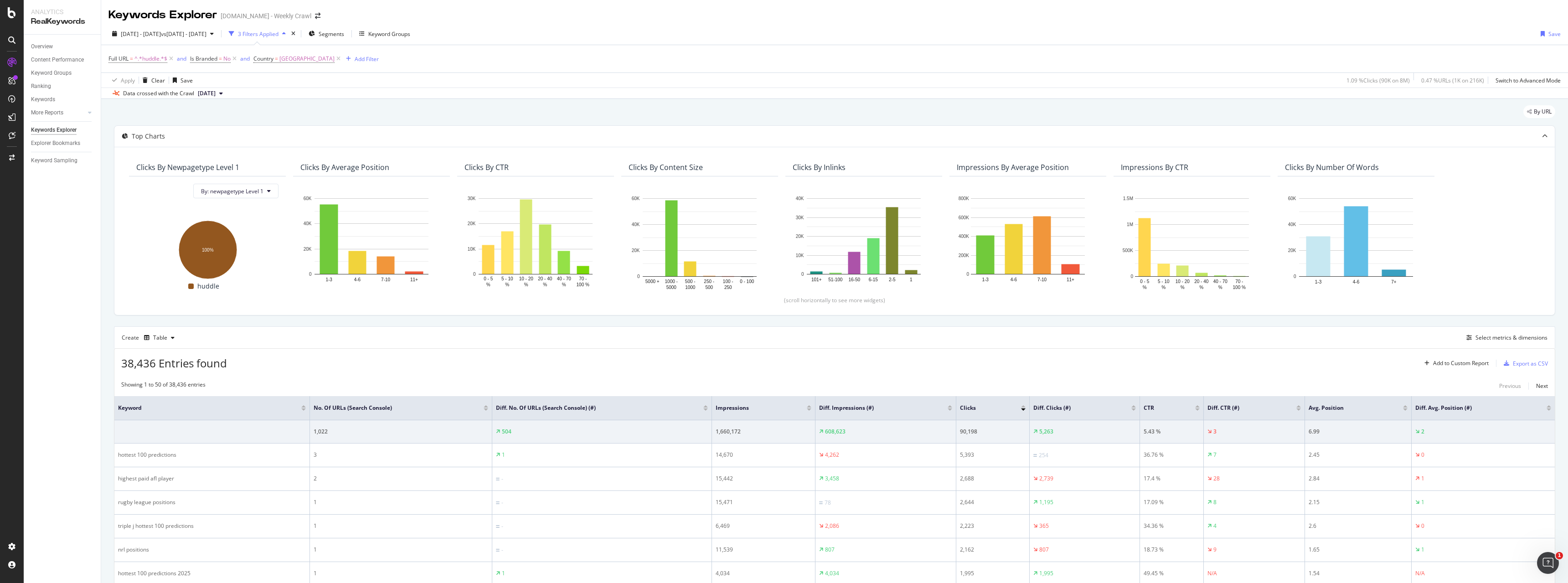
click at [580, 120] on div "By URL" at bounding box center [834, 115] width 1441 height 20
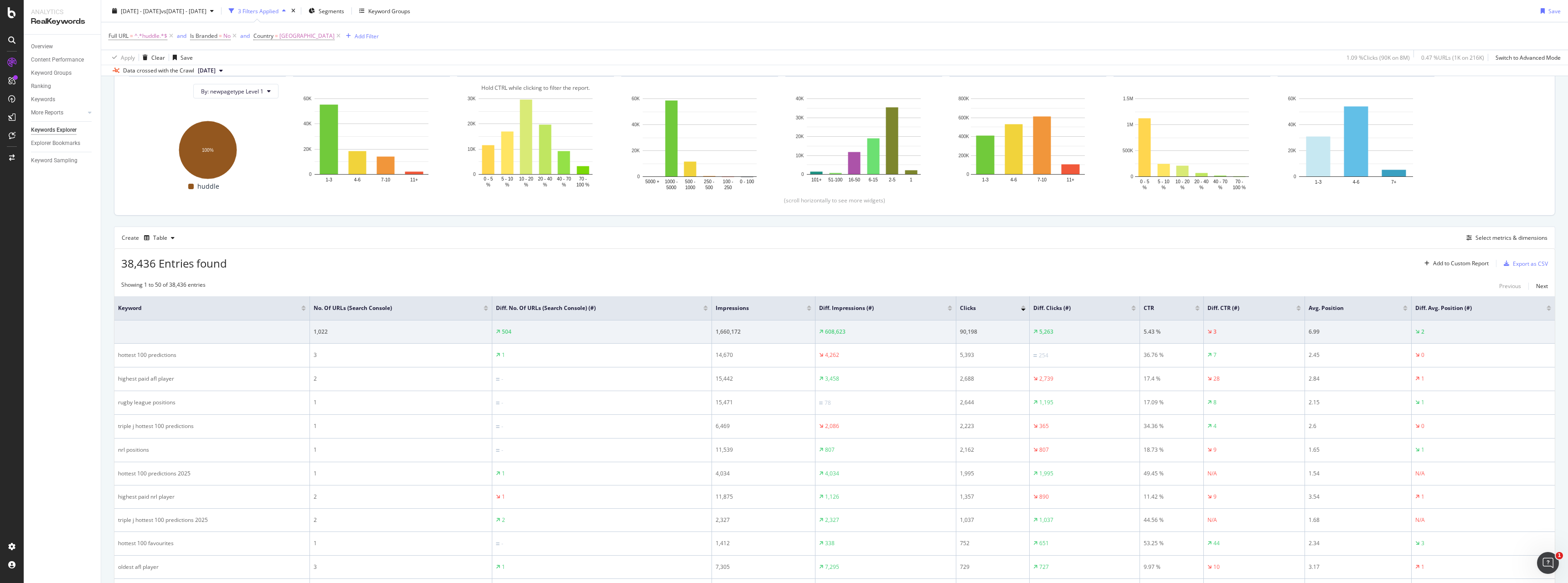
scroll to position [228, 0]
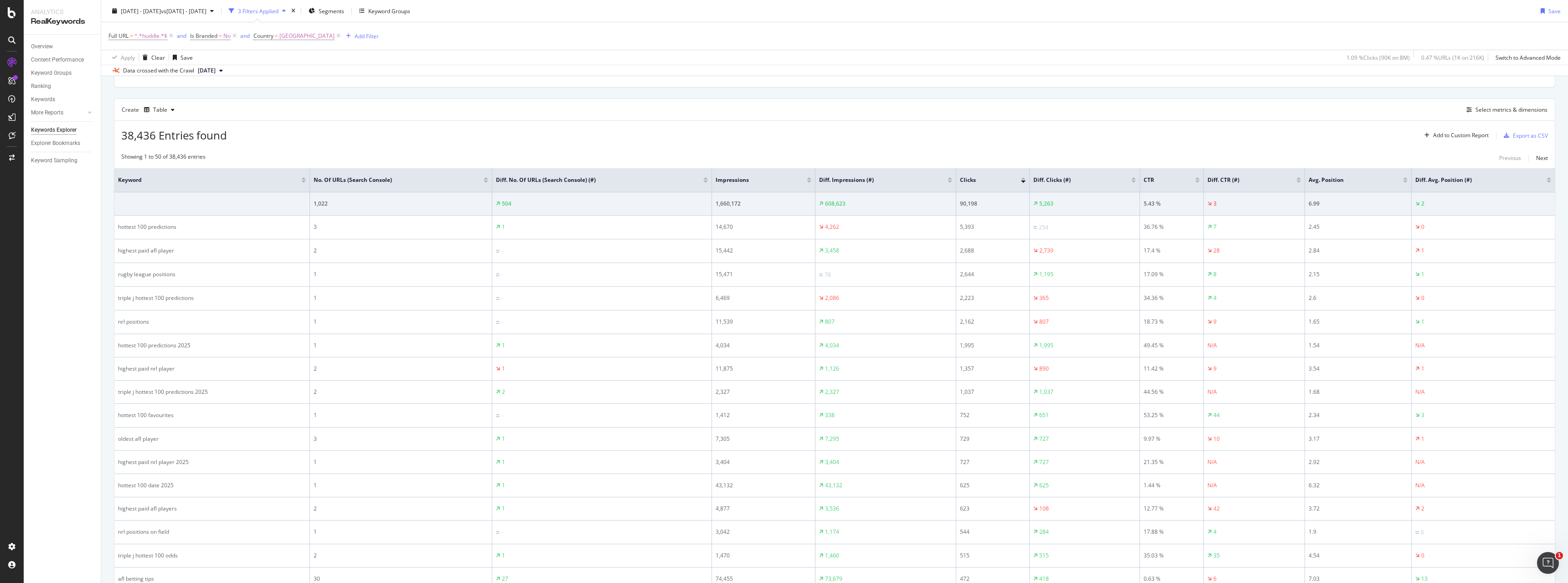
click at [1131, 180] on div at bounding box center [1133, 182] width 4 height 2
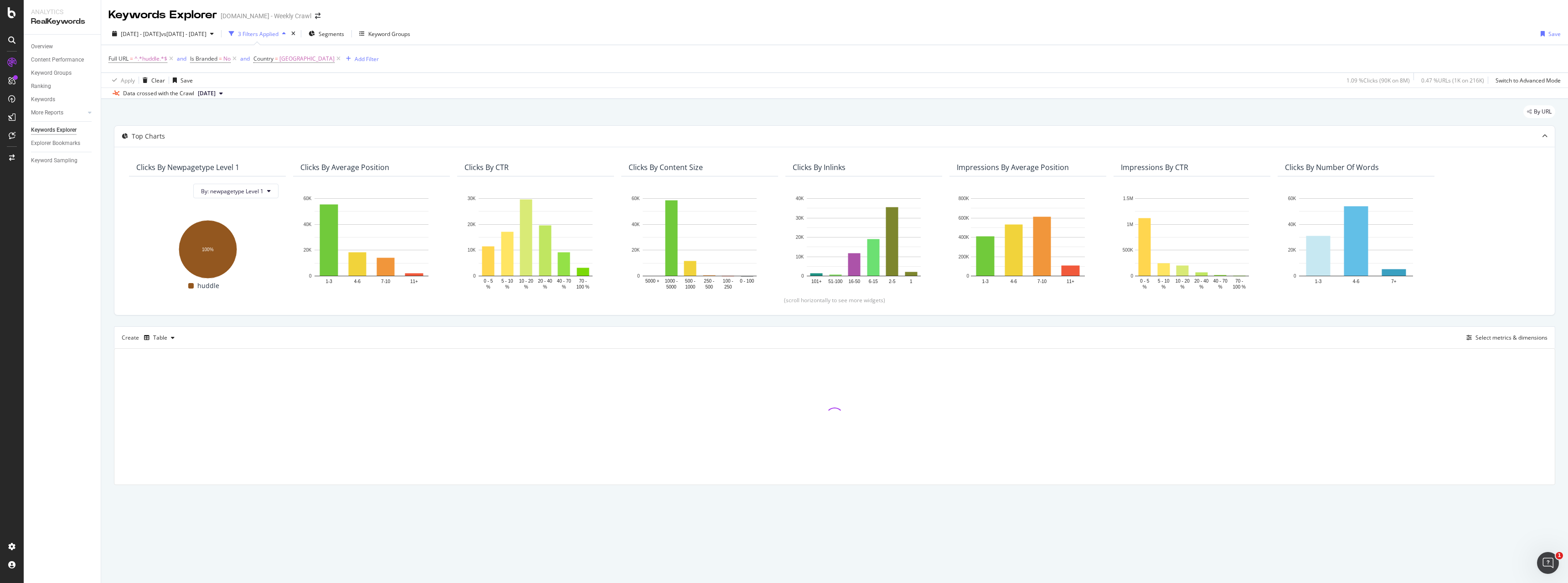
click at [1113, 108] on div "By URL" at bounding box center [834, 115] width 1441 height 20
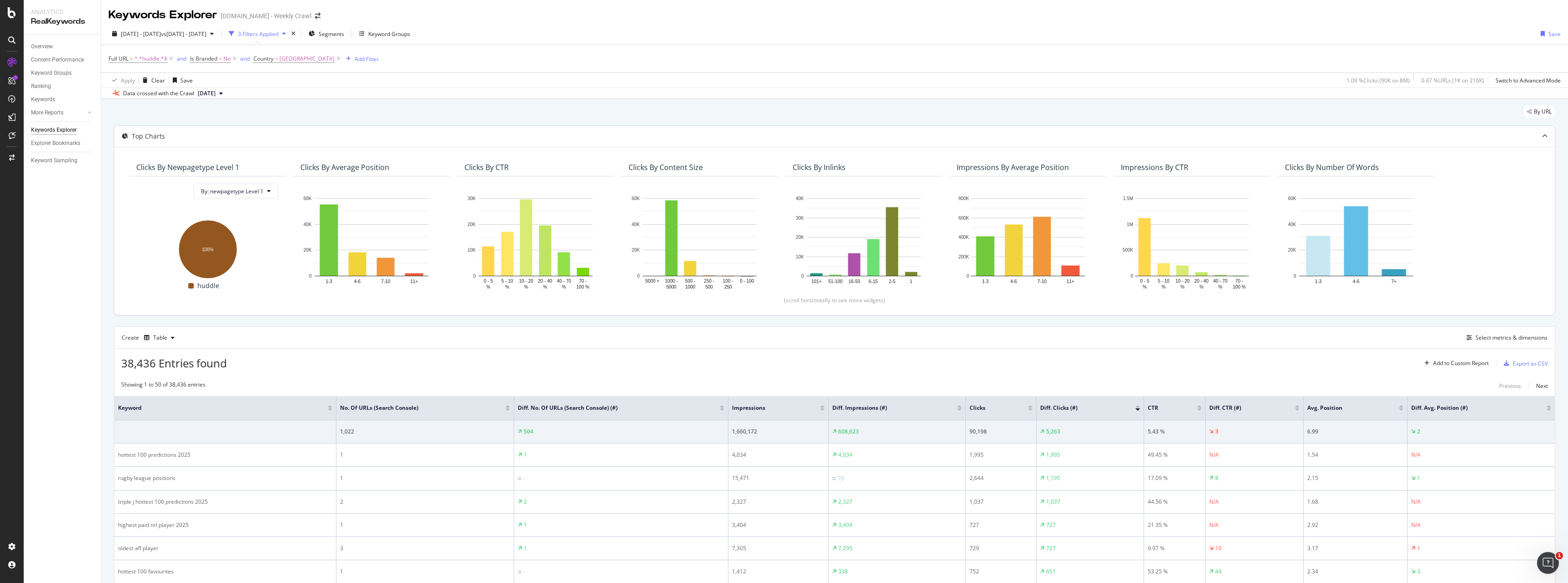
click at [1109, 157] on div "Clicks By newpagetype Level 1 By: newpagetype Level 1 Hold CTRL while clicking …" at bounding box center [835, 231] width 1441 height 168
click at [1108, 133] on div "Top Charts" at bounding box center [816, 136] width 1405 height 9
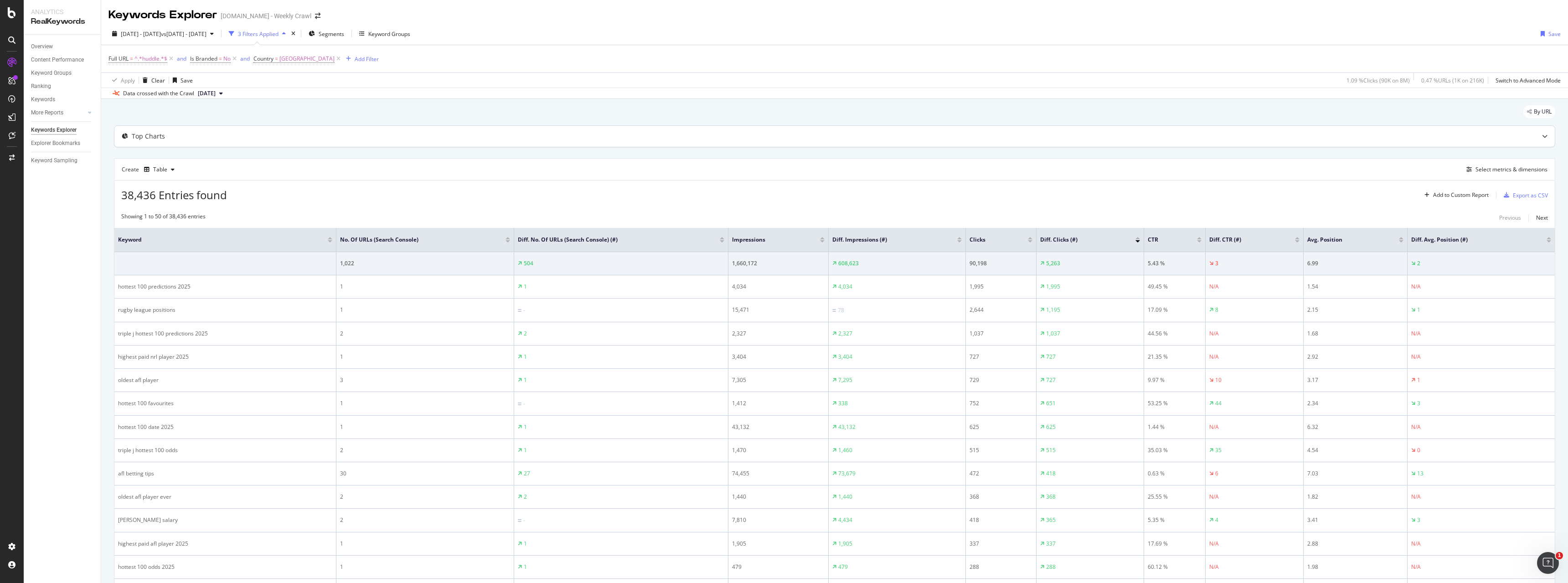
click at [1108, 133] on div "Top Charts" at bounding box center [816, 136] width 1405 height 9
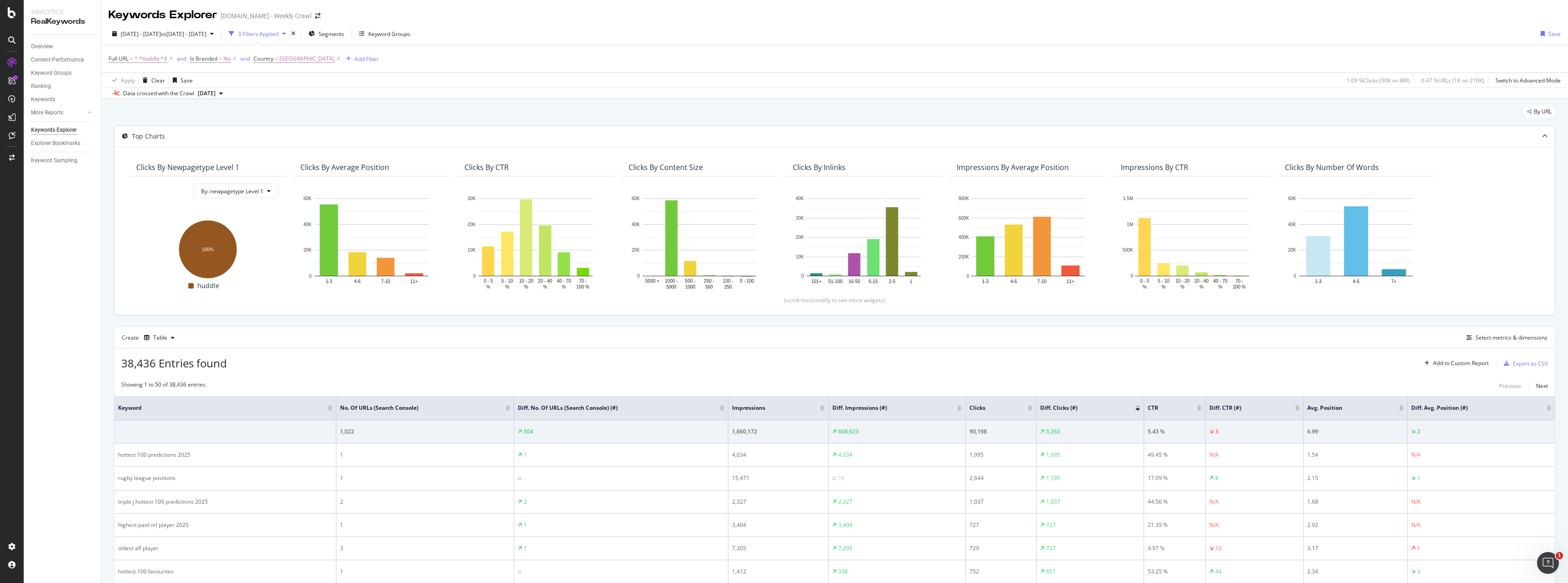
click at [1108, 157] on div "Clicks By newpagetype Level 1 By: newpagetype Level 1 Hold CTRL while clicking …" at bounding box center [835, 231] width 1441 height 168
click at [1108, 163] on div "Impressions By Average Position Hold CTRL while clicking to filter the report. …" at bounding box center [1028, 229] width 164 height 141
click at [1109, 193] on div "Impressions By Average Position Hold CTRL while clicking to filter the report. …" at bounding box center [1028, 229] width 164 height 141
click at [1109, 257] on div "Impressions By Average Position Hold CTRL while clicking to filter the report. …" at bounding box center [1028, 229] width 164 height 141
click at [1109, 288] on div "Impressions By Average Position Hold CTRL while clicking to filter the report. …" at bounding box center [1028, 229] width 164 height 141
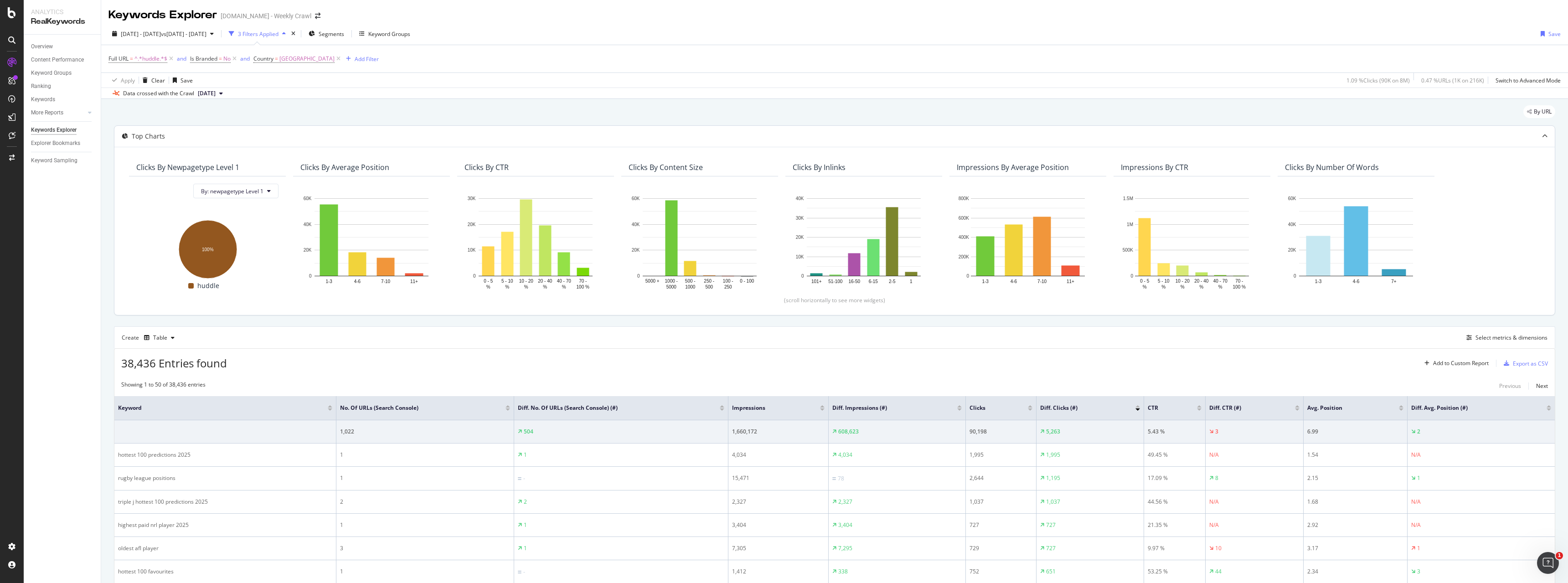
click at [1109, 297] on div "(scroll horizontally to see more widgets)" at bounding box center [835, 300] width 1419 height 8
click at [1111, 333] on div "Create Table Select metrics & dimensions" at bounding box center [834, 338] width 1441 height 22
click at [1111, 358] on div "38,436 Entries found Add to Custom Report Export as CSV" at bounding box center [835, 360] width 1441 height 23
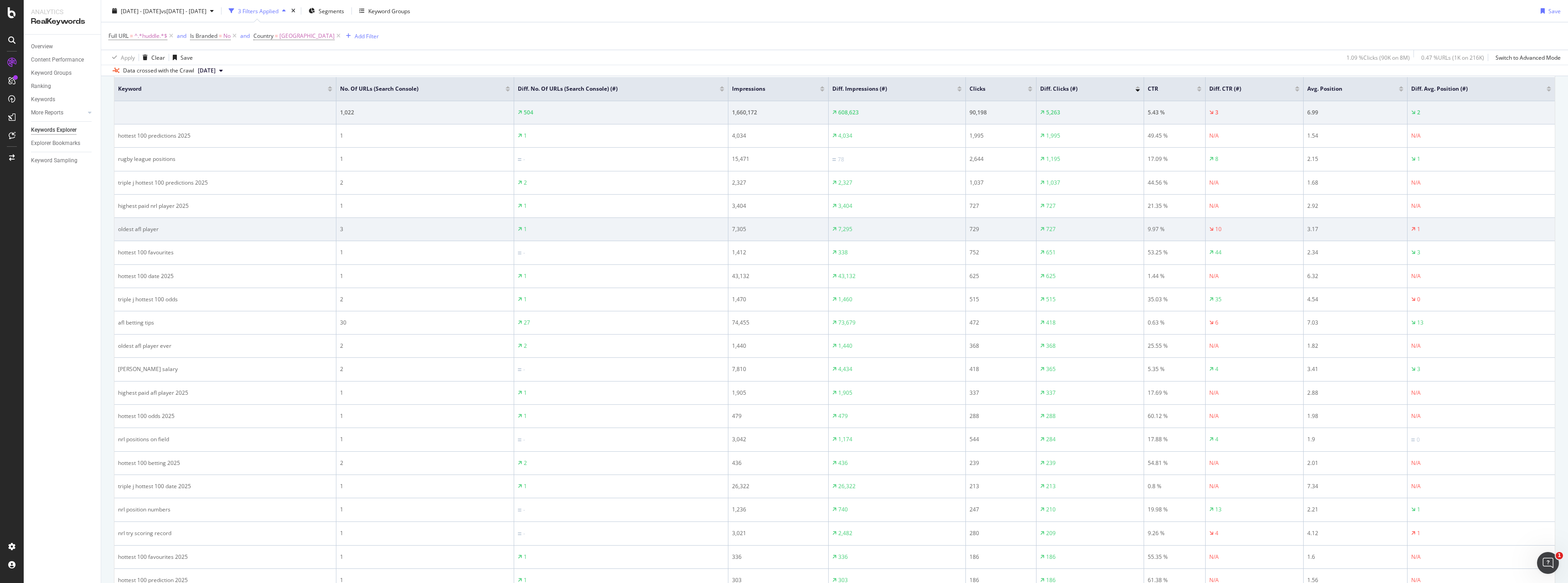
scroll to position [365, 0]
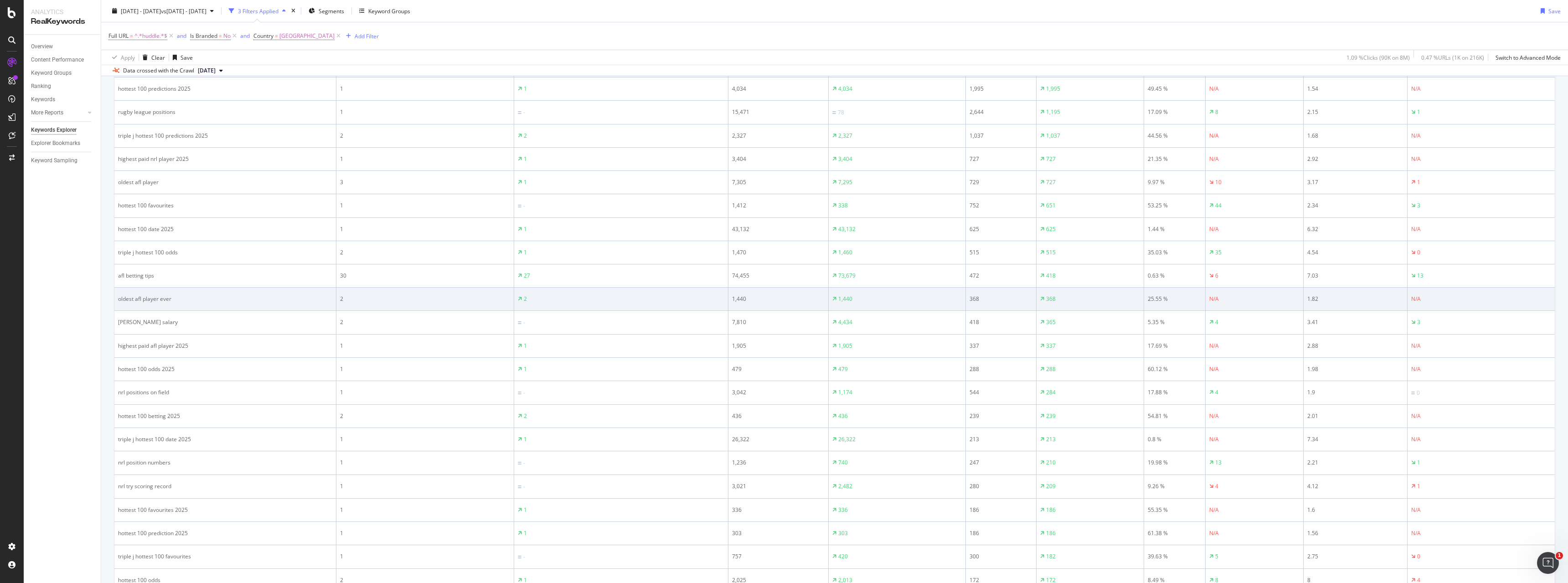
drag, startPoint x: 1097, startPoint y: 291, endPoint x: 1100, endPoint y: 306, distance: 15.3
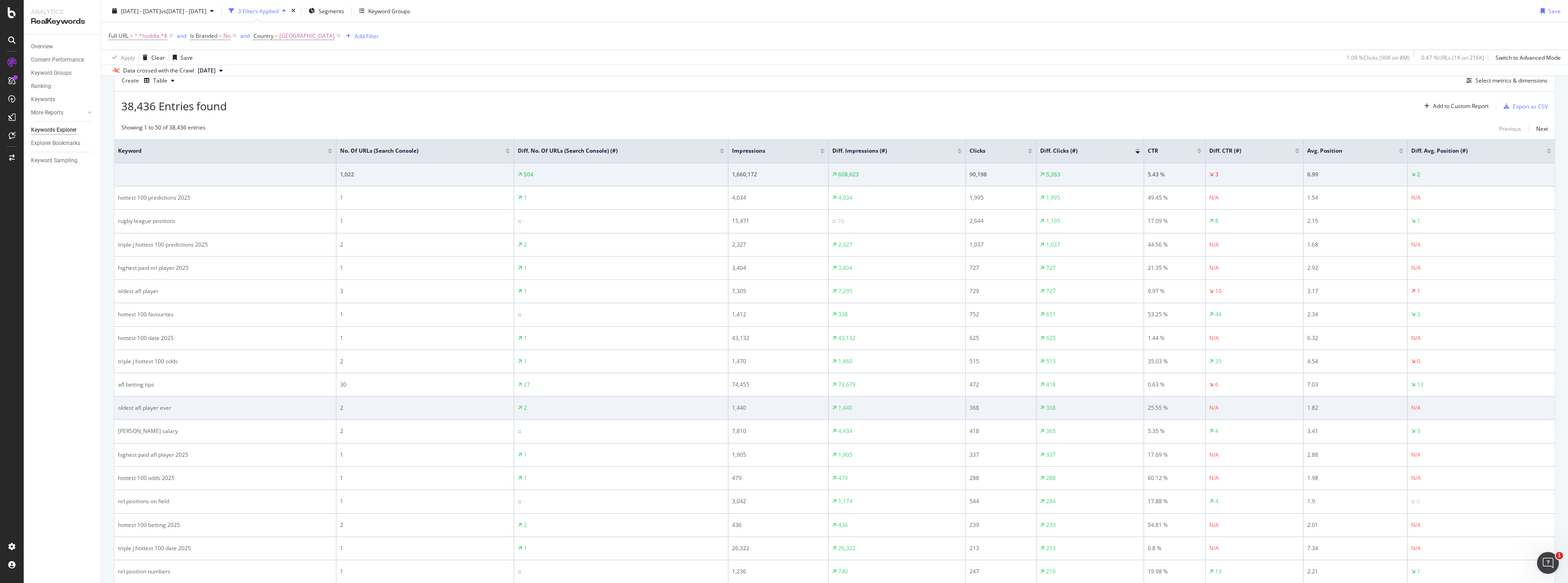
scroll to position [277, 0]
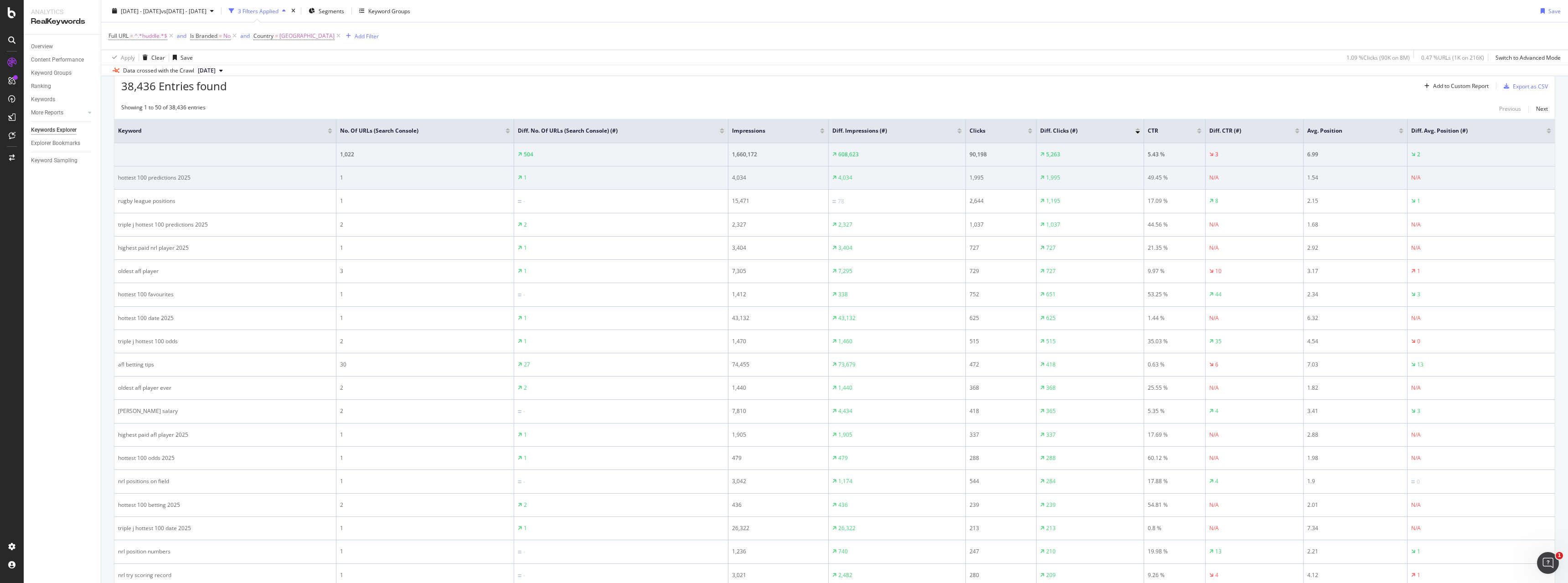
click at [1081, 187] on td "1,995" at bounding box center [1090, 178] width 108 height 23
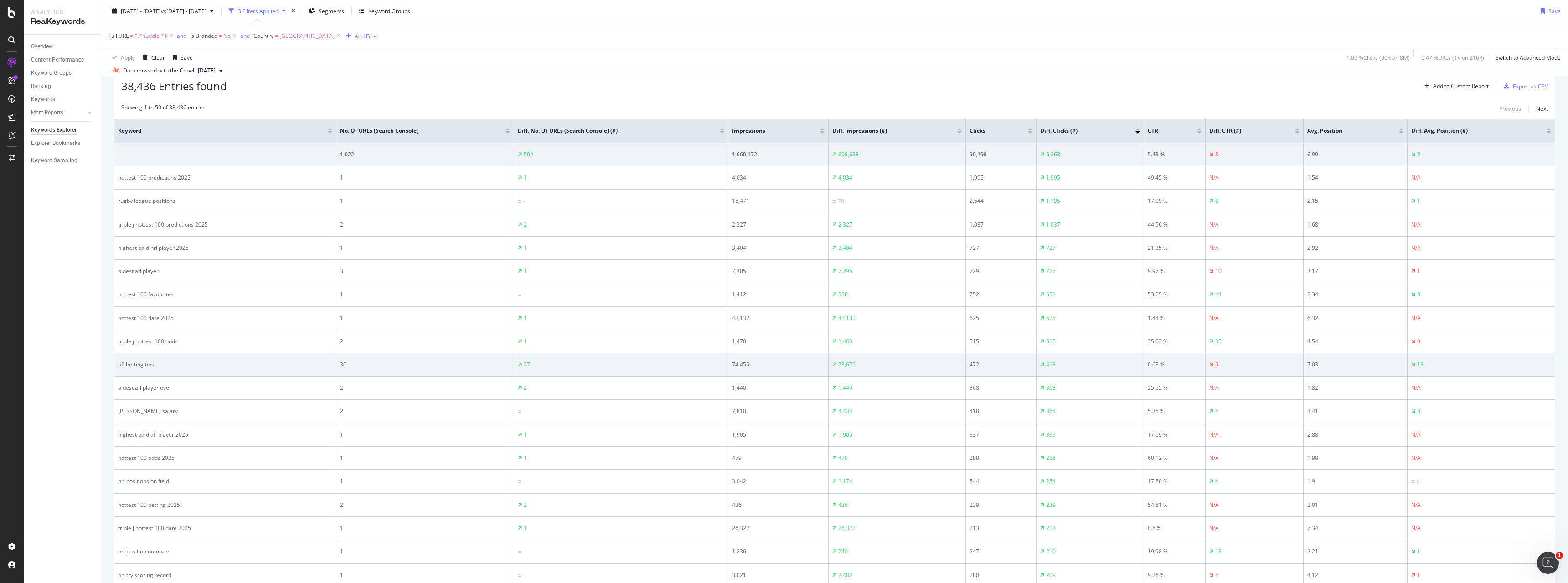
click at [183, 363] on div "afl betting tips" at bounding box center [225, 365] width 214 height 8
click at [357, 362] on div "30" at bounding box center [425, 365] width 170 height 8
click at [1052, 368] on div "418" at bounding box center [1051, 365] width 10 height 8
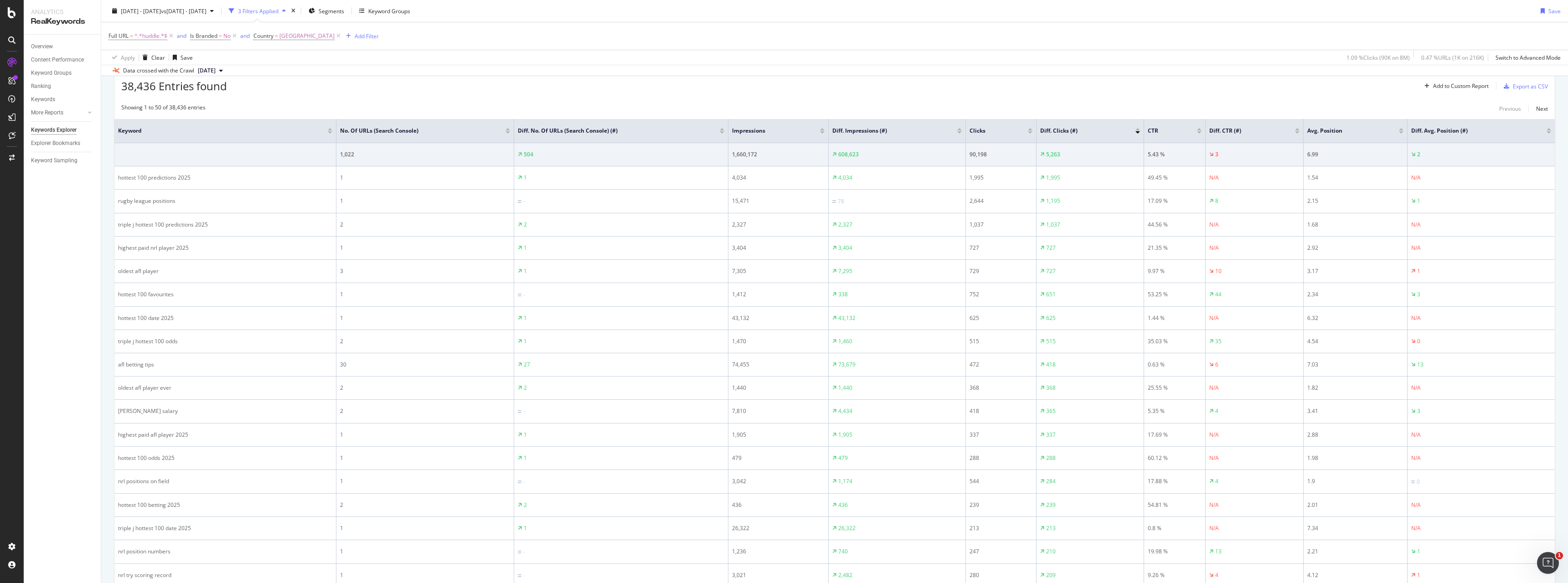
click at [1138, 133] on div at bounding box center [1137, 133] width 4 height 2
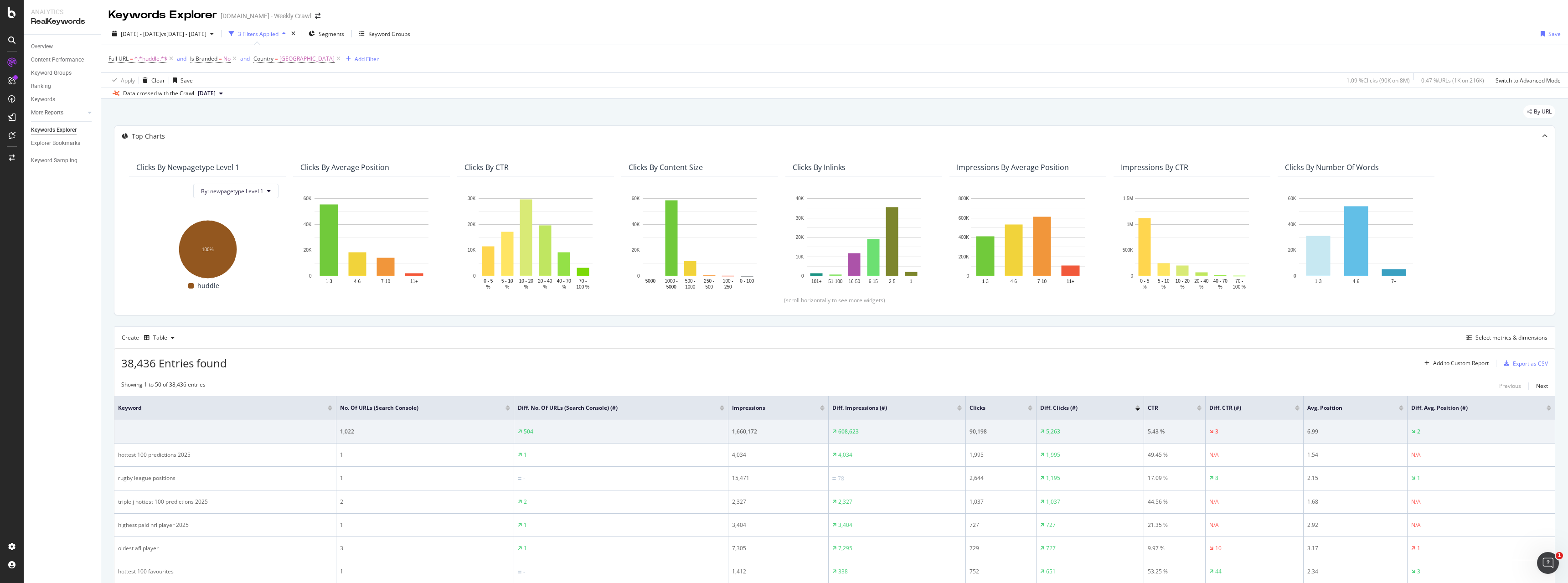
click at [1121, 108] on div "By URL" at bounding box center [834, 115] width 1441 height 20
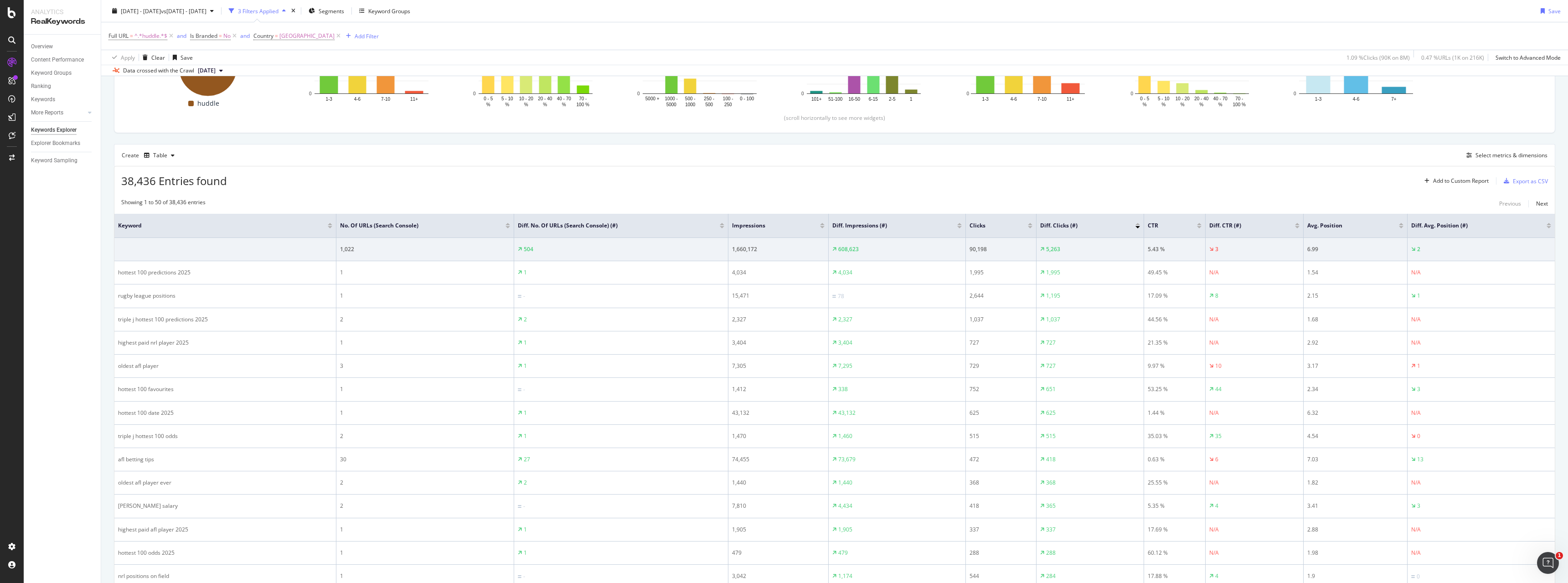
click at [1137, 228] on div at bounding box center [1137, 228] width 4 height 2
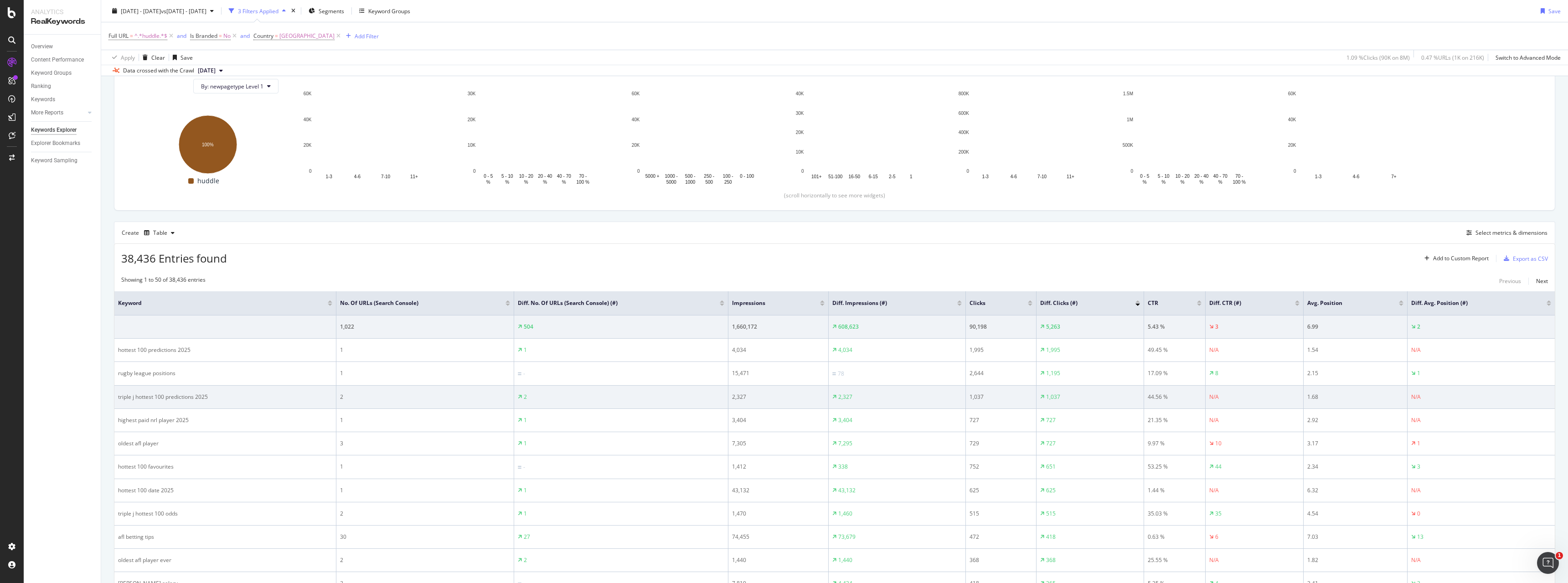
scroll to position [228, 0]
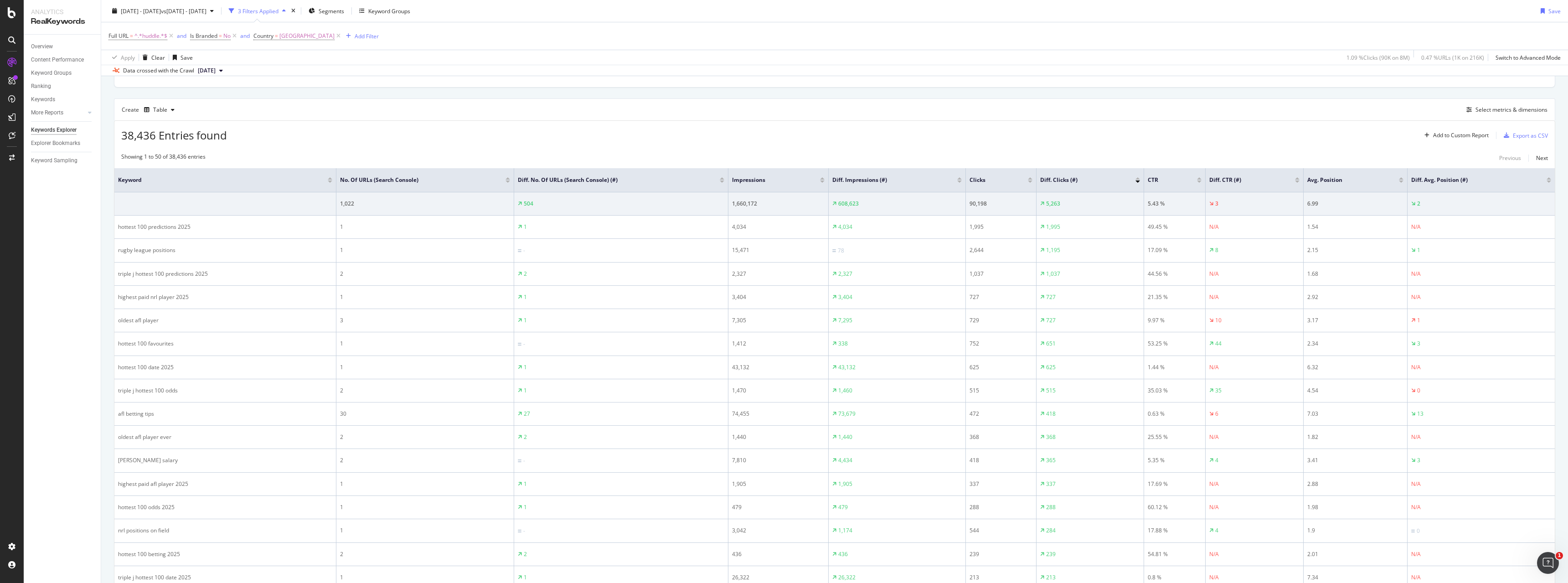
click at [1138, 180] on div at bounding box center [1137, 180] width 4 height 6
click at [1138, 179] on div at bounding box center [1137, 179] width 4 height 2
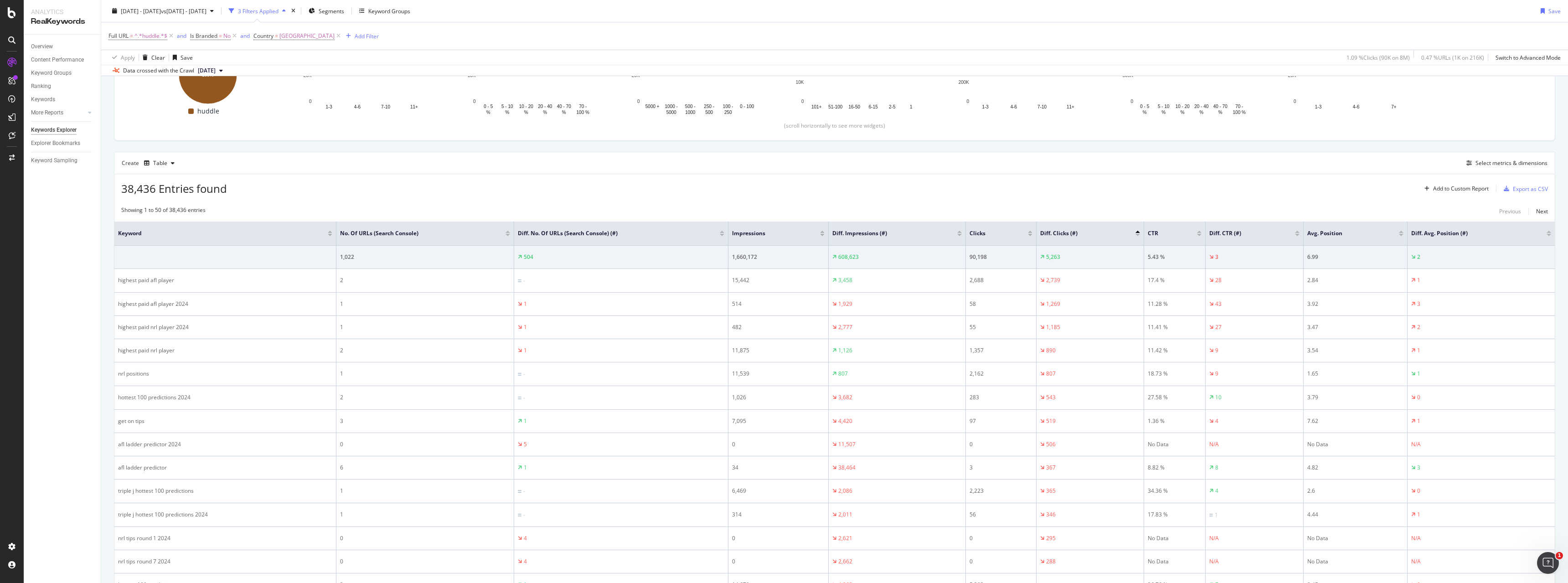
scroll to position [182, 0]
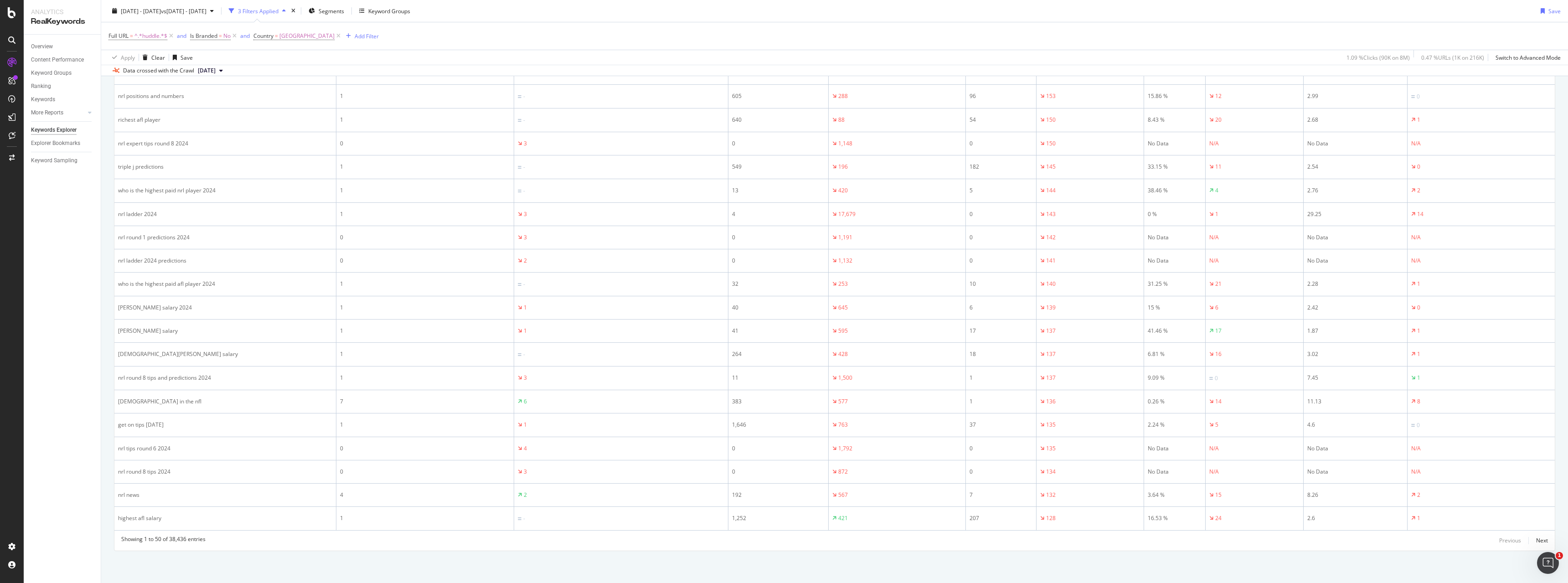
drag, startPoint x: 1083, startPoint y: 327, endPoint x: 1059, endPoint y: 546, distance: 220.3
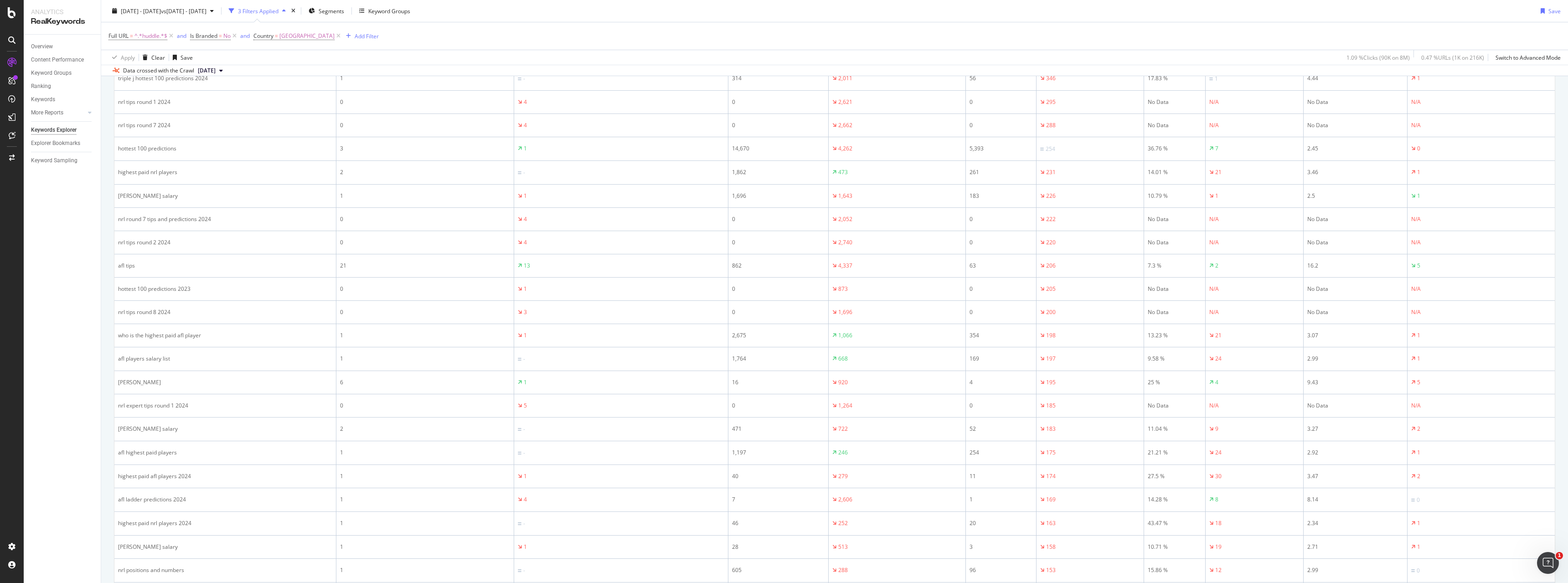
scroll to position [0, 0]
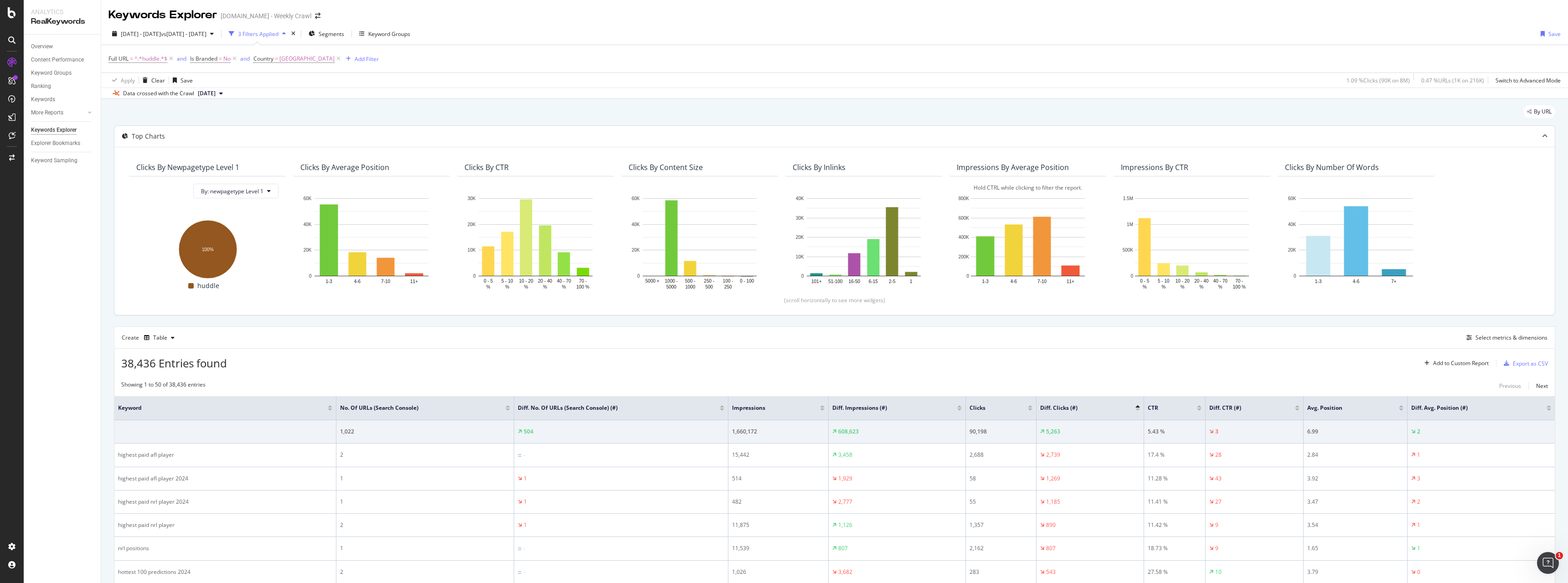
drag, startPoint x: 1078, startPoint y: 500, endPoint x: 1087, endPoint y: 264, distance: 236.2
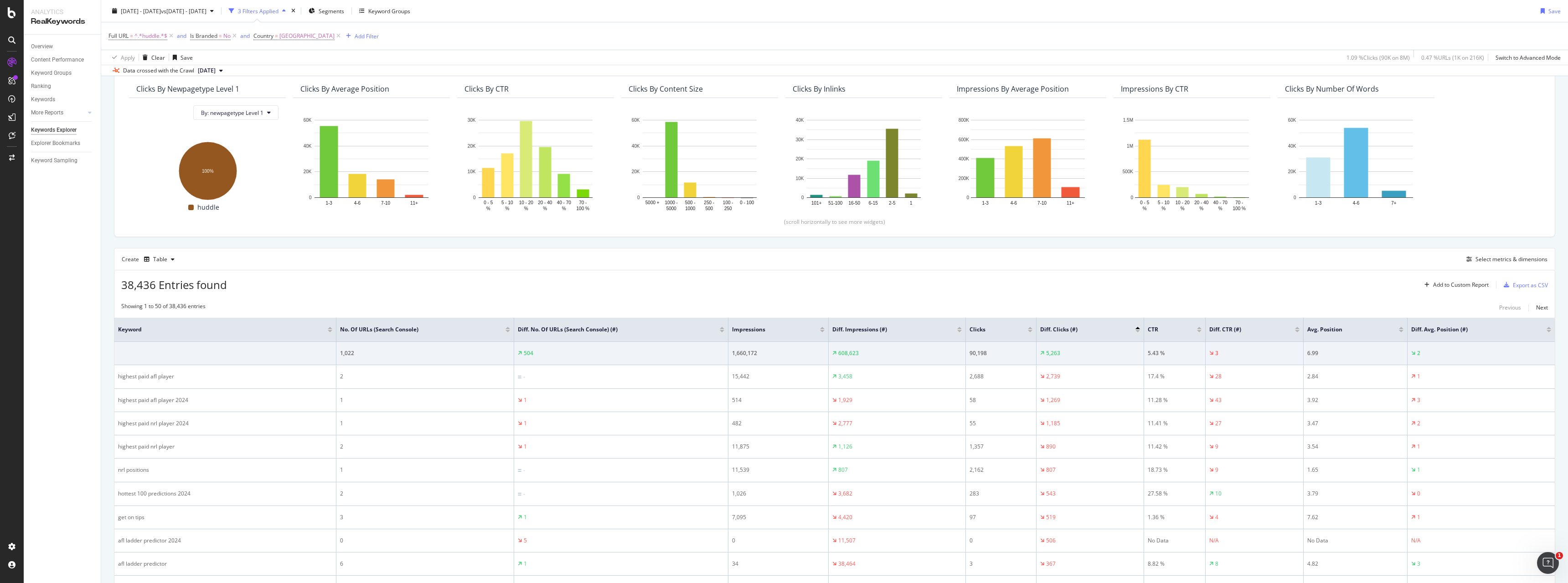
scroll to position [182, 0]
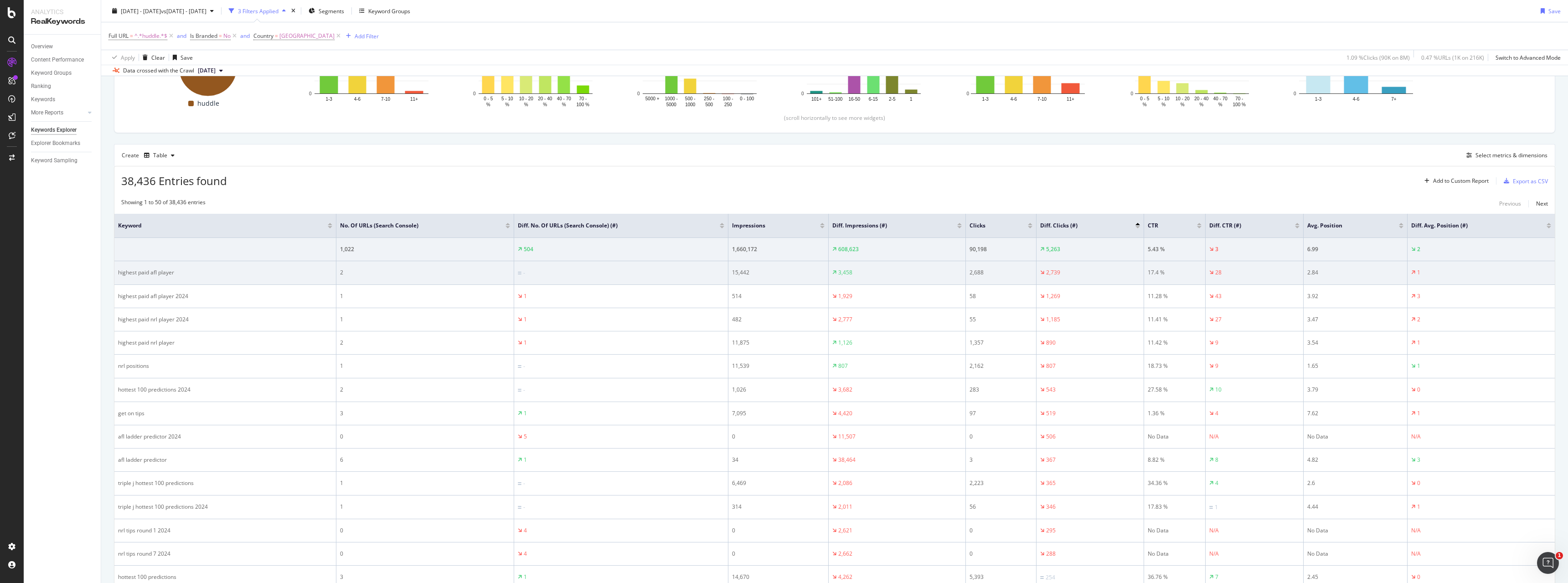
click at [147, 271] on div "highest paid afl player" at bounding box center [225, 272] width 214 height 8
copy div "highest paid afl player"
click at [147, 271] on div "highest paid afl player" at bounding box center [225, 272] width 214 height 8
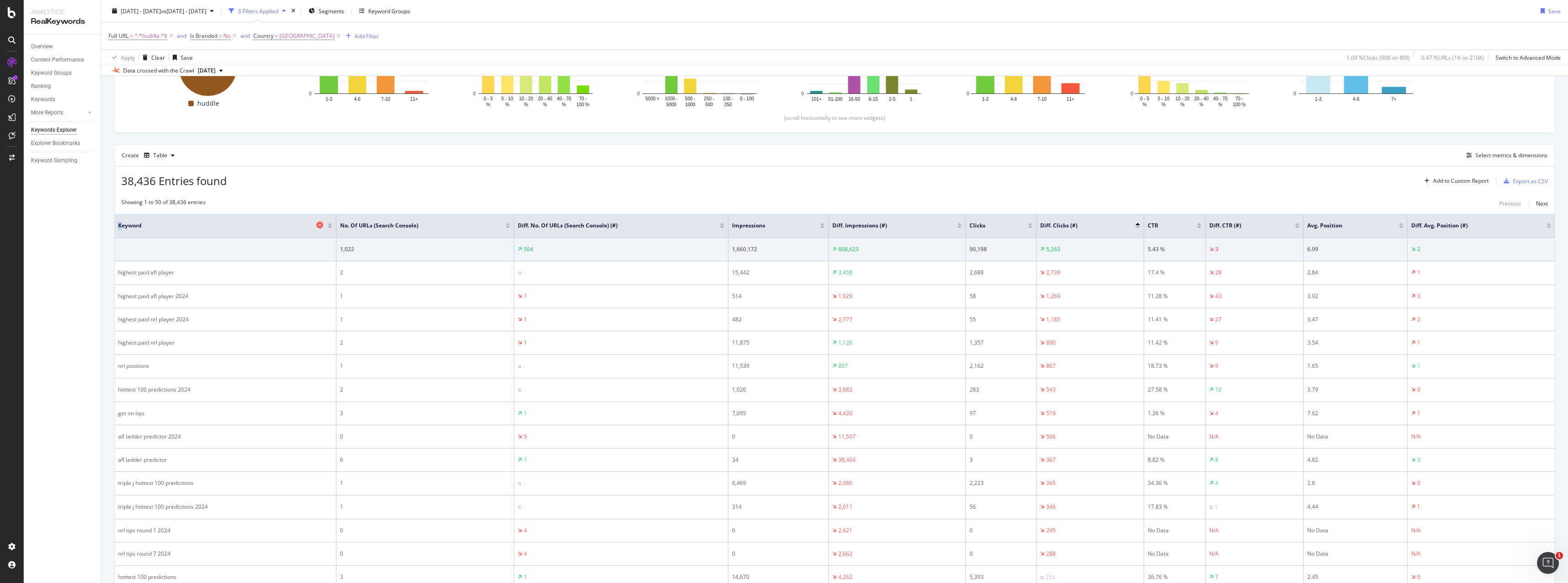
click at [121, 227] on th "Keyword" at bounding box center [225, 226] width 222 height 24
click at [121, 227] on span "Keyword" at bounding box center [216, 225] width 196 height 8
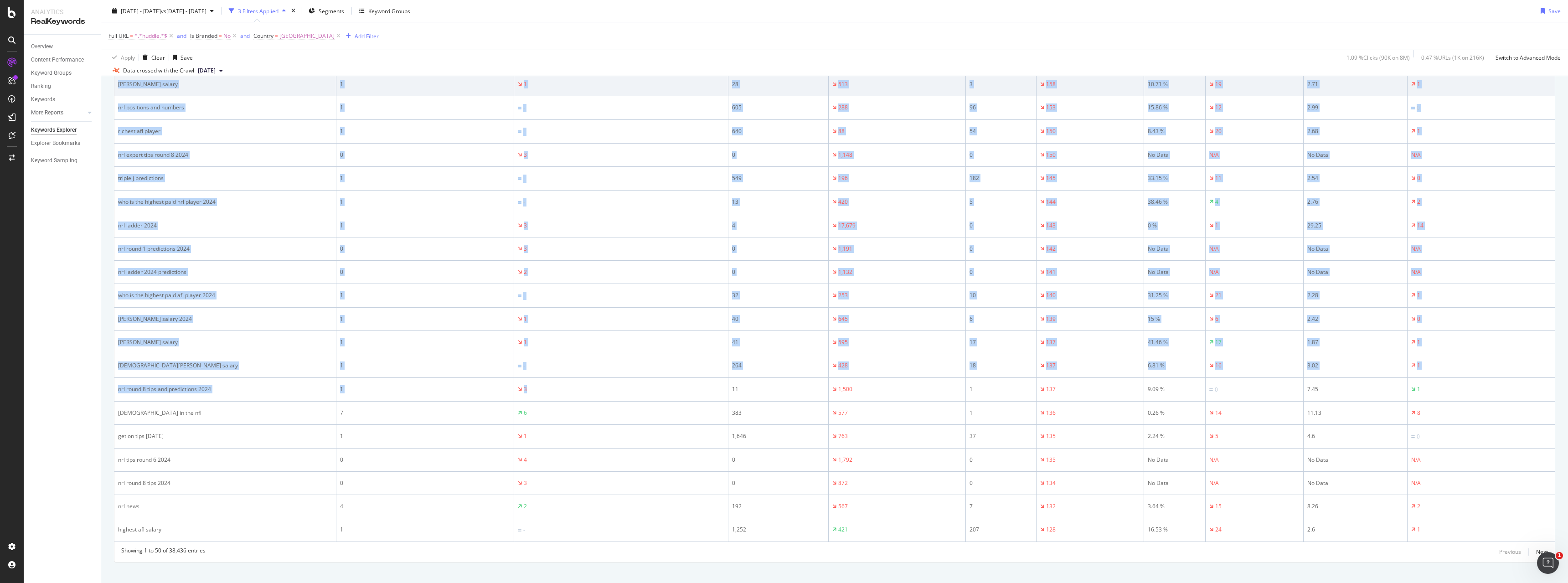
scroll to position [1085, 0]
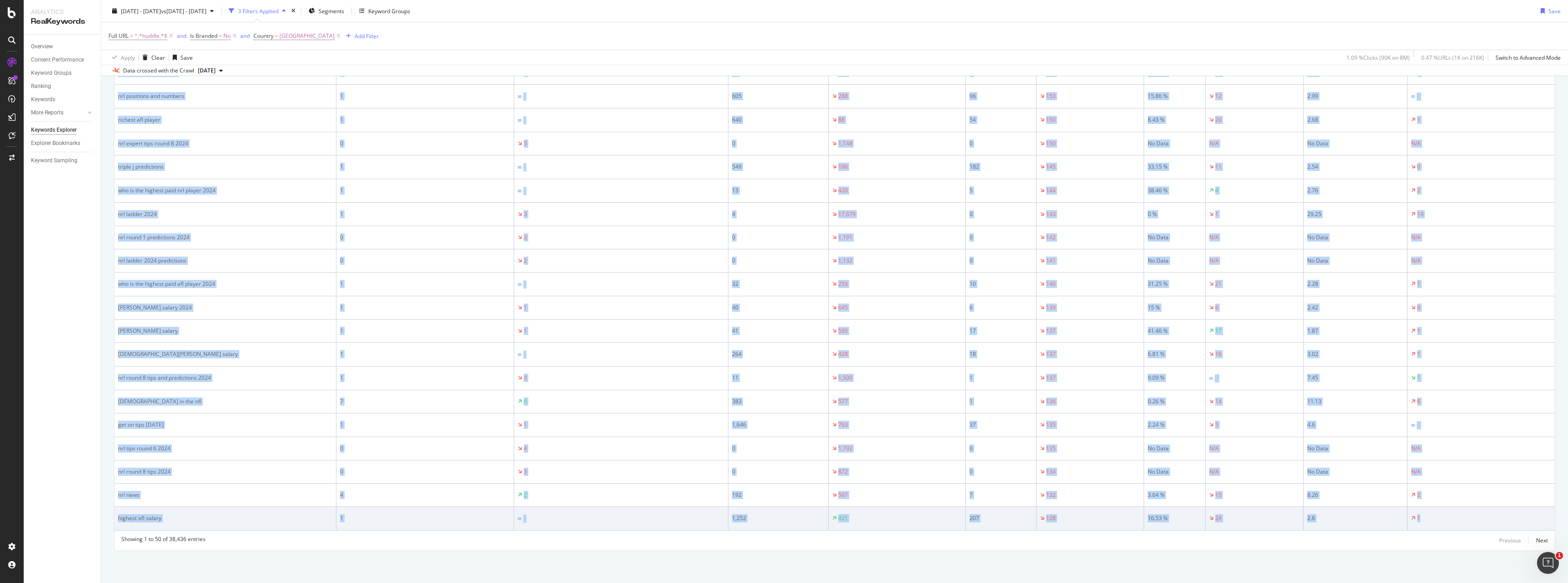
drag, startPoint x: 119, startPoint y: 227, endPoint x: 1517, endPoint y: 513, distance: 1427.0
copy table "Keyword No. of URLs (Search Console) Diff. No. of URLs (Search Console) (#) Imp…"
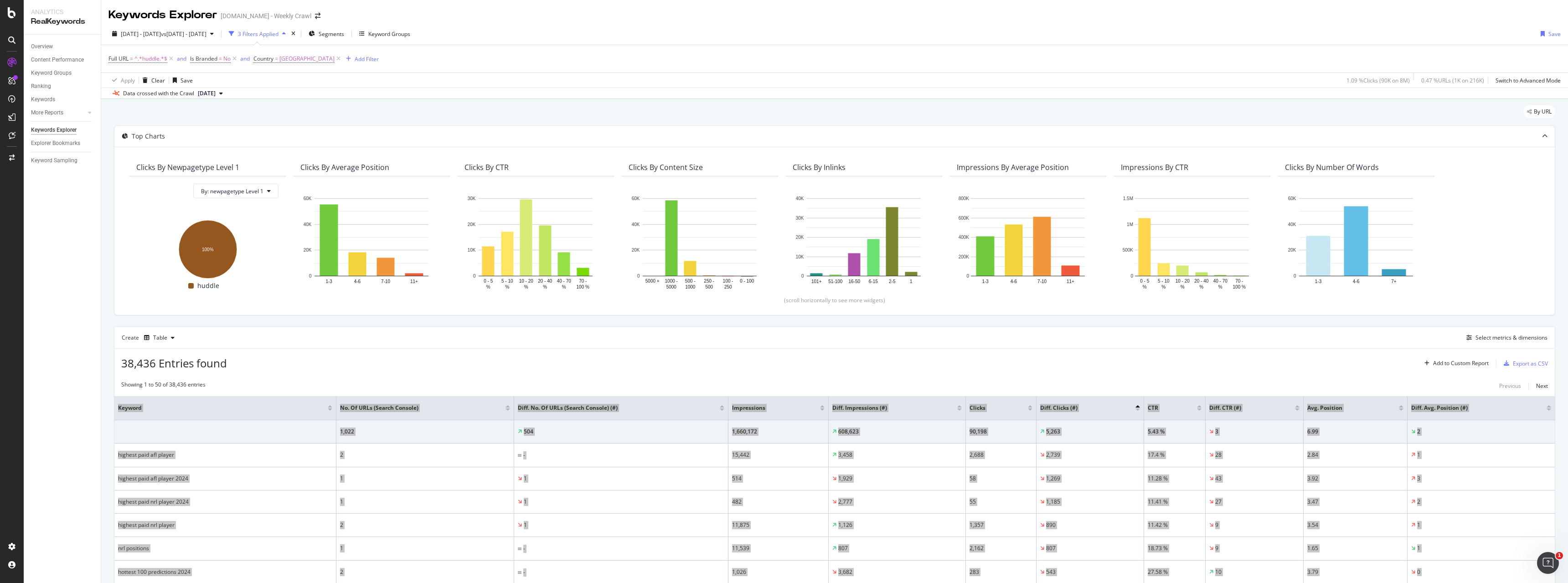
scroll to position [91, 0]
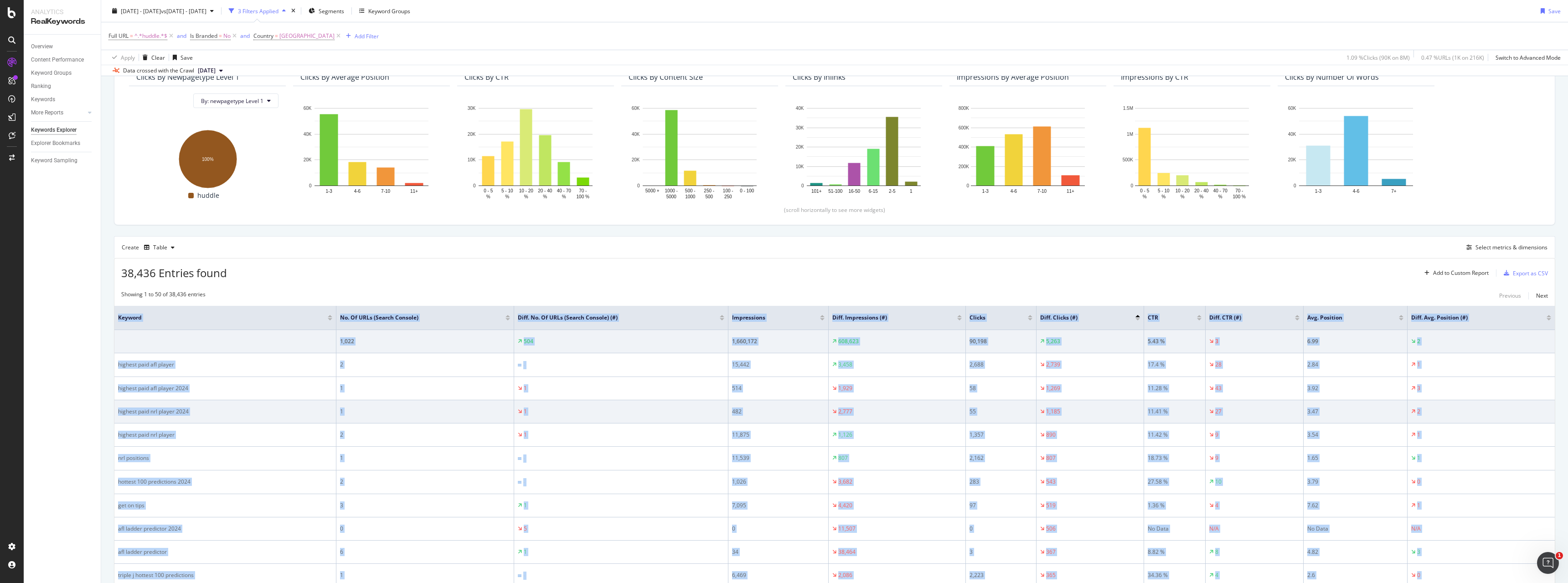
click at [320, 417] on td "highest paid nrl player 2024" at bounding box center [225, 412] width 222 height 23
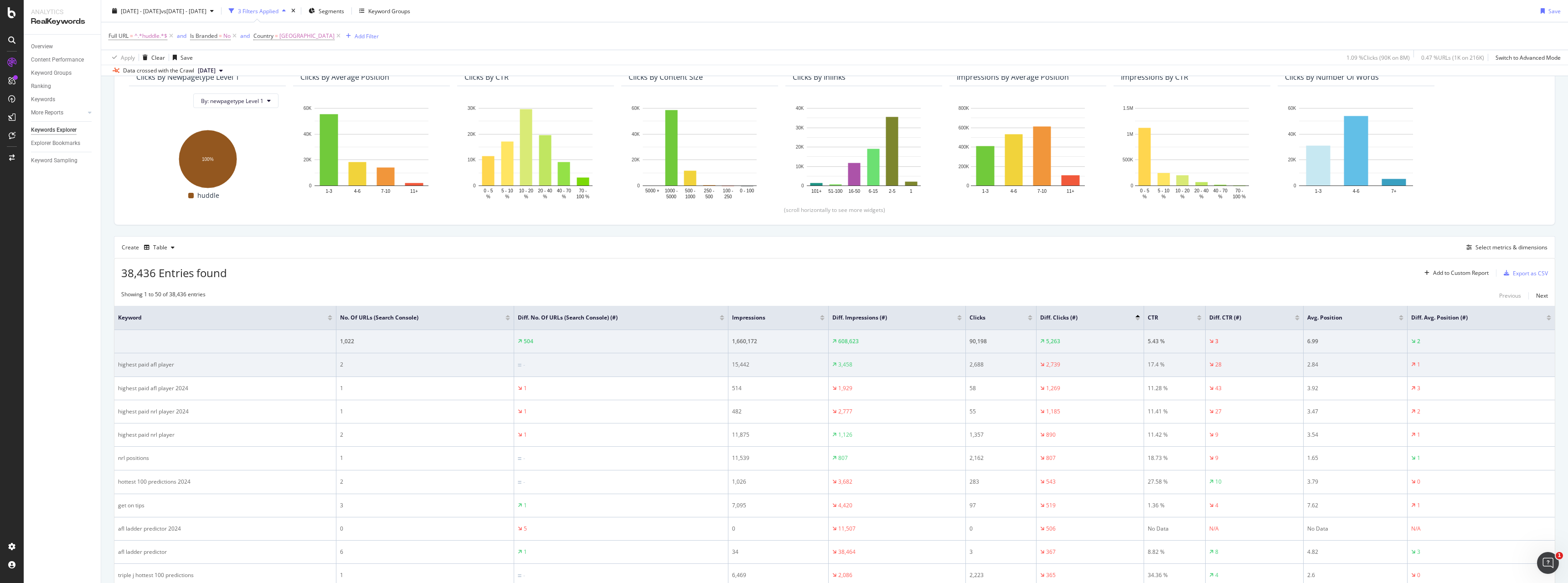
click at [210, 368] on div "highest paid afl player" at bounding box center [225, 365] width 214 height 8
copy div "highest paid afl player"
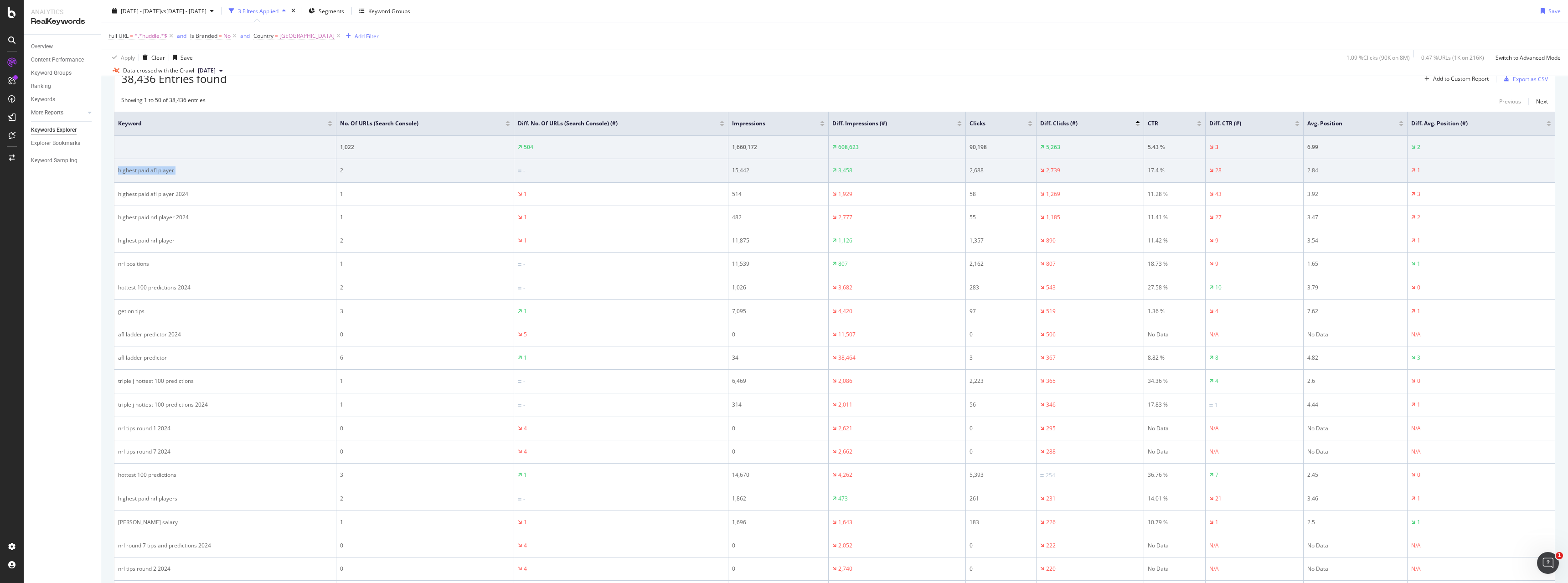
scroll to position [284, 0]
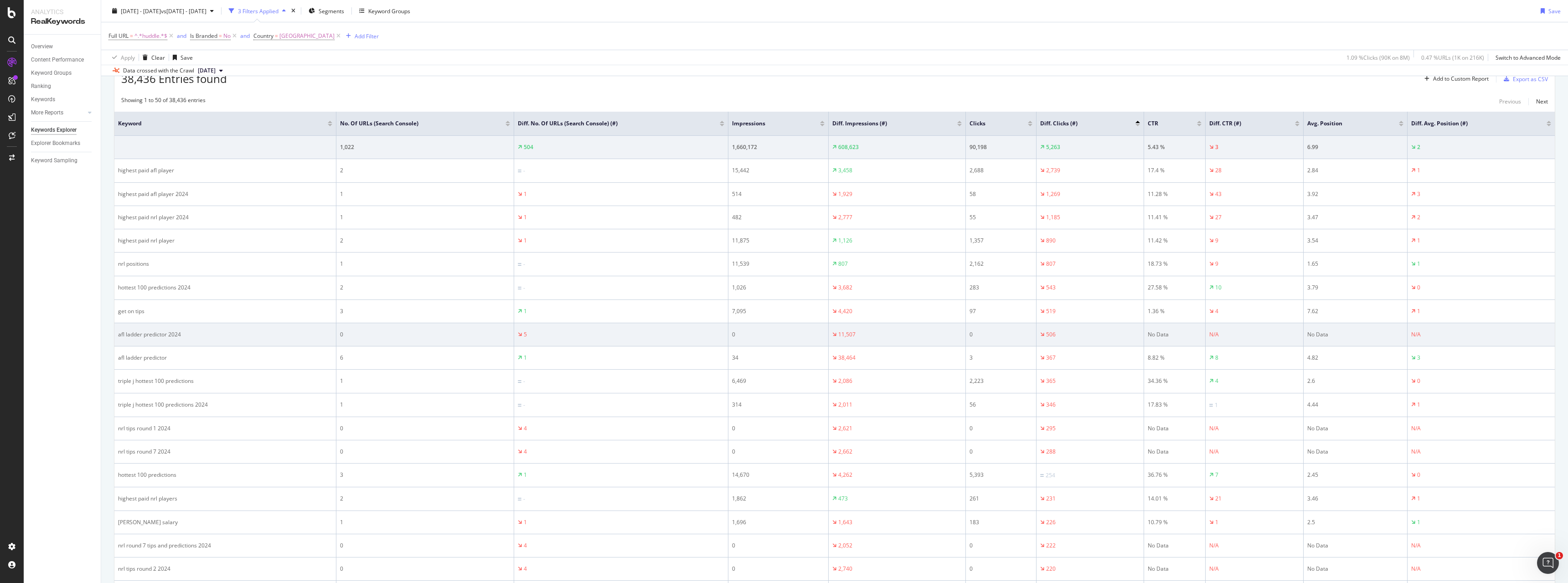
click at [187, 341] on td "afl ladder predictor 2024" at bounding box center [225, 335] width 222 height 23
copy div "afl ladder predictor 2024"
click at [939, 340] on td "11,507" at bounding box center [897, 335] width 137 height 23
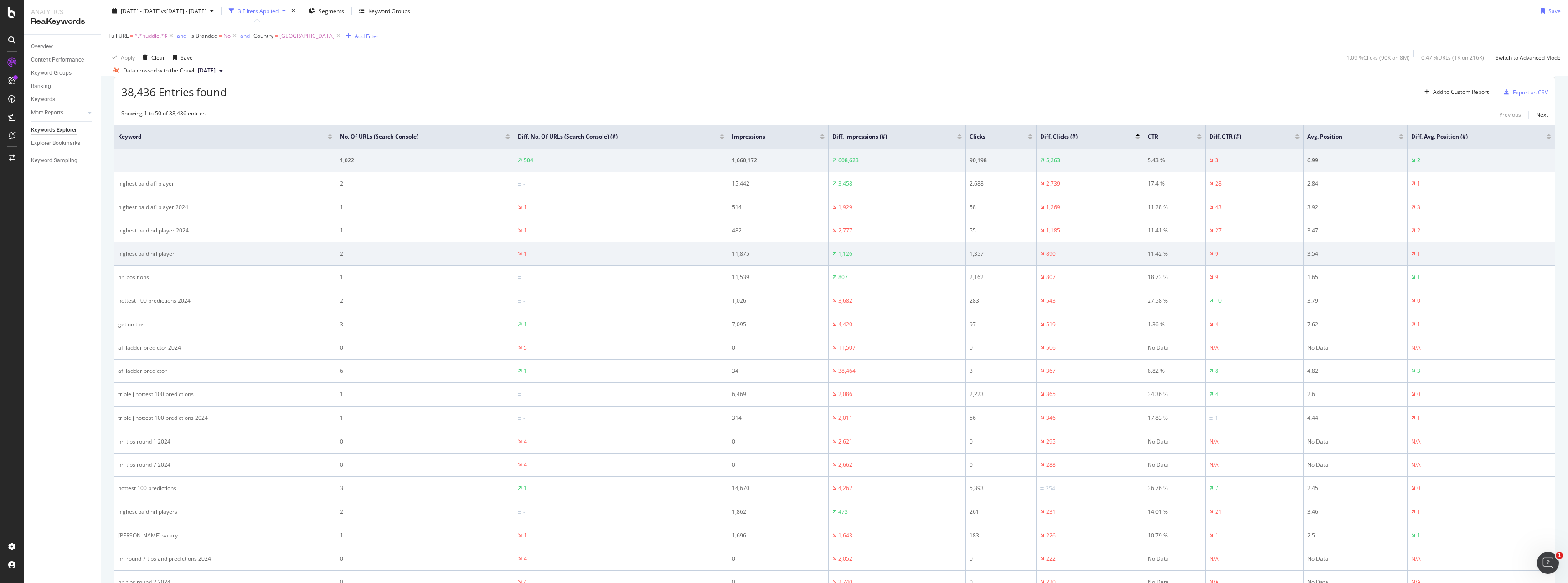
scroll to position [267, 0]
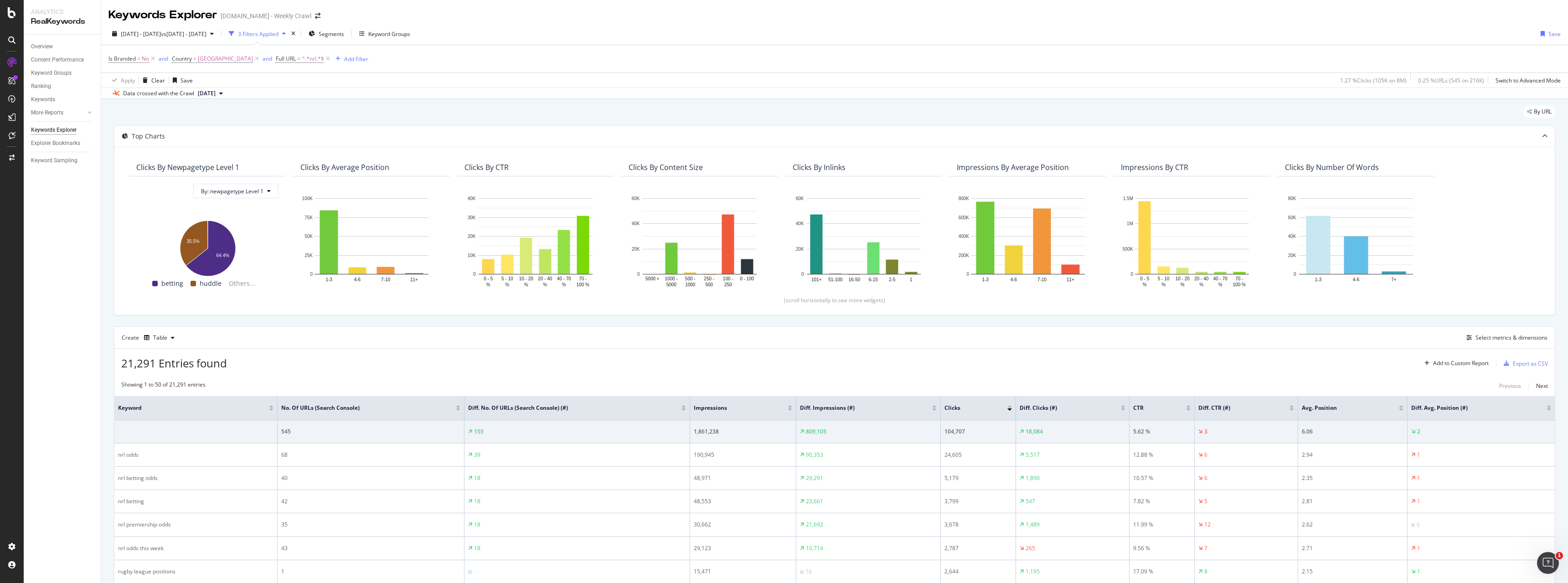
click at [555, 111] on div "By URL" at bounding box center [834, 115] width 1441 height 20
